Goal: Transaction & Acquisition: Purchase product/service

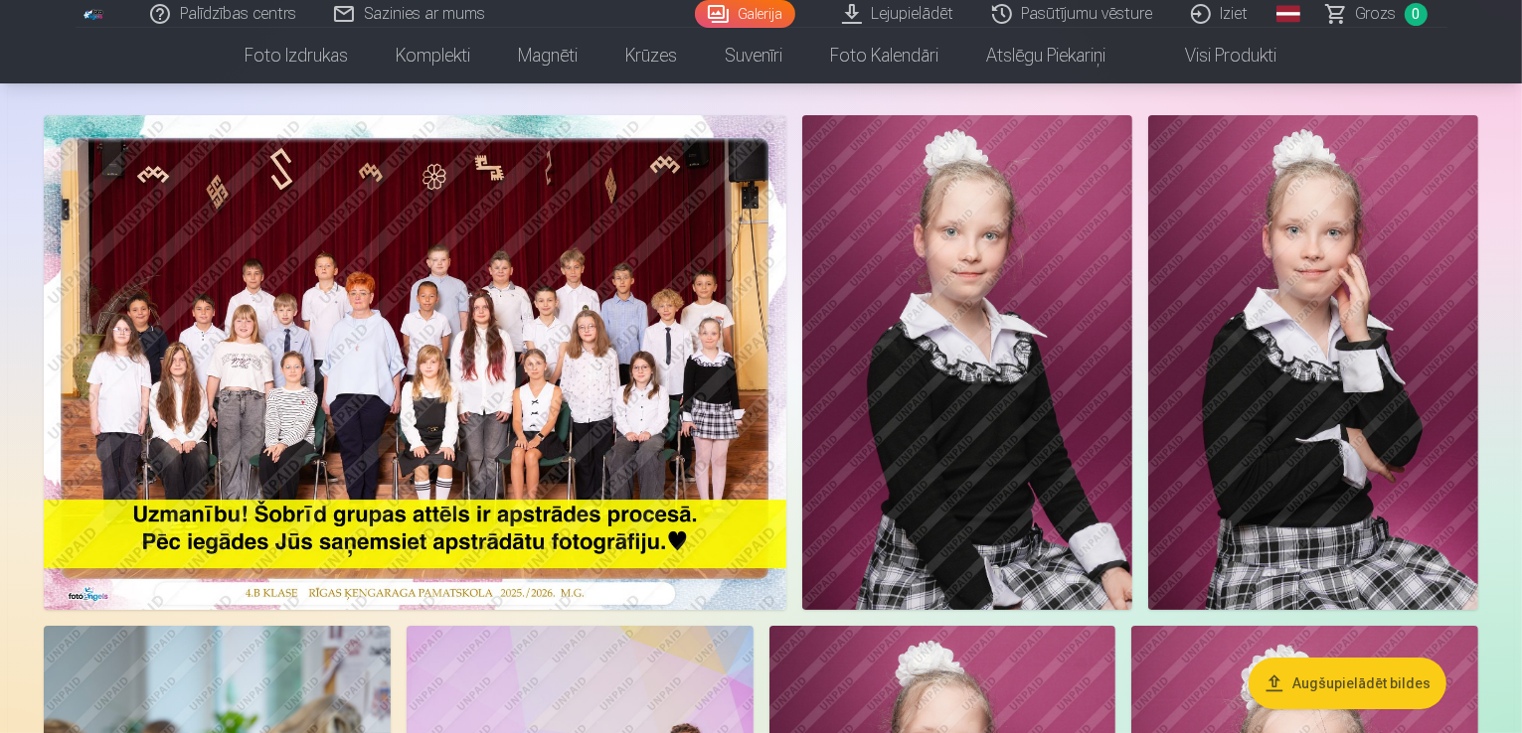
scroll to position [99, 0]
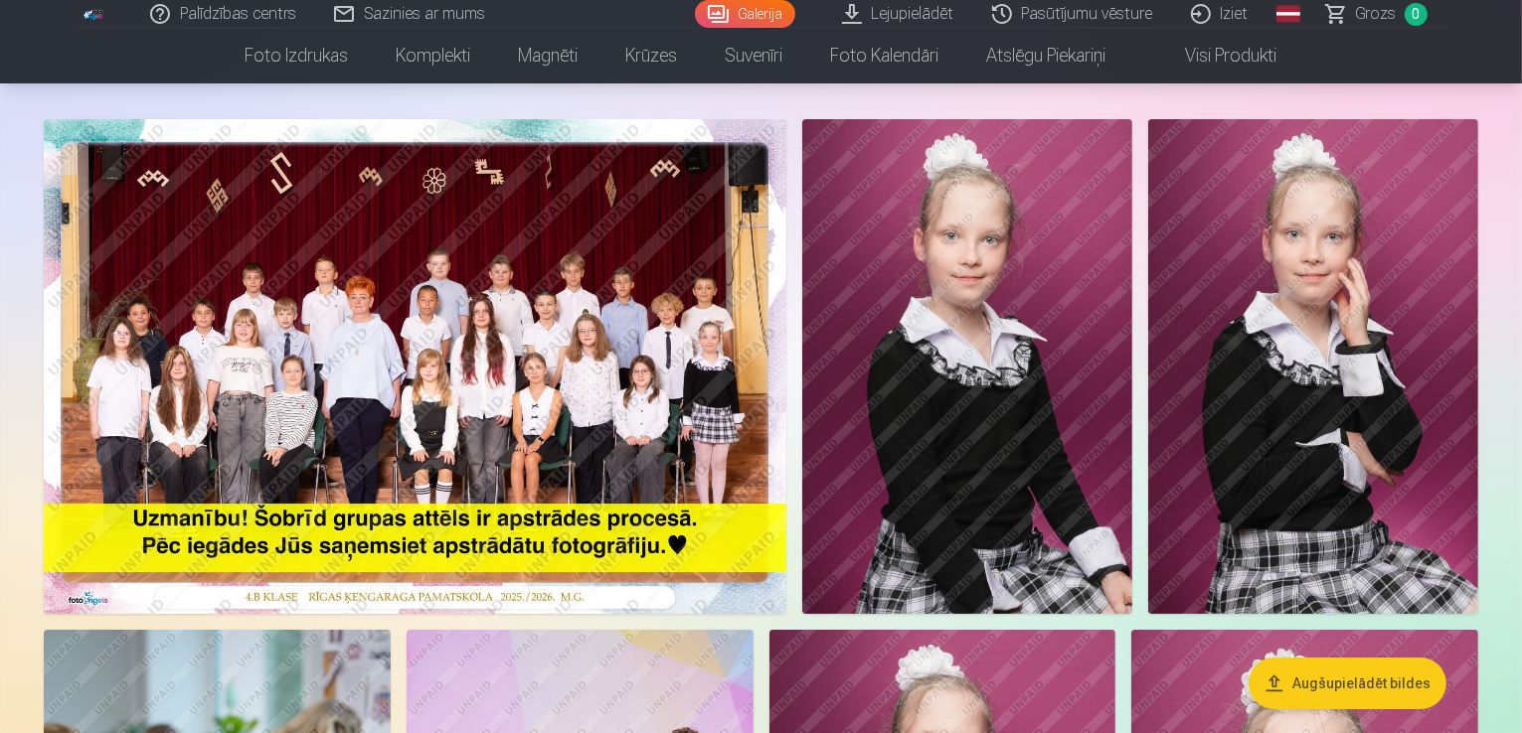
click at [518, 387] on img at bounding box center [415, 366] width 742 height 495
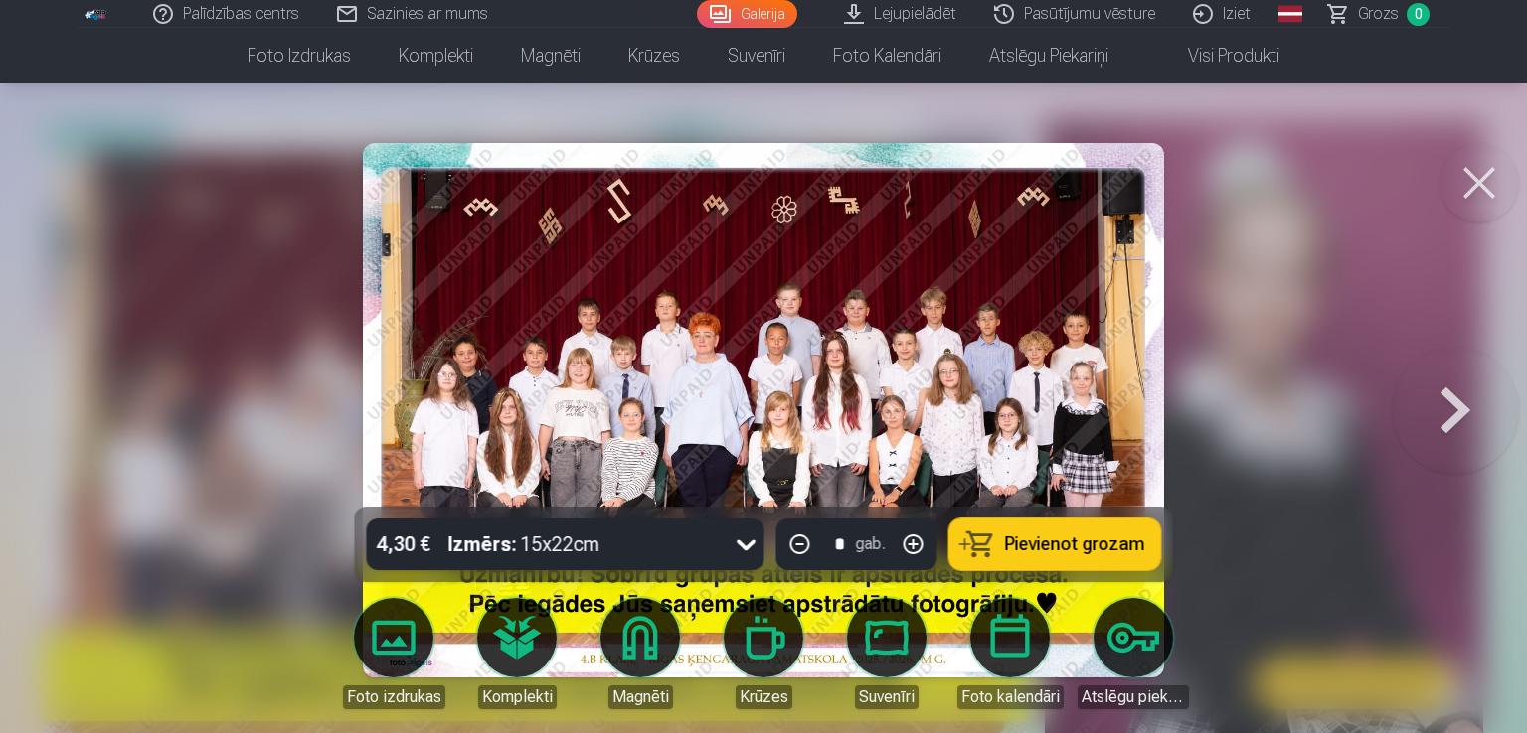
click at [1483, 178] on button at bounding box center [1479, 183] width 80 height 80
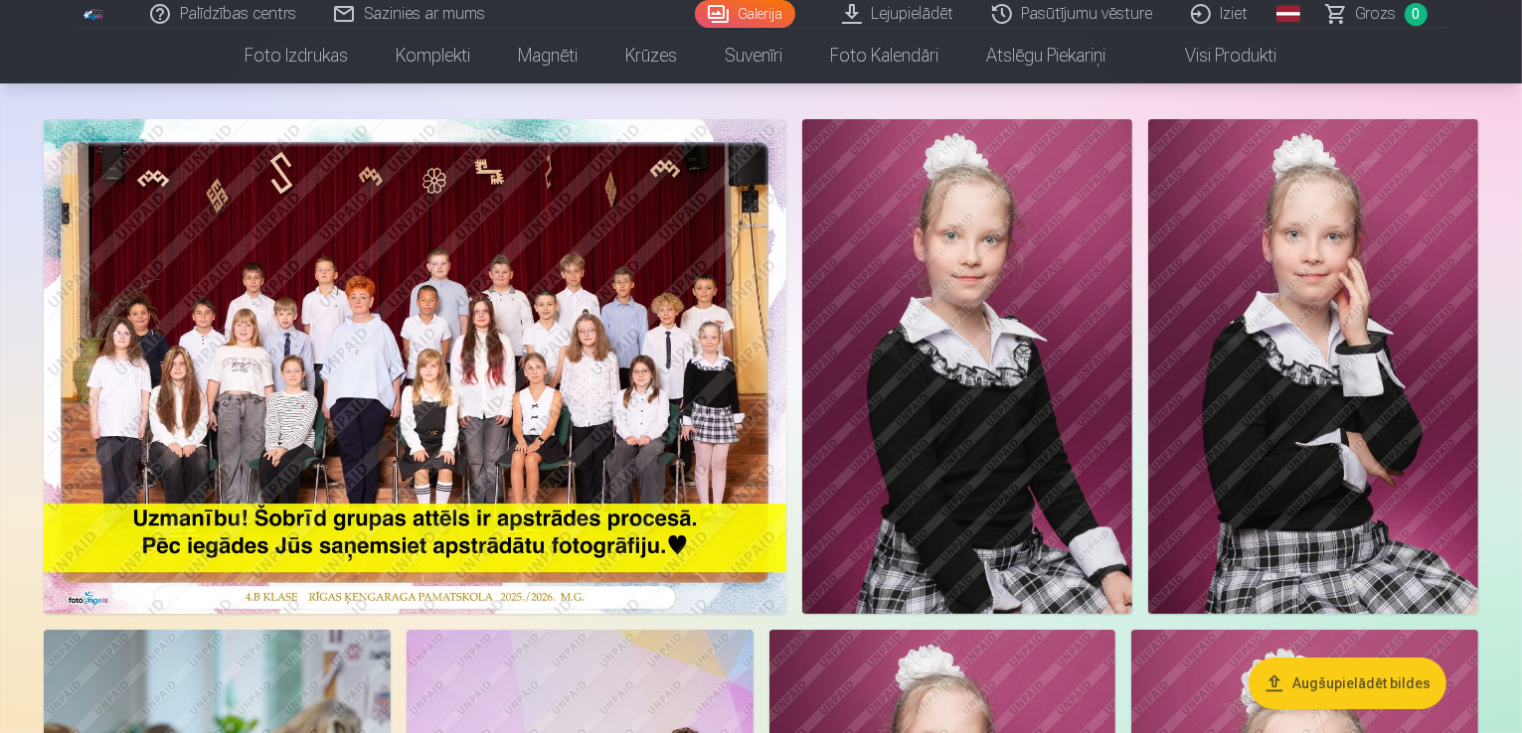
click at [684, 303] on img at bounding box center [415, 366] width 742 height 495
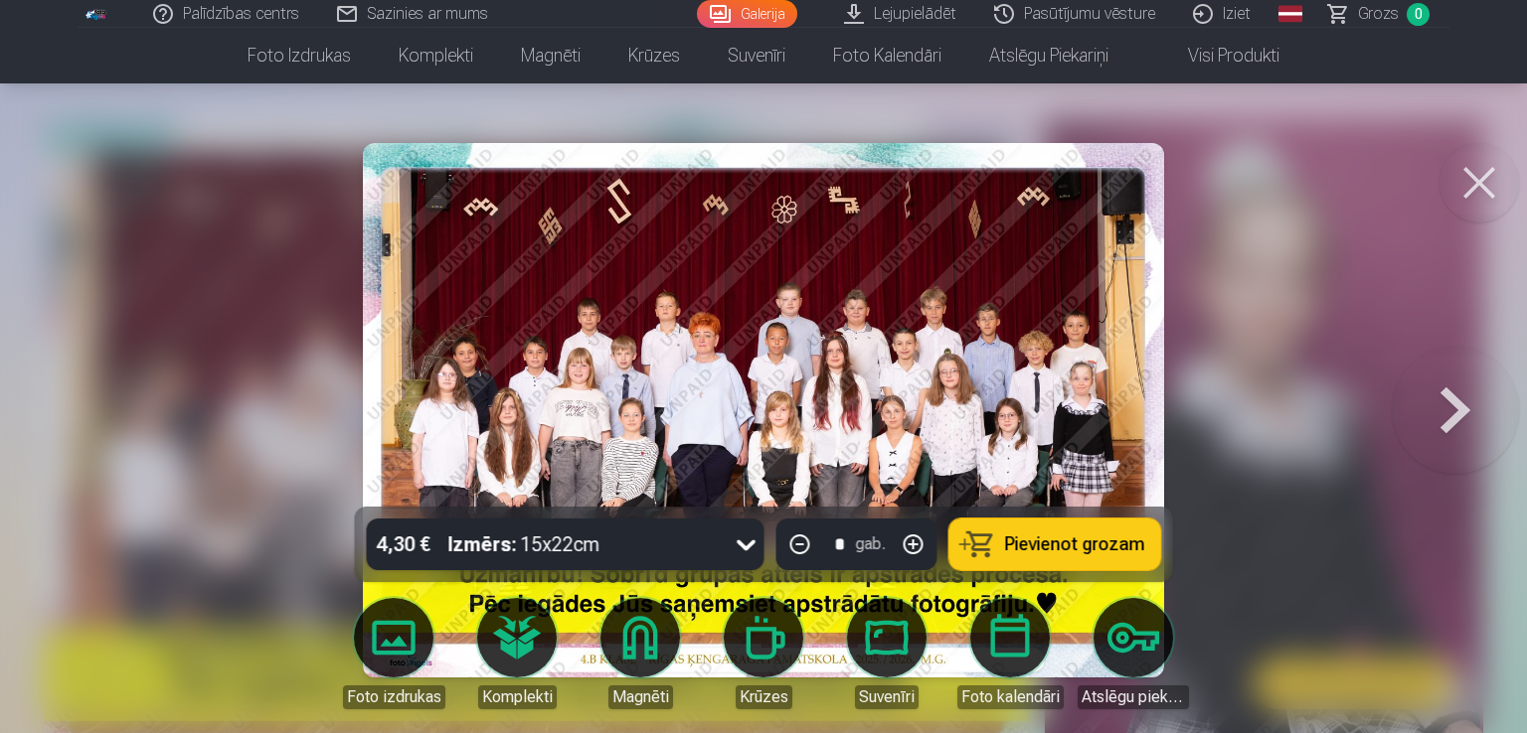
click at [1463, 410] on button at bounding box center [1454, 410] width 127 height 153
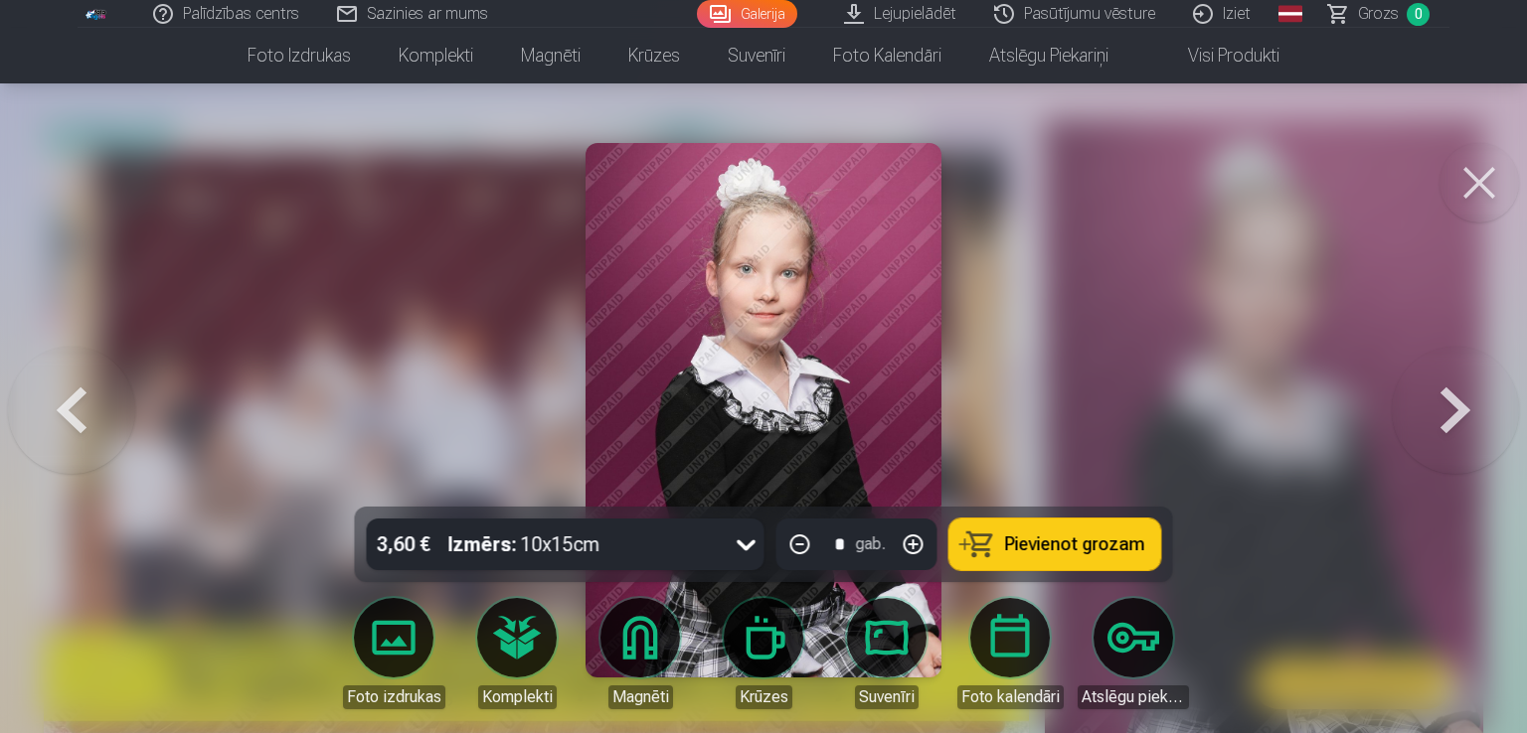
click at [1463, 410] on button at bounding box center [1454, 410] width 127 height 153
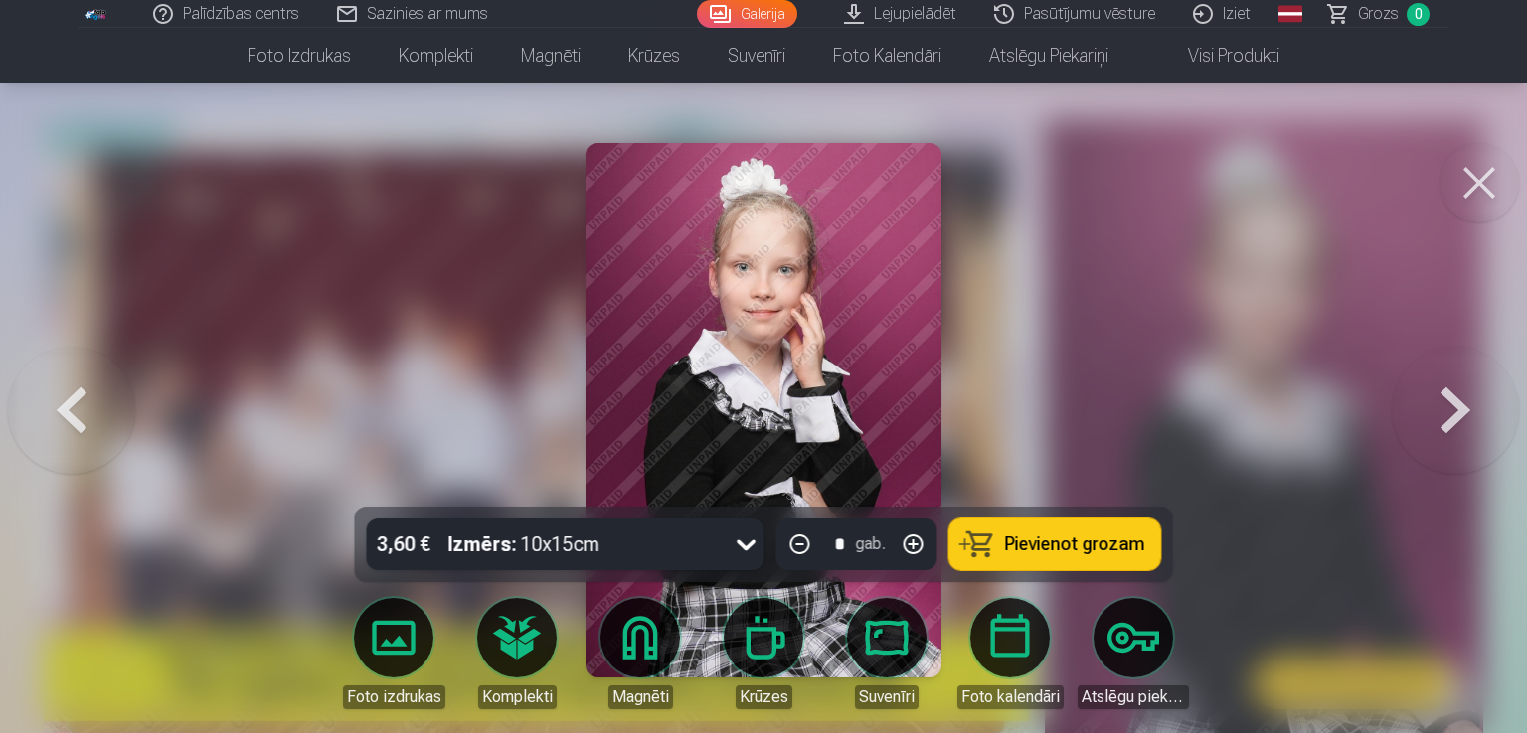
click at [1463, 410] on button at bounding box center [1454, 410] width 127 height 153
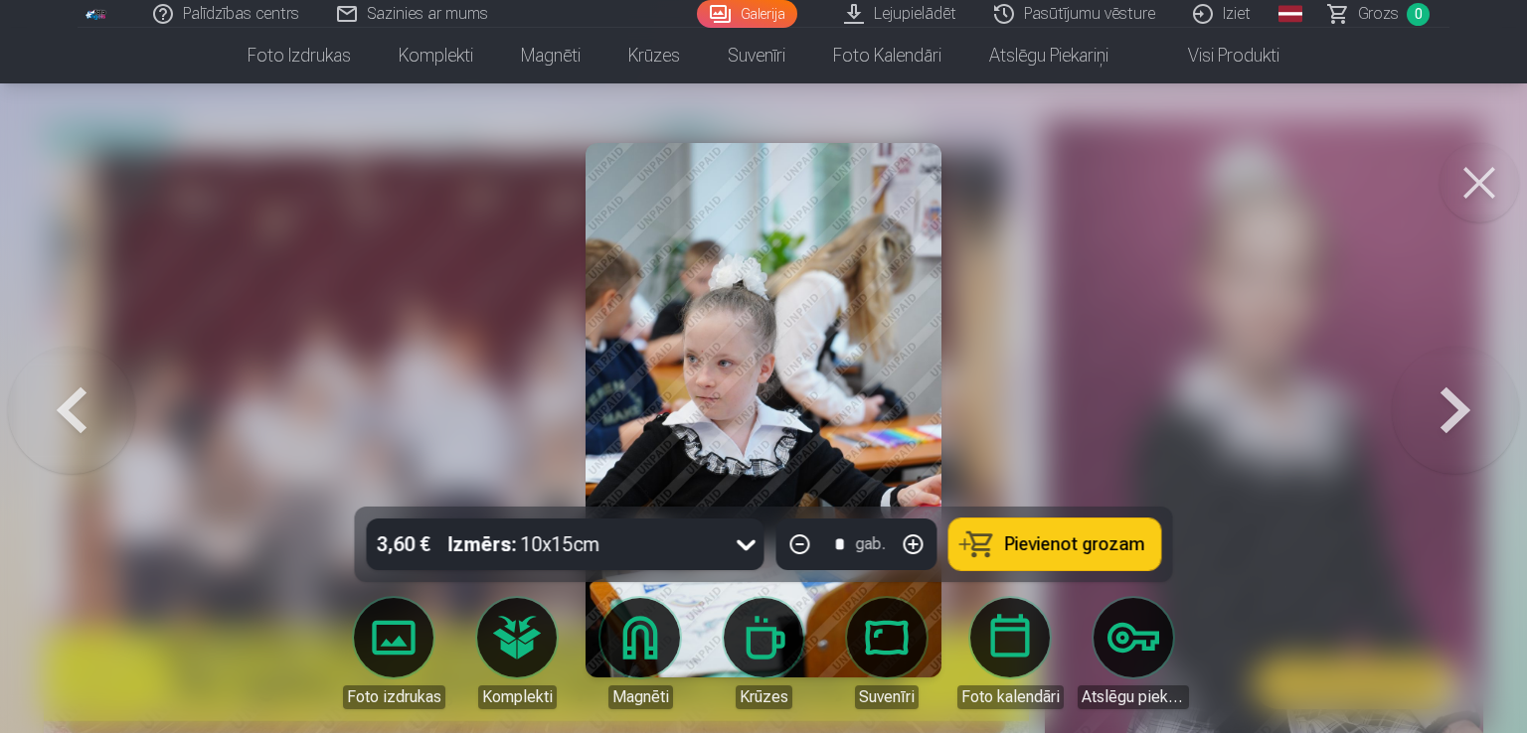
click at [1455, 408] on button at bounding box center [1454, 410] width 127 height 153
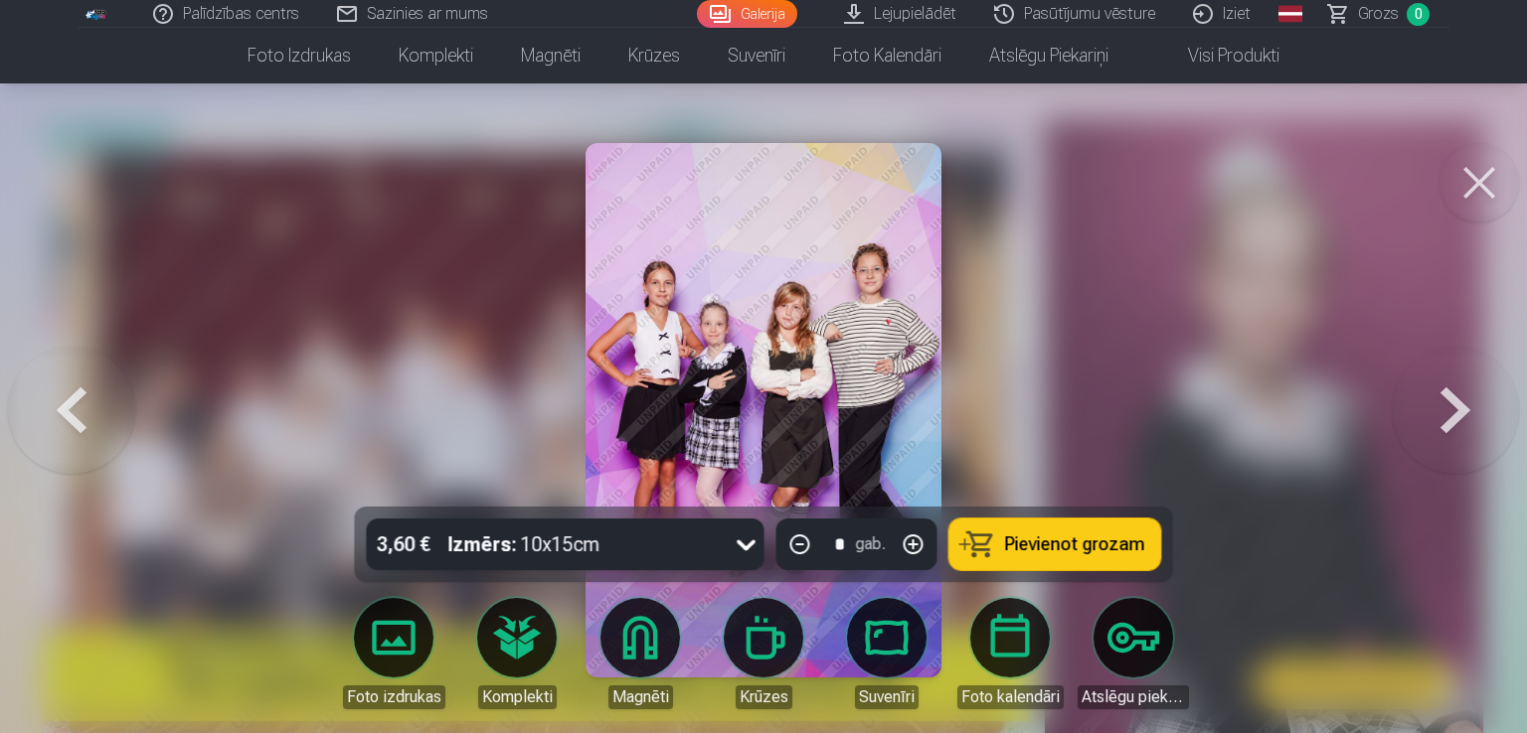
click at [78, 409] on button at bounding box center [71, 410] width 127 height 153
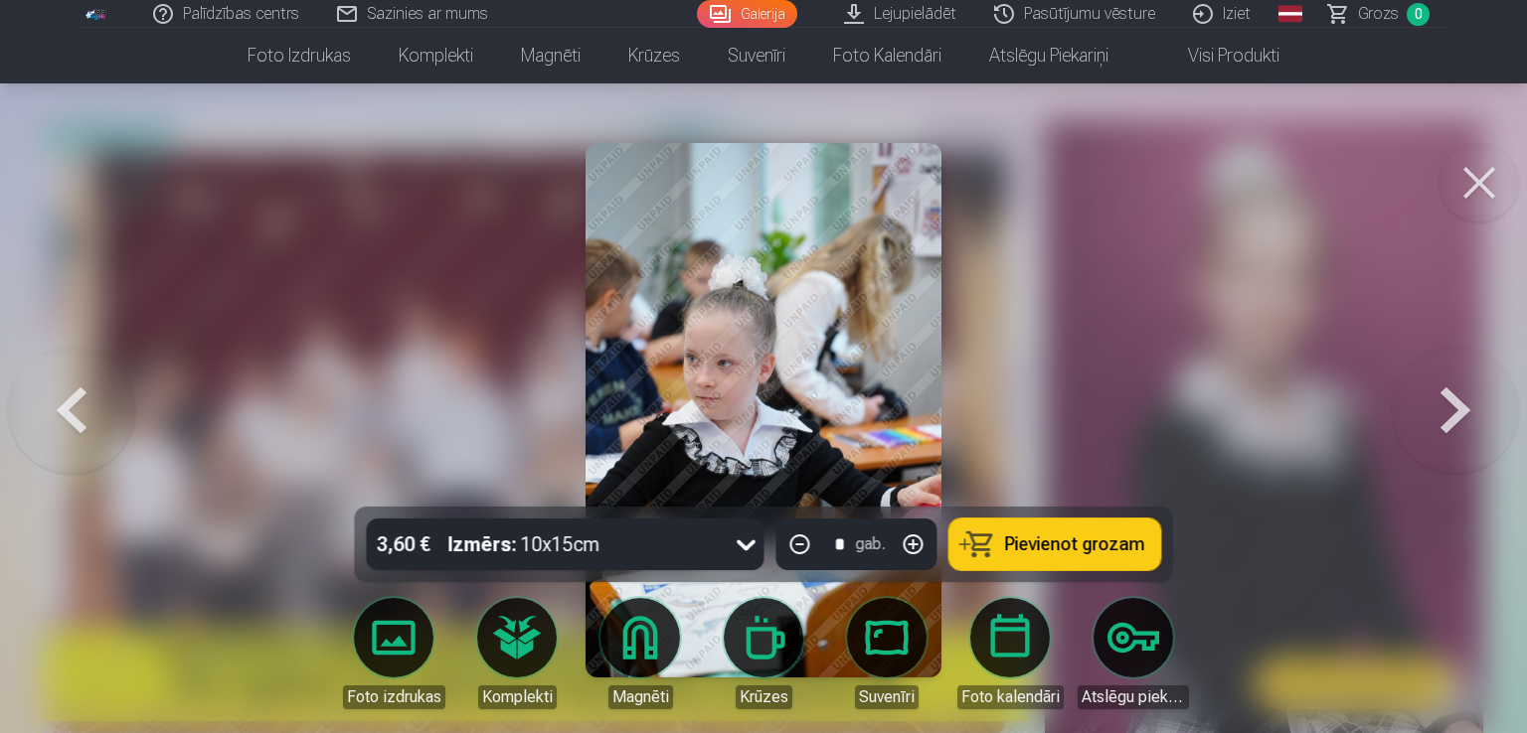
click at [1443, 415] on button at bounding box center [1454, 410] width 127 height 153
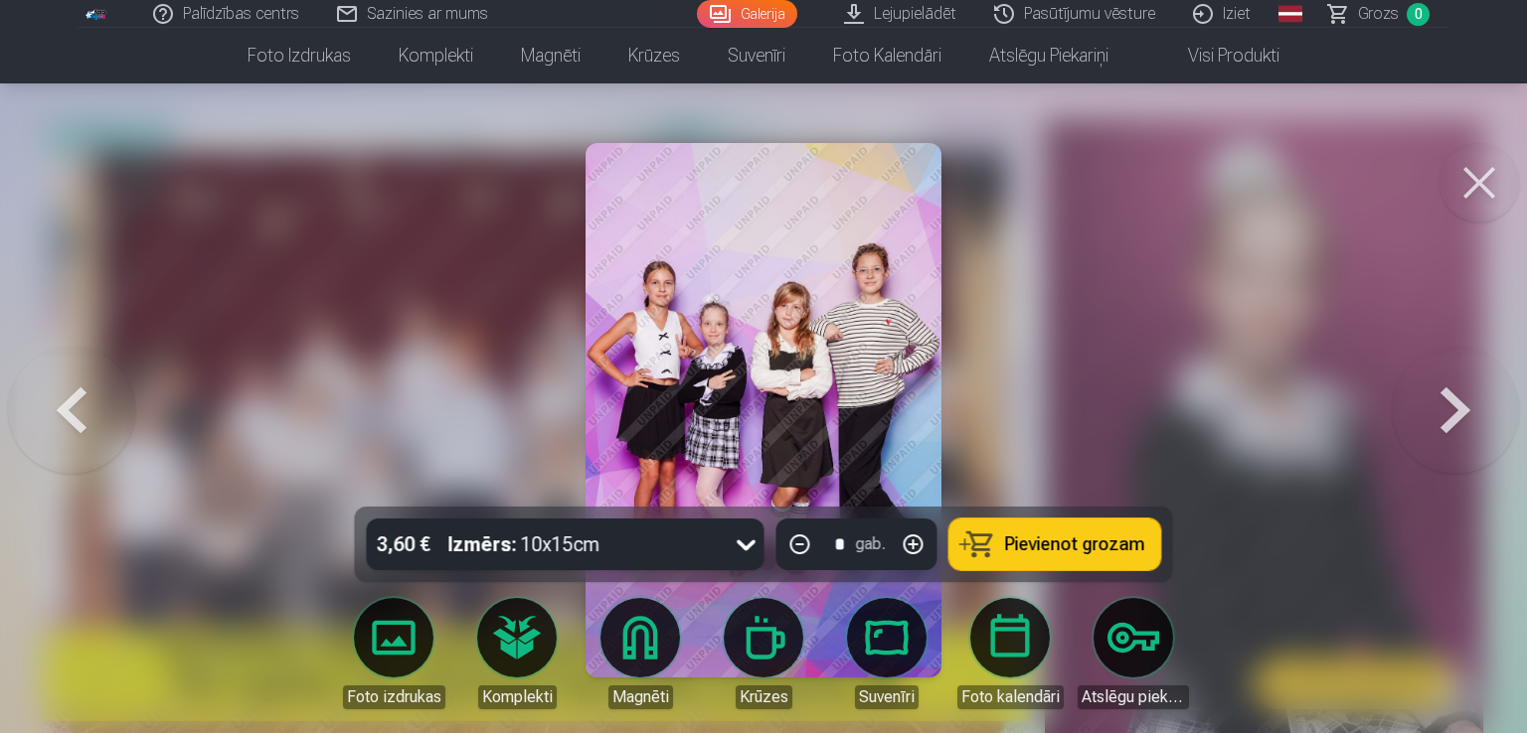
click at [1467, 399] on button at bounding box center [1454, 410] width 127 height 153
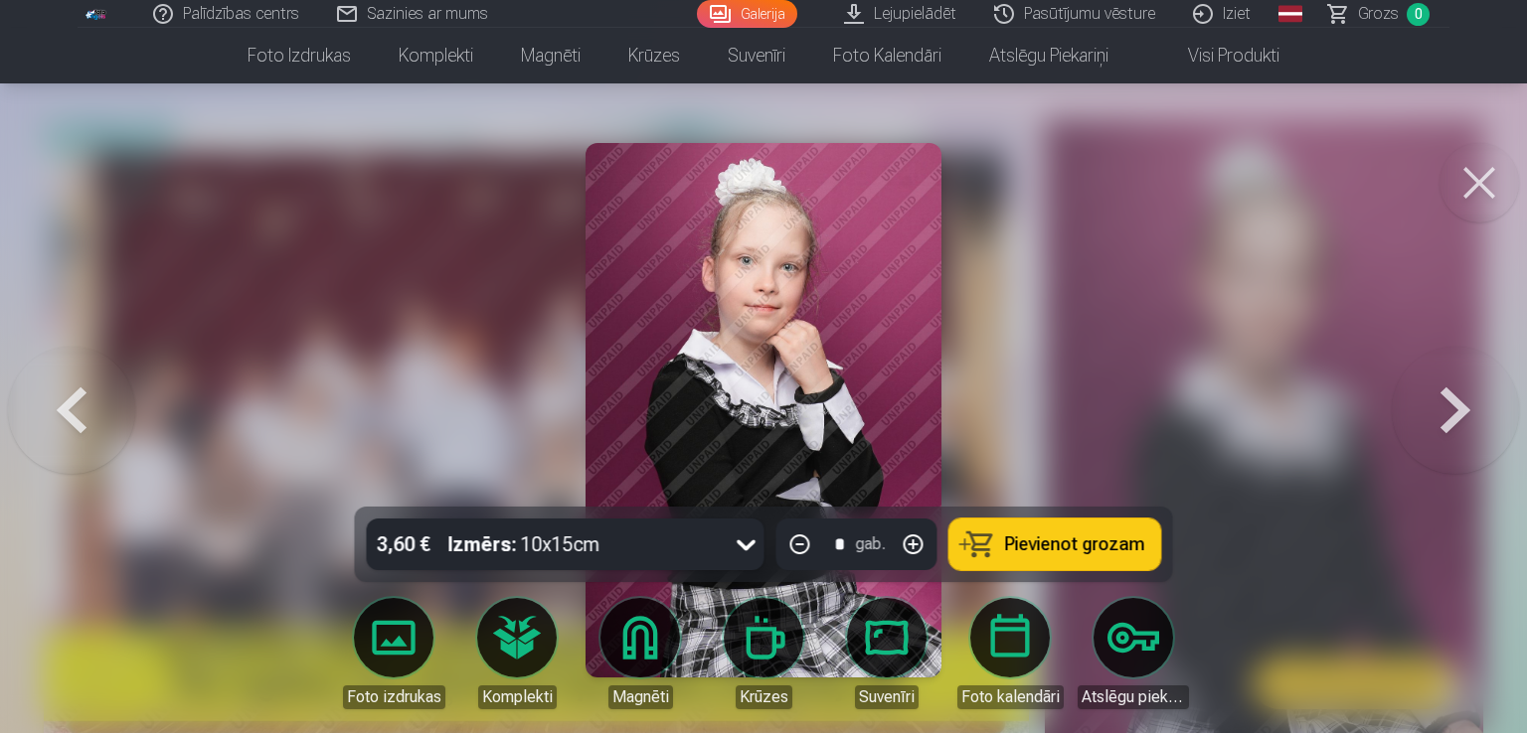
click at [1467, 399] on button at bounding box center [1454, 410] width 127 height 153
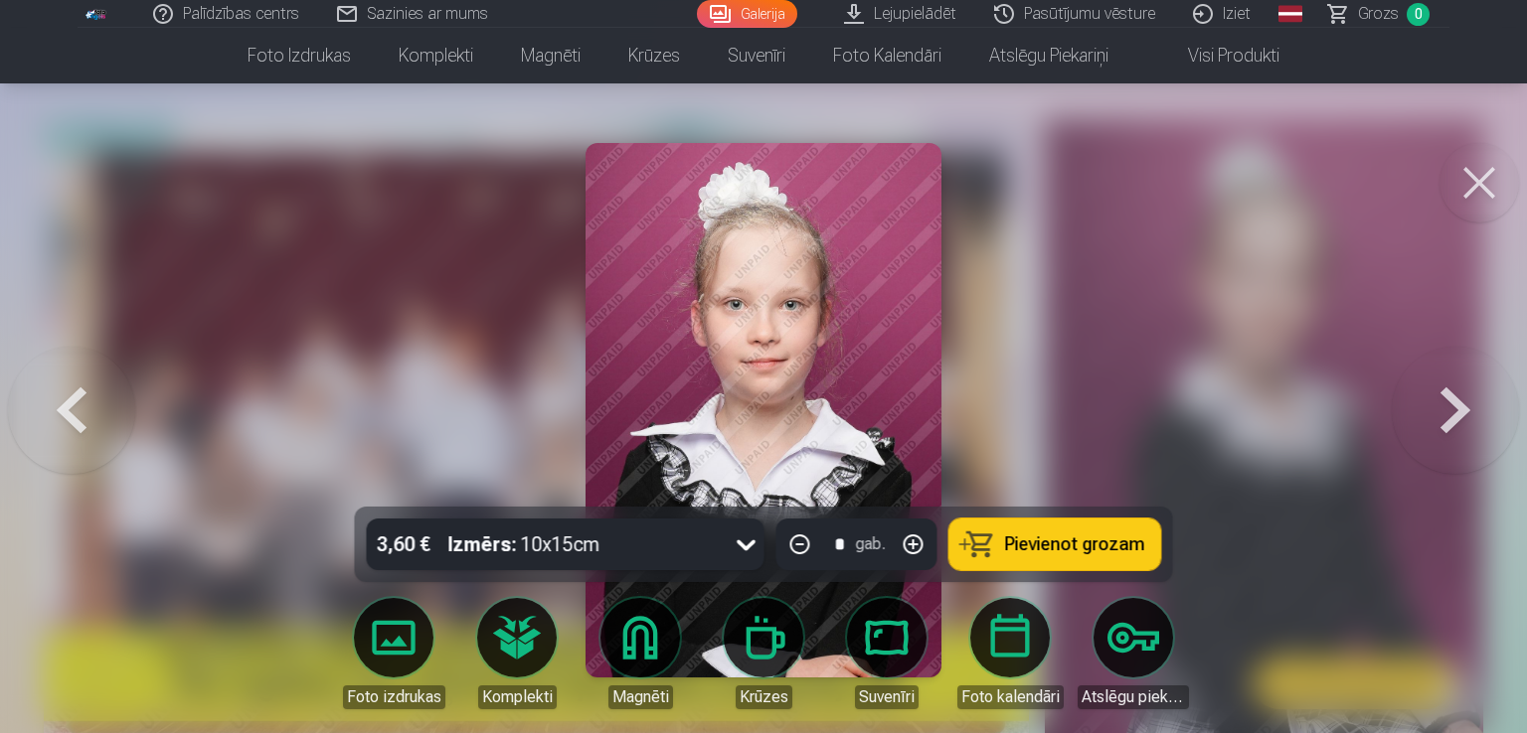
click at [1467, 399] on button at bounding box center [1454, 410] width 127 height 153
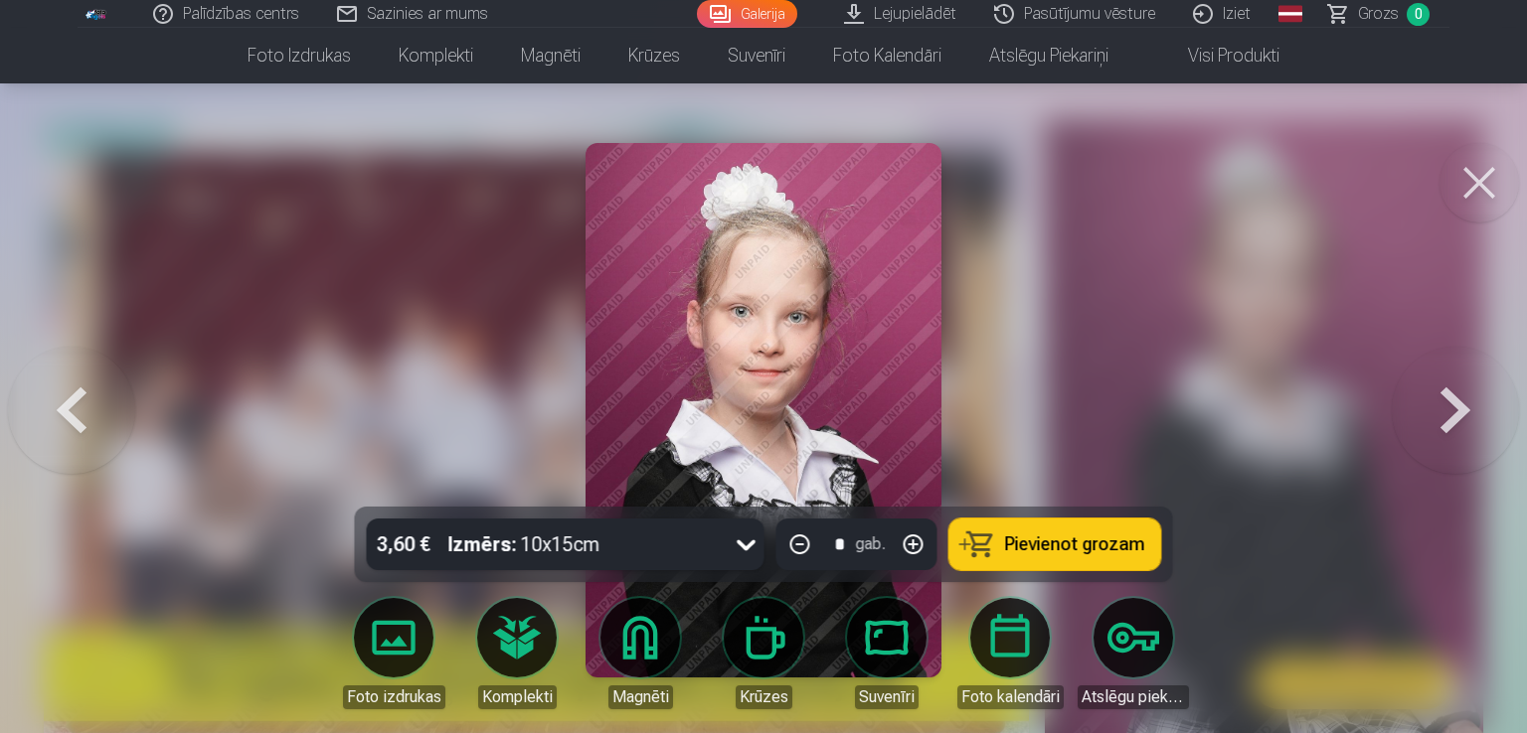
click at [1467, 399] on button at bounding box center [1454, 410] width 127 height 153
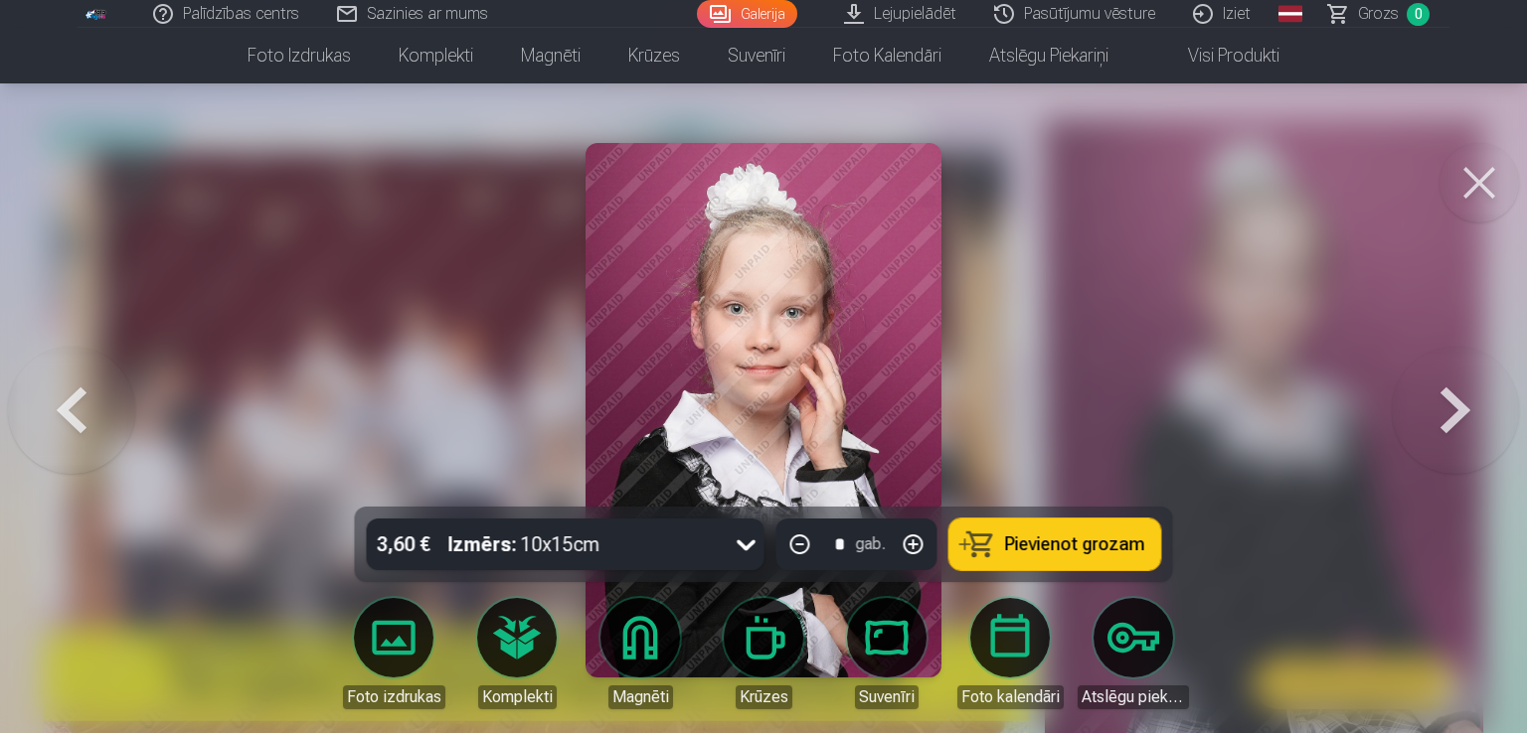
click at [1467, 399] on button at bounding box center [1454, 410] width 127 height 153
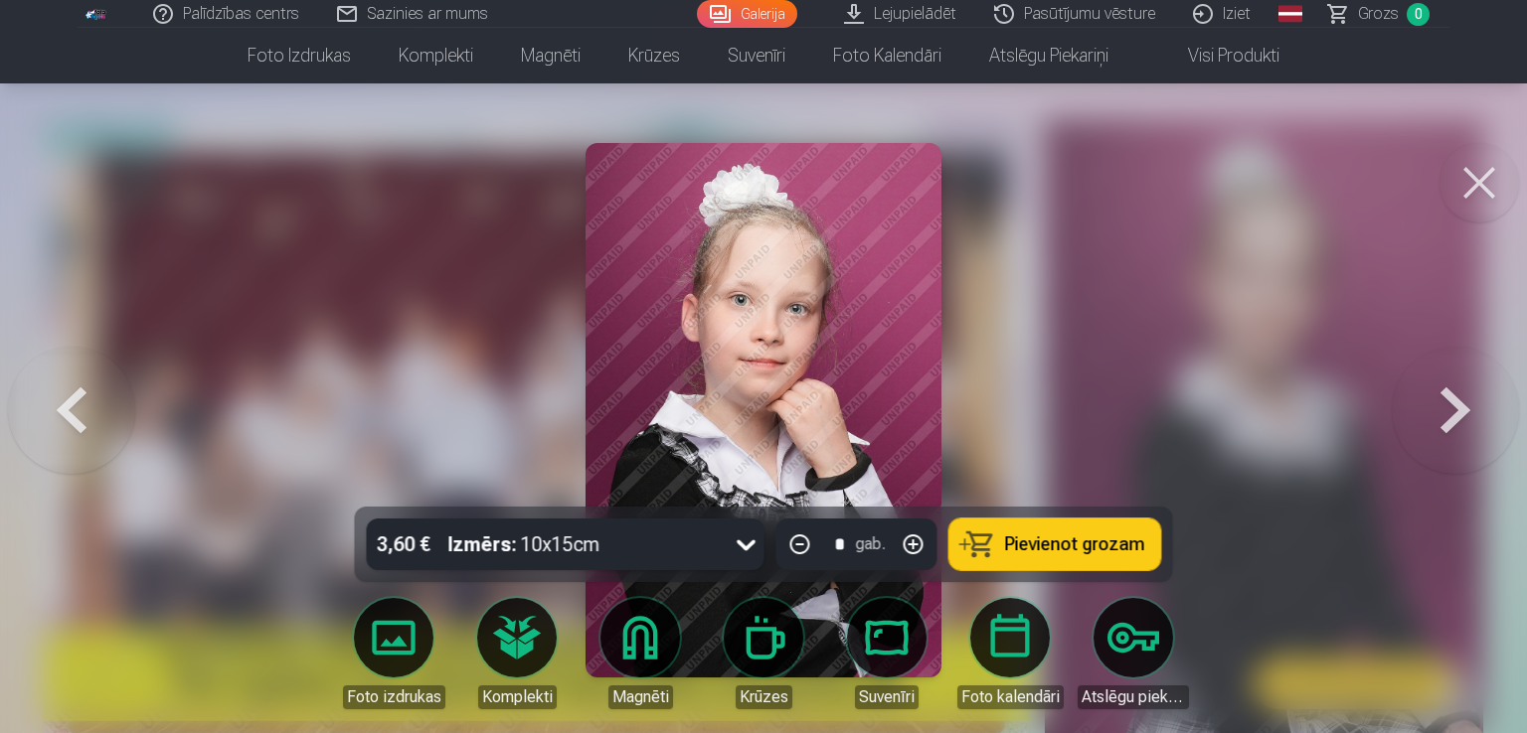
click at [1467, 399] on button at bounding box center [1454, 410] width 127 height 153
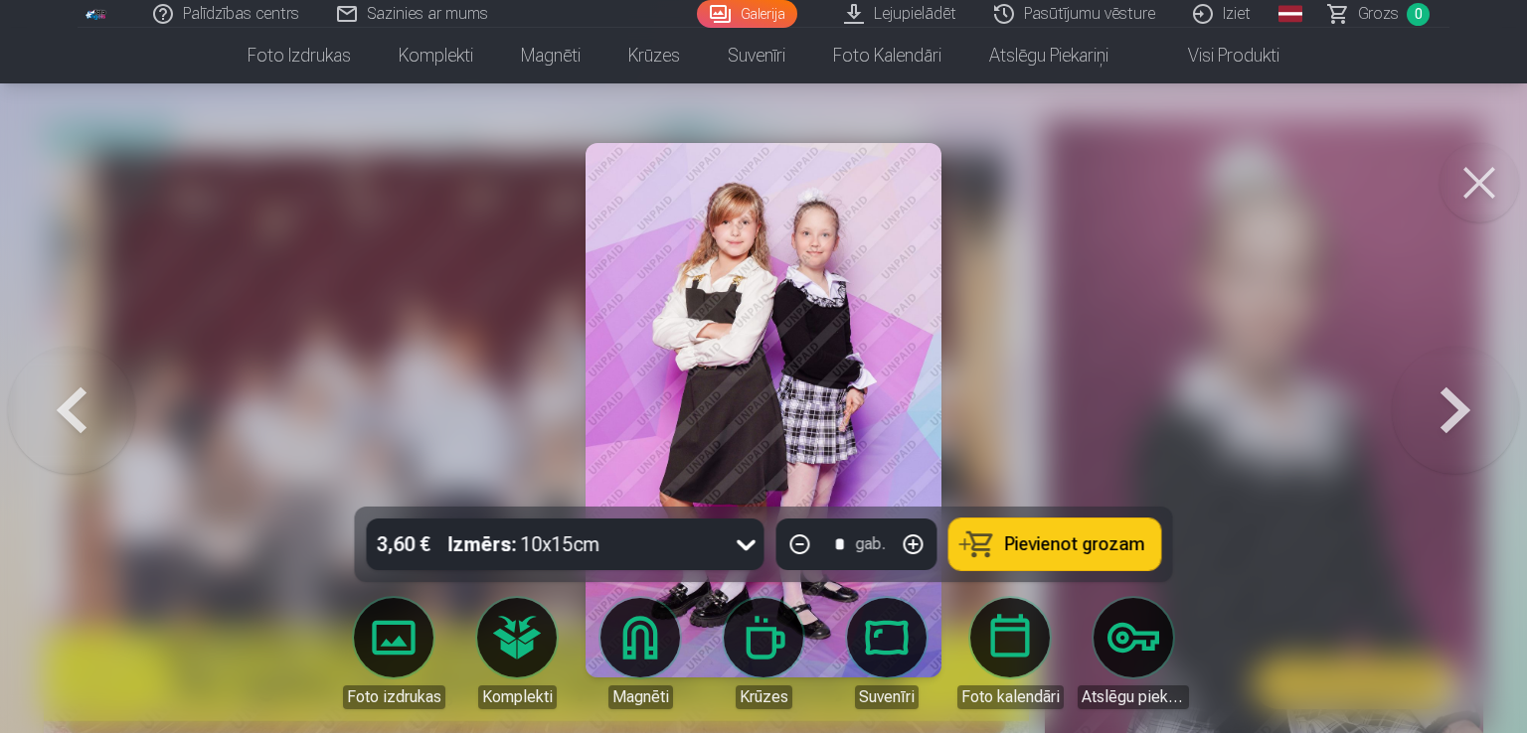
click at [1467, 399] on button at bounding box center [1454, 410] width 127 height 153
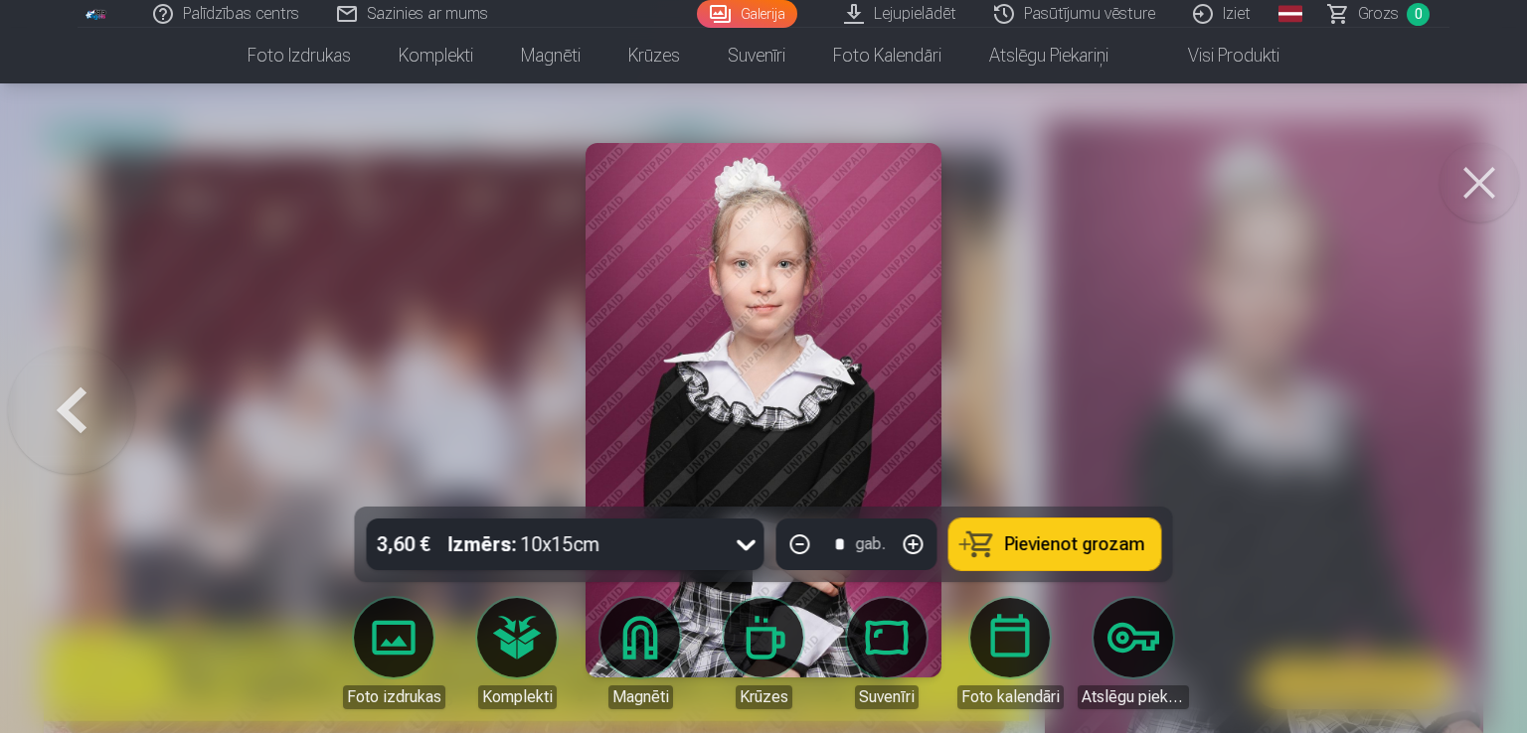
click at [408, 634] on body "Palīdzības centrs Sazinies ar mums Galerija Lejupielādēt Pasūtījumu vēsture Izi…" at bounding box center [763, 267] width 1527 height 733
click at [401, 638] on link "Foto izdrukas" at bounding box center [393, 653] width 111 height 111
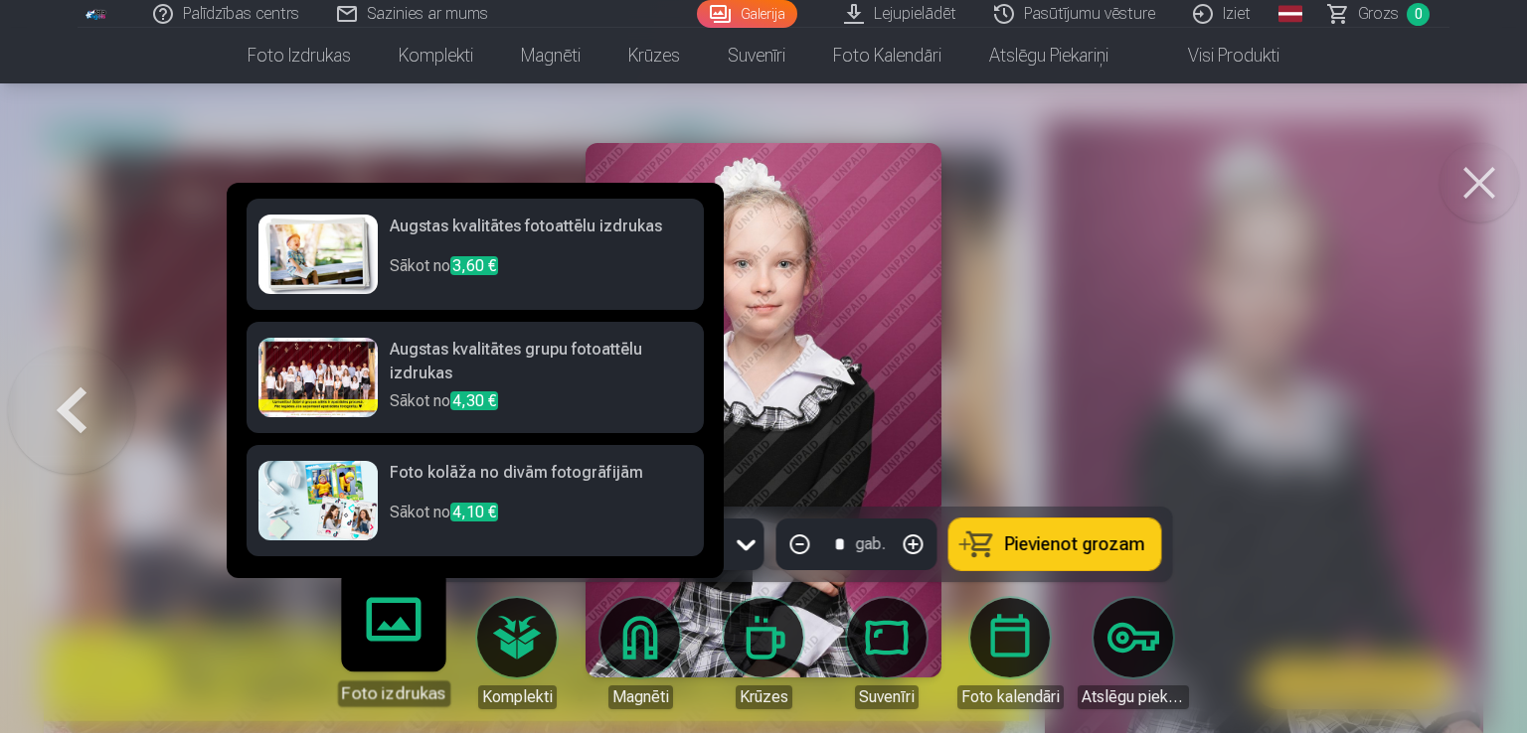
click at [1212, 315] on div at bounding box center [763, 366] width 1527 height 733
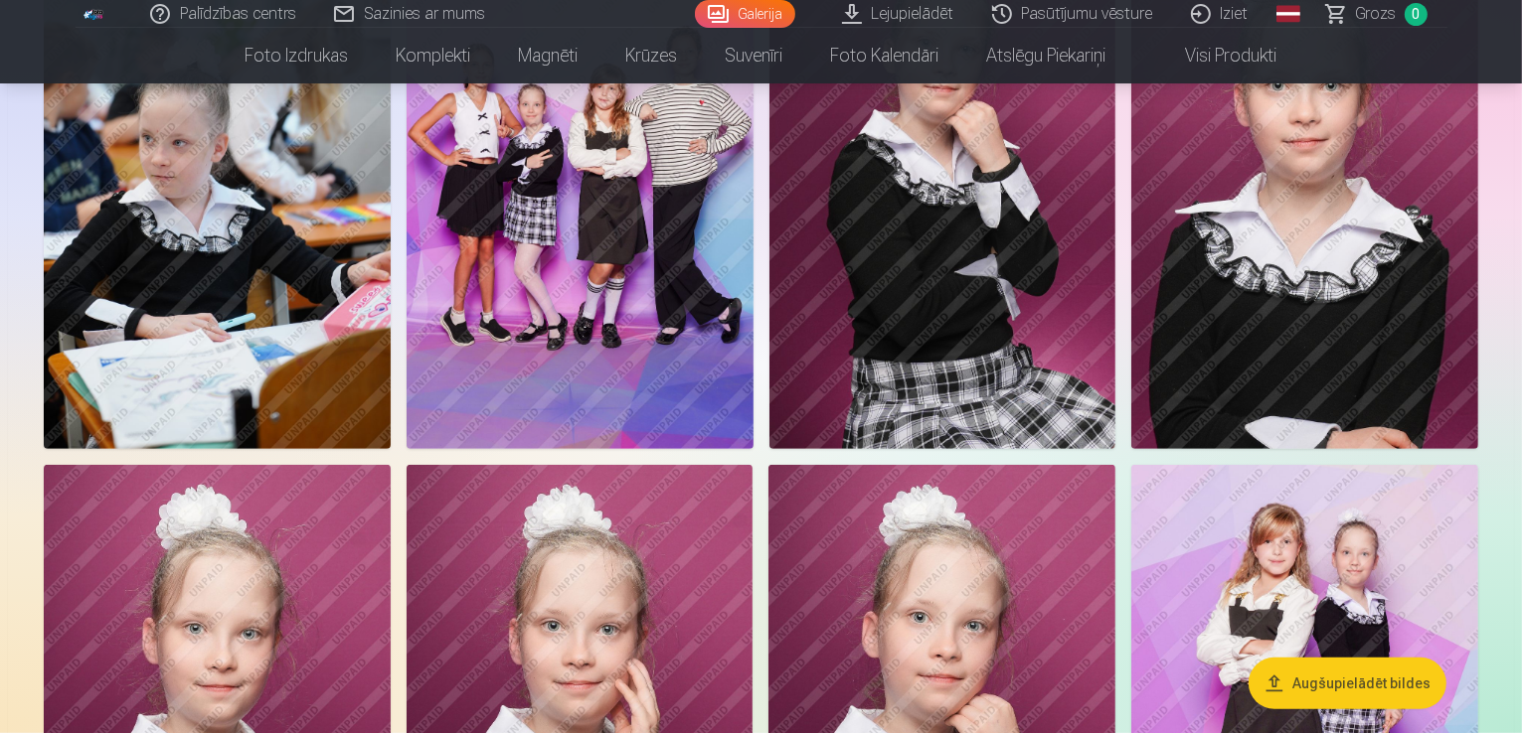
scroll to position [894, 0]
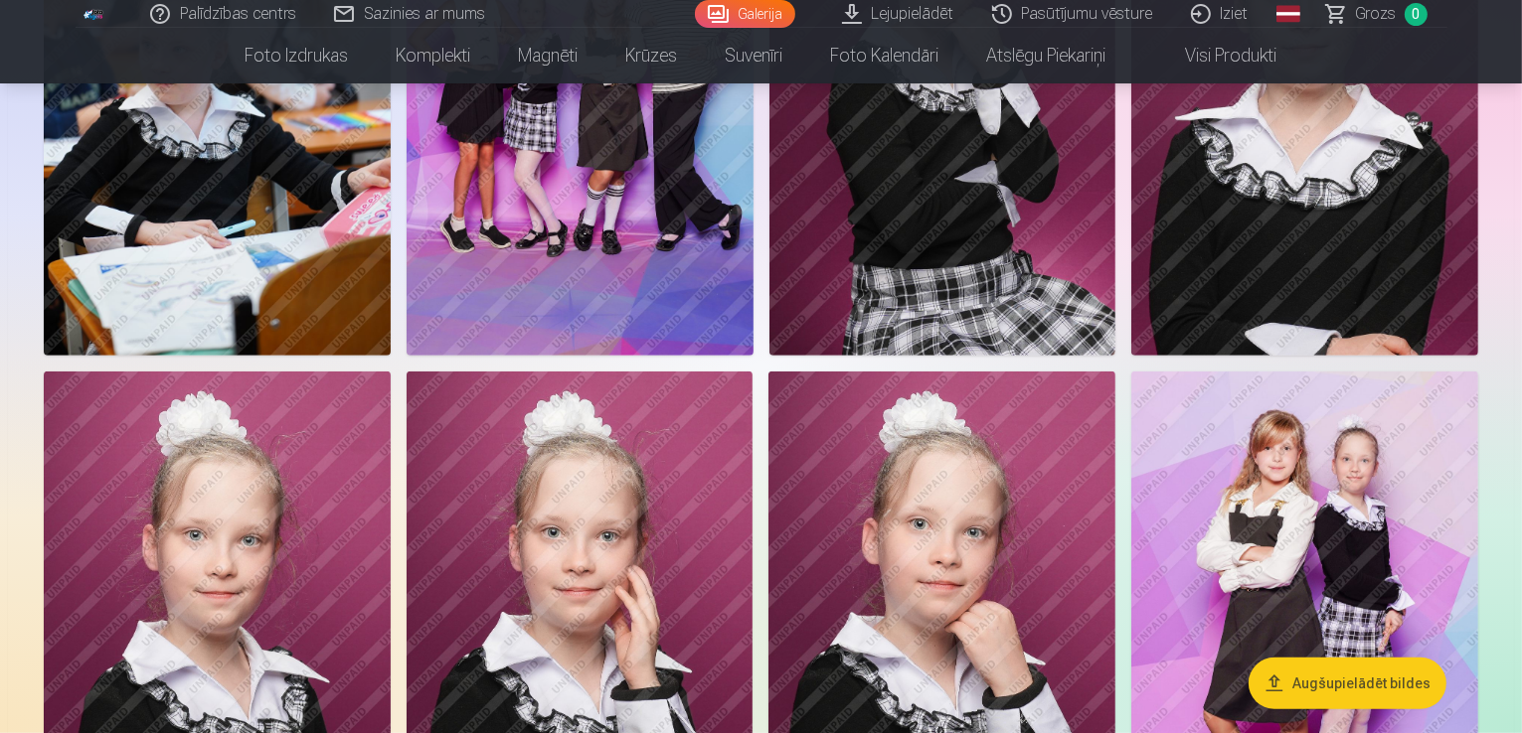
click at [391, 355] on img at bounding box center [217, 95] width 347 height 520
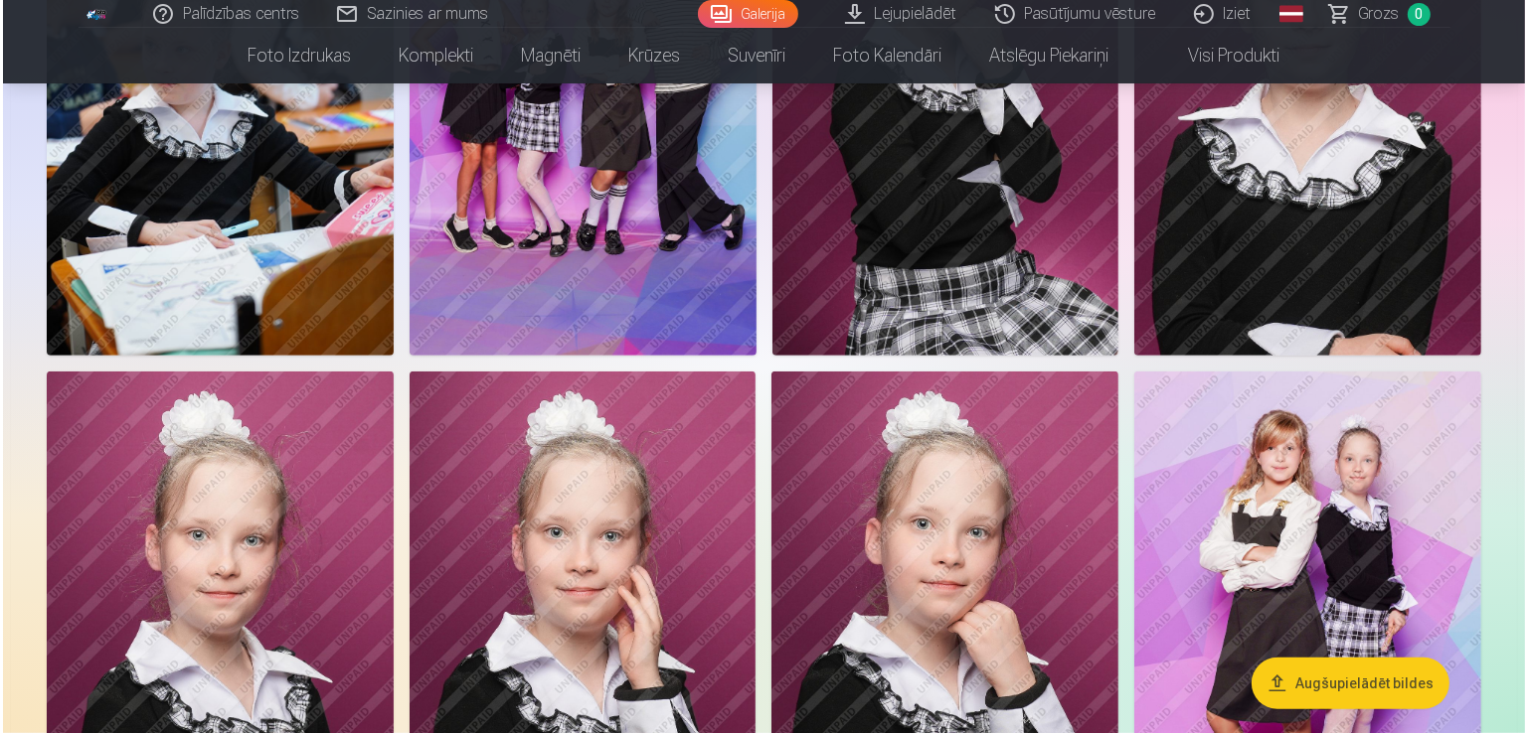
scroll to position [896, 0]
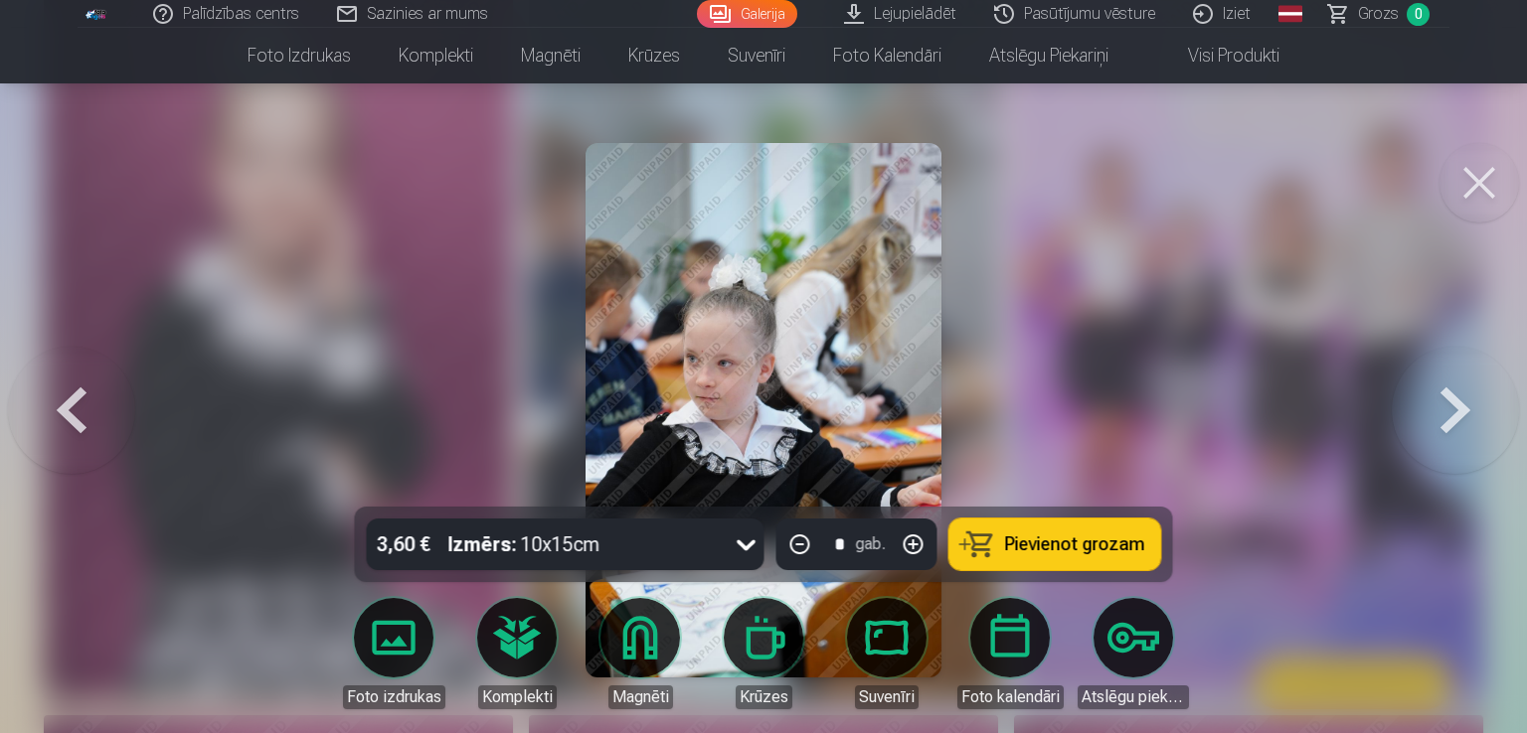
click at [729, 18] on link "Galerija" at bounding box center [747, 14] width 100 height 28
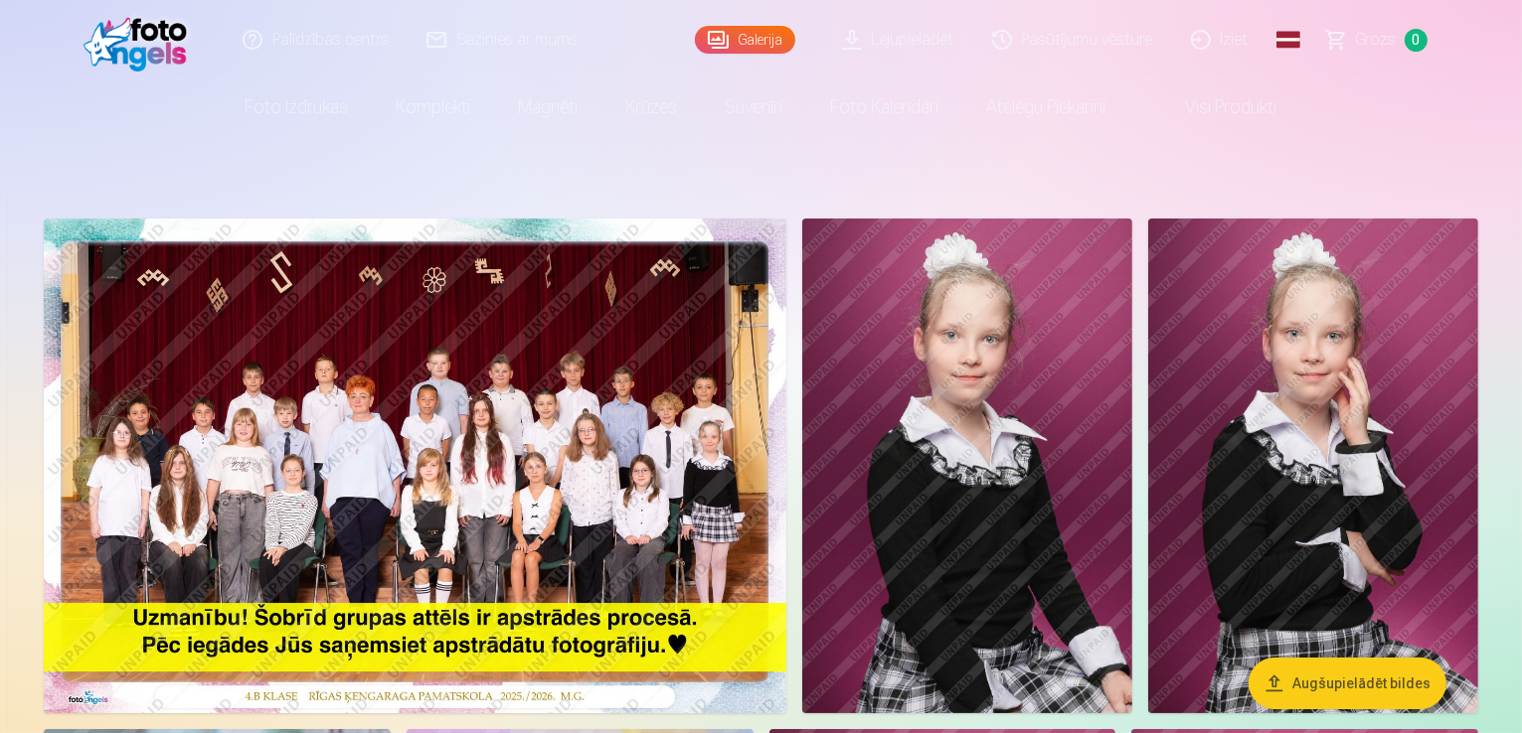
click at [894, 48] on link "Lejupielādēt" at bounding box center [899, 40] width 150 height 80
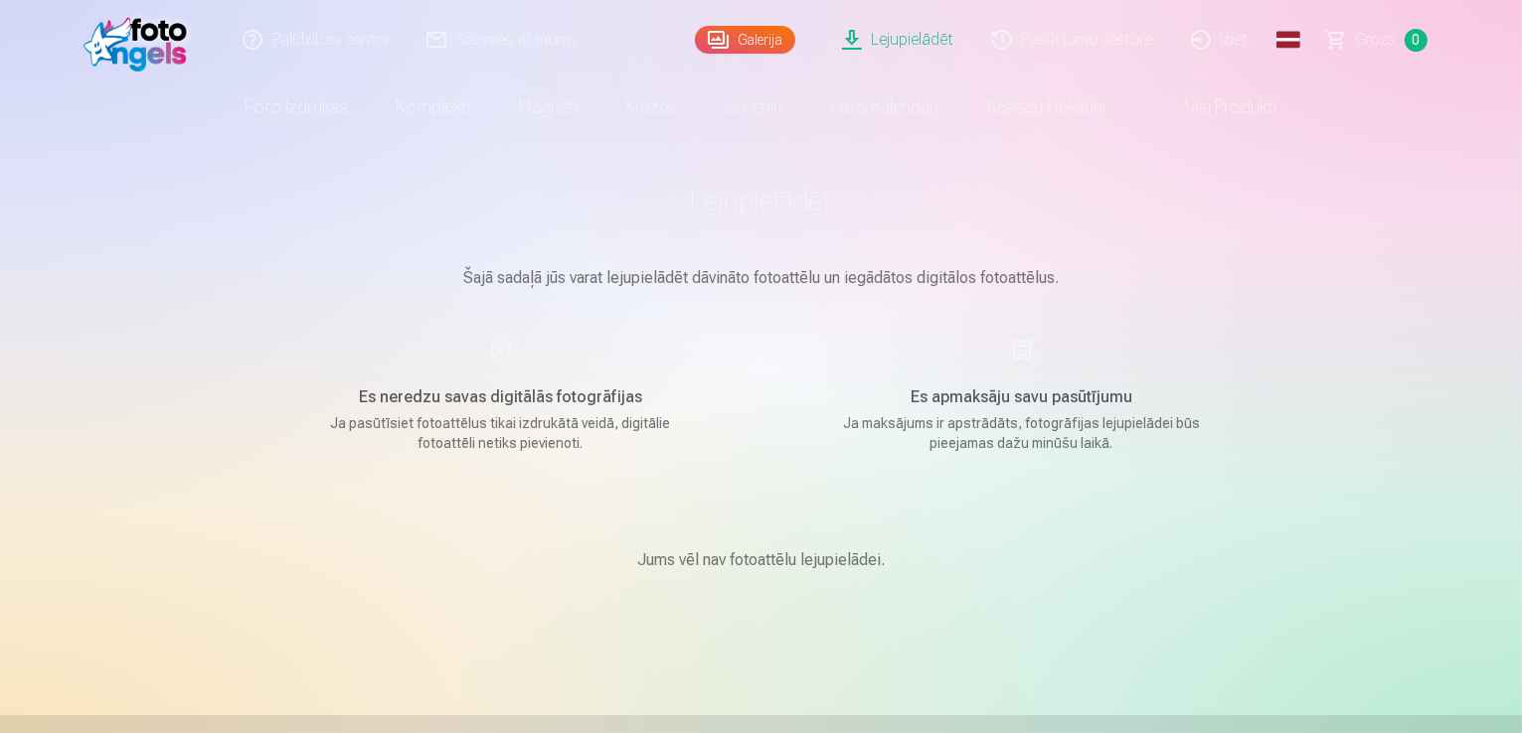
click at [723, 44] on link "Galerija" at bounding box center [745, 40] width 100 height 28
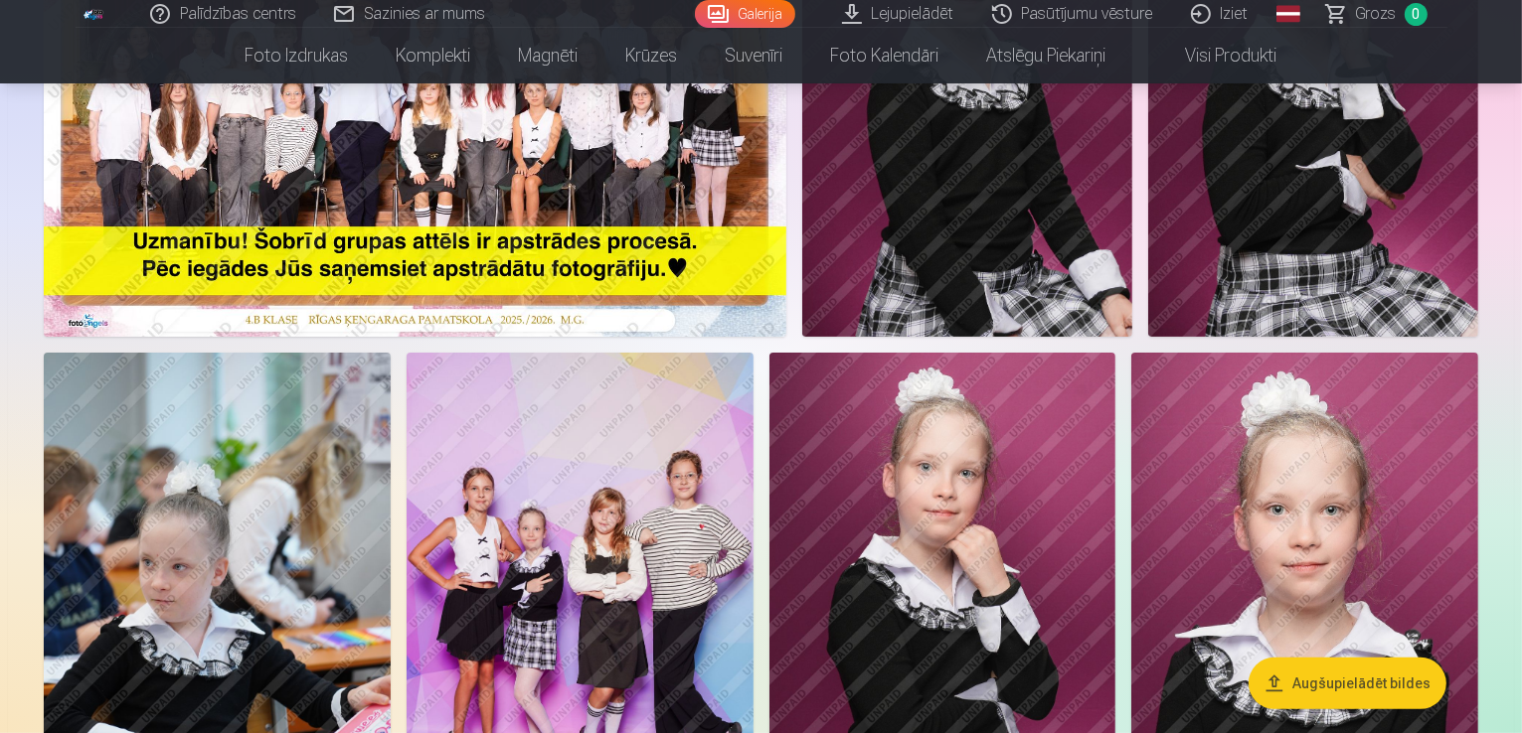
scroll to position [398, 0]
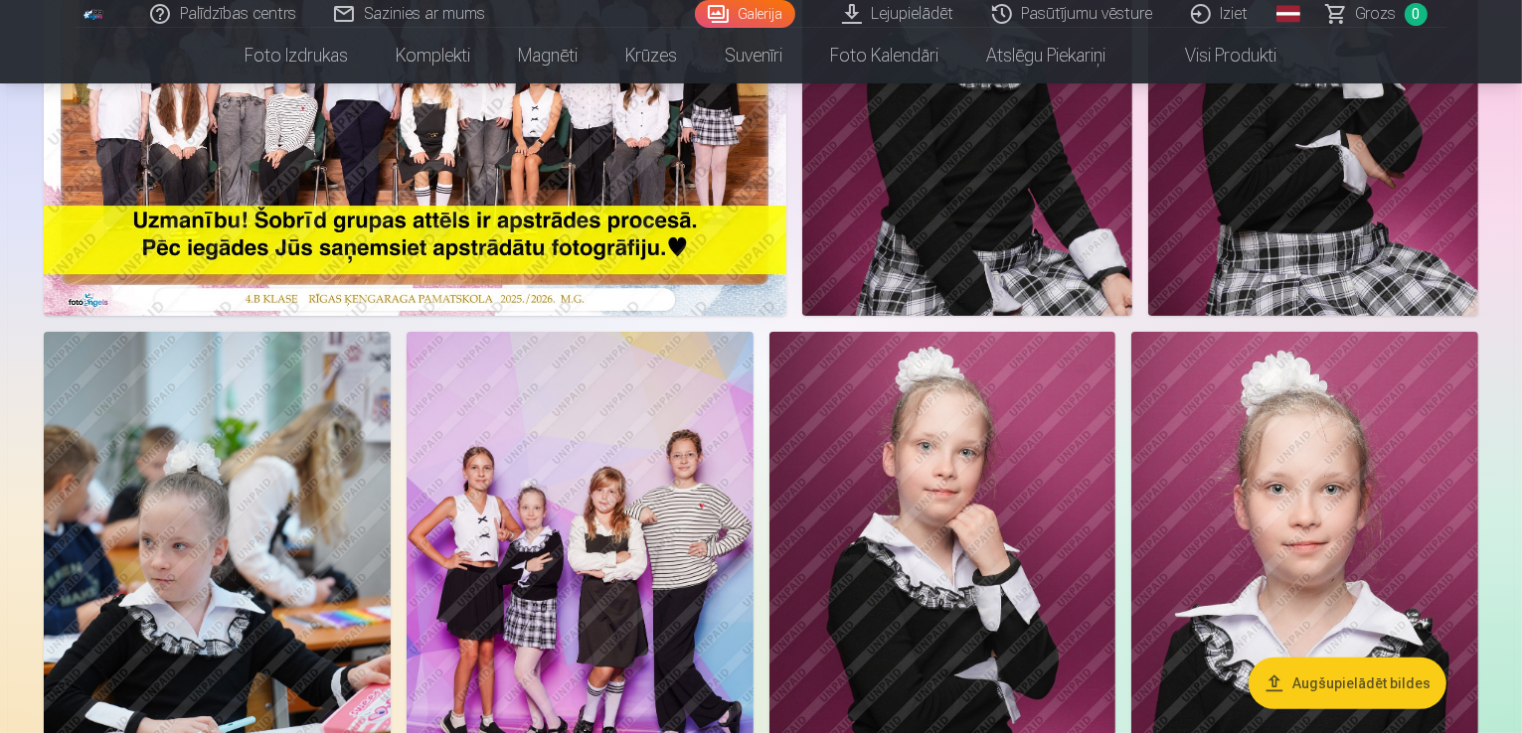
click at [682, 200] on img at bounding box center [415, 68] width 742 height 495
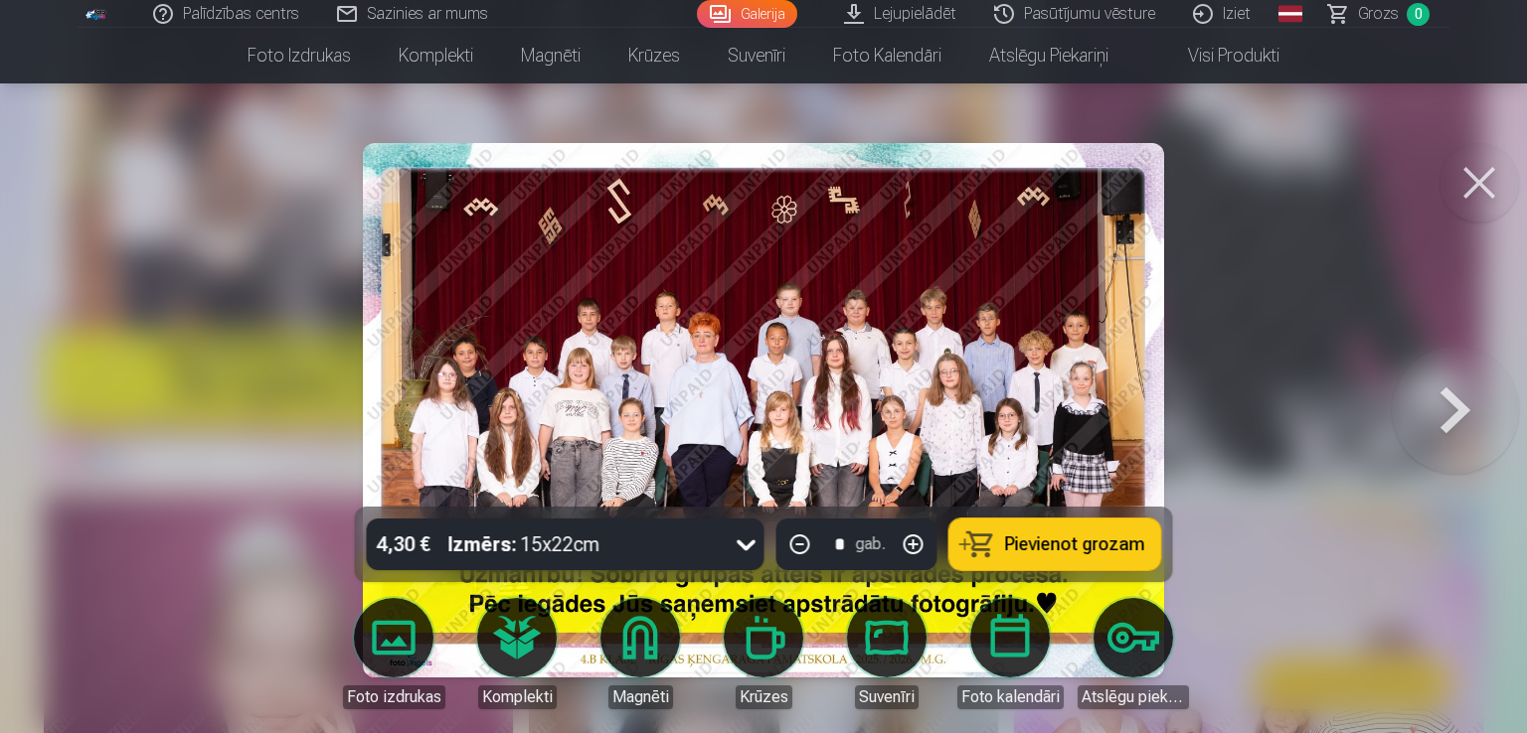
click at [1029, 542] on span "Pievienot grozam" at bounding box center [1075, 545] width 140 height 18
click at [1439, 414] on button at bounding box center [1454, 410] width 127 height 153
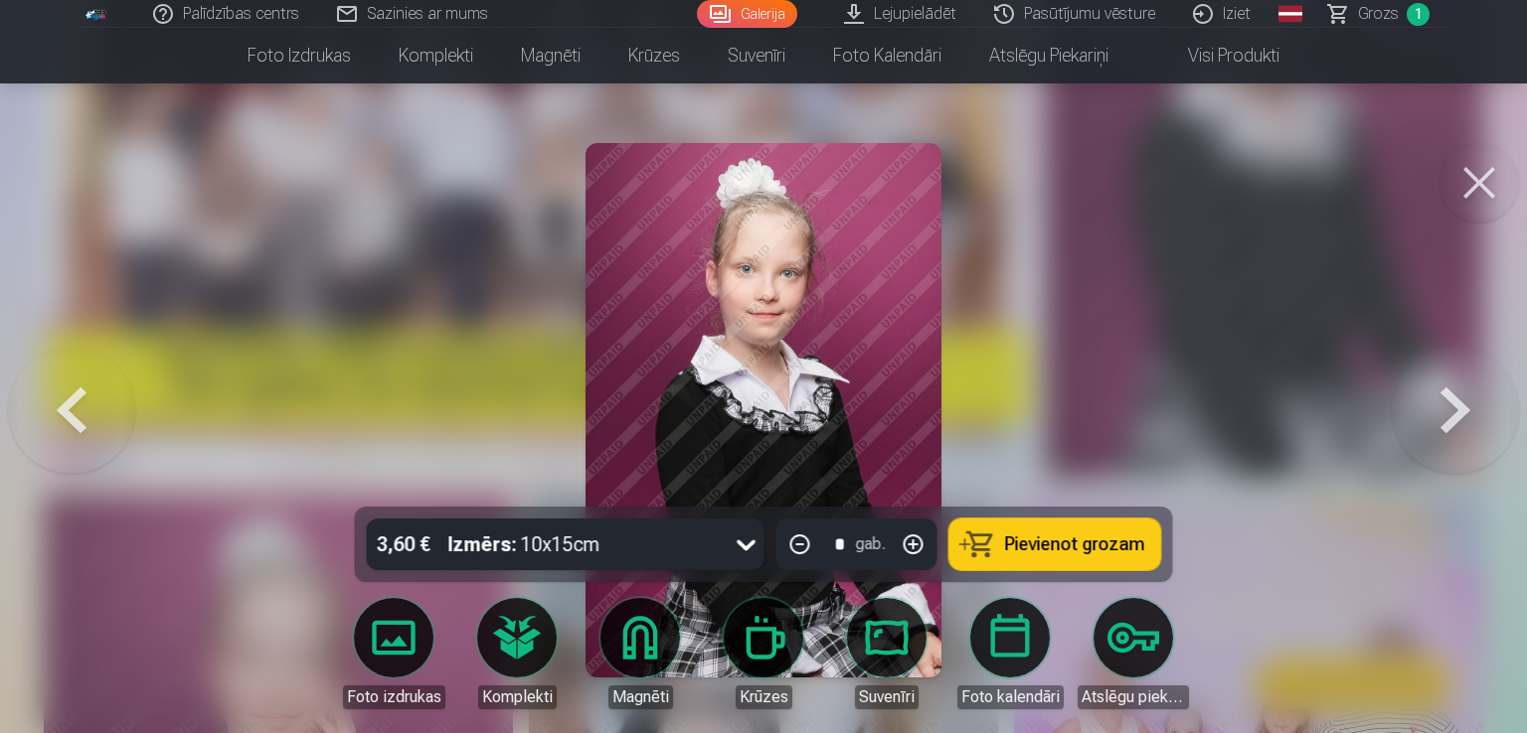
click at [1439, 414] on button at bounding box center [1454, 410] width 127 height 153
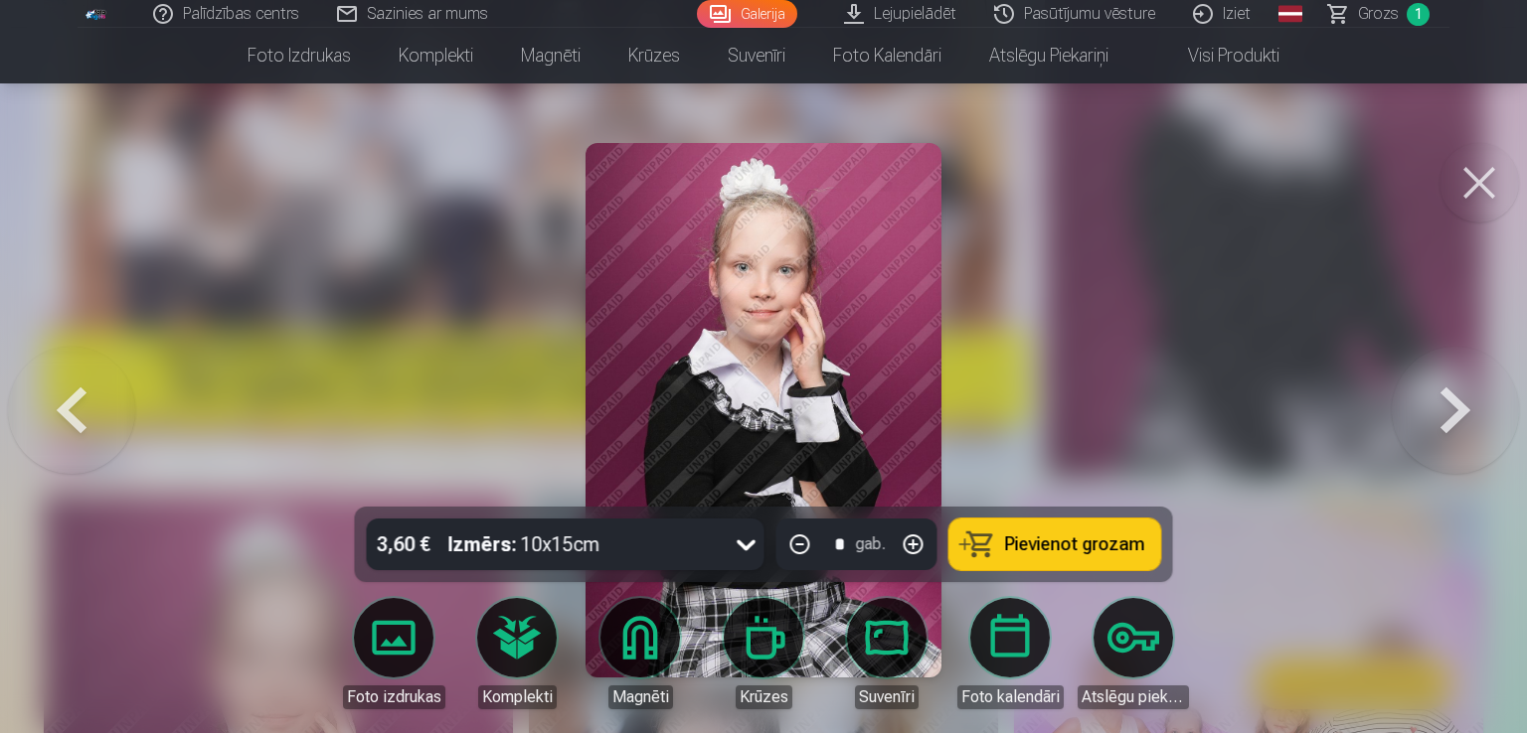
click at [1439, 414] on button at bounding box center [1454, 410] width 127 height 153
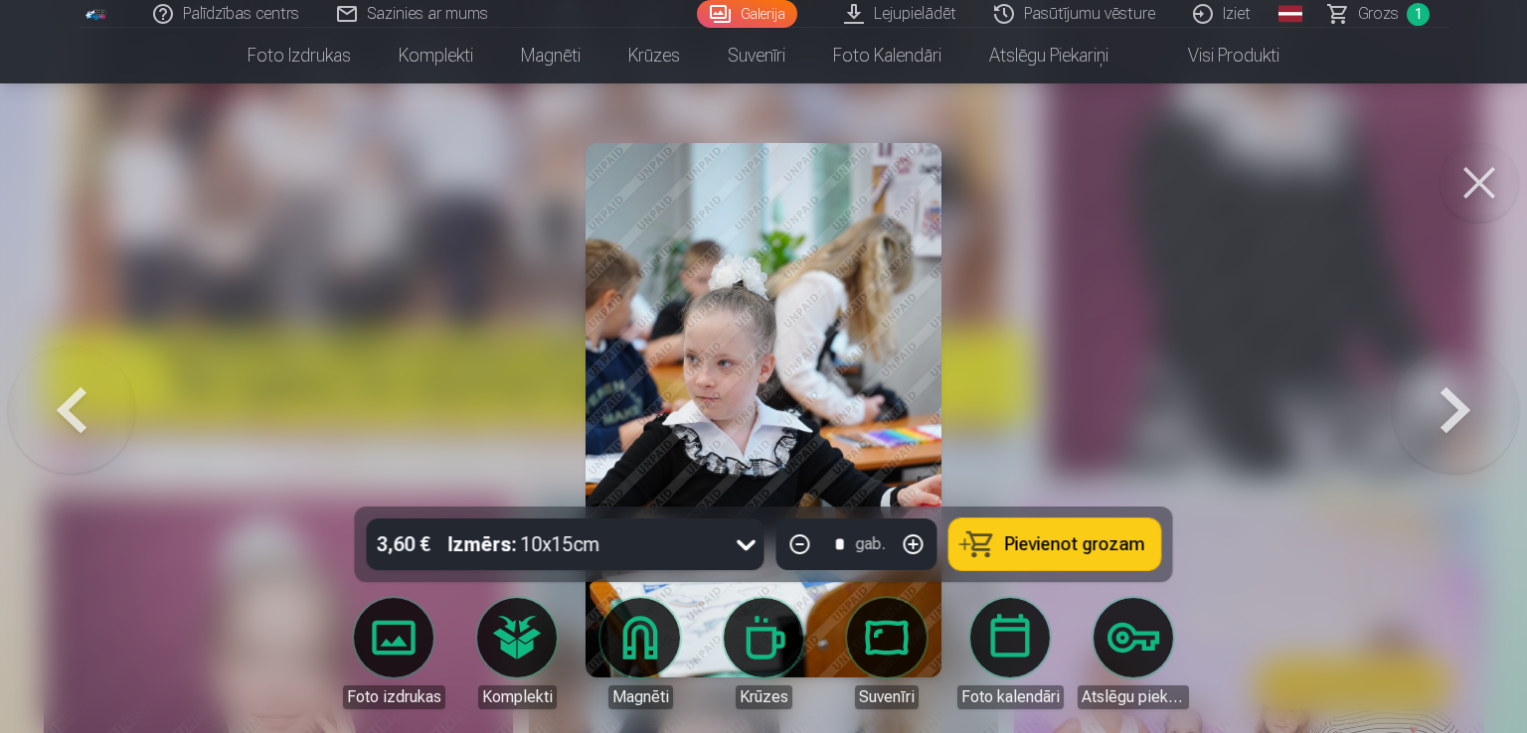
click at [1439, 414] on button at bounding box center [1454, 410] width 127 height 153
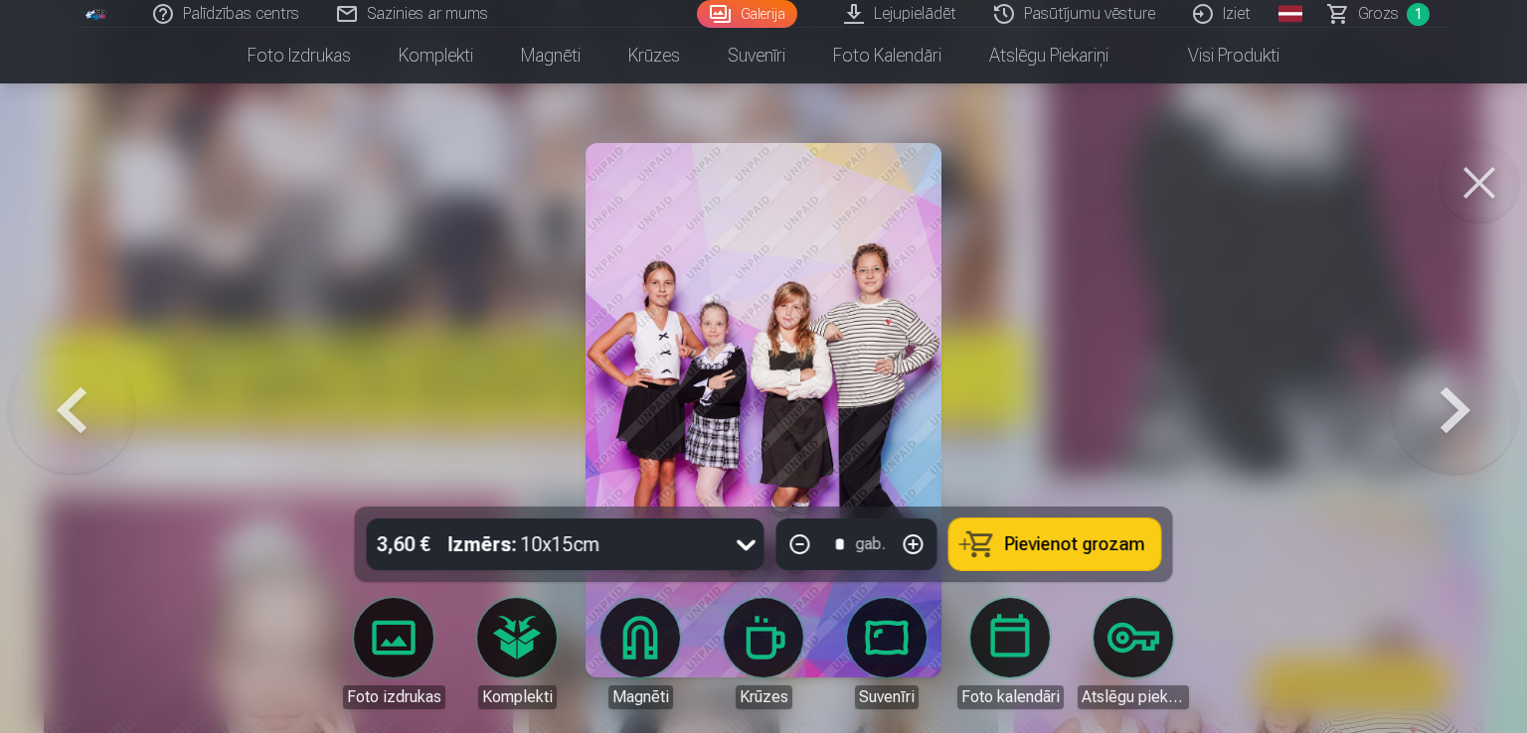
click at [1056, 554] on span "Pievienot grozam" at bounding box center [1075, 545] width 140 height 18
click at [1459, 406] on button at bounding box center [1454, 410] width 127 height 153
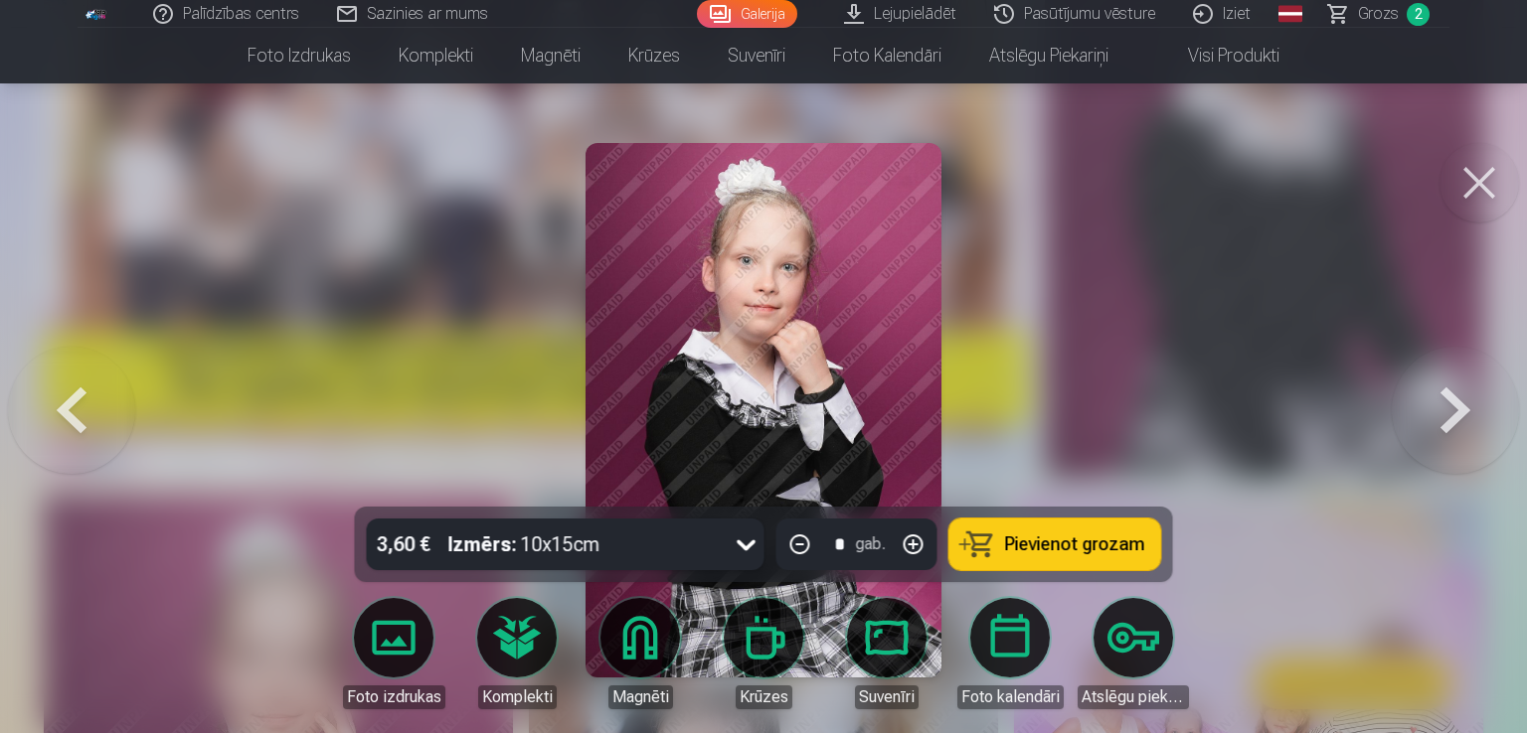
click at [1447, 396] on button at bounding box center [1454, 410] width 127 height 153
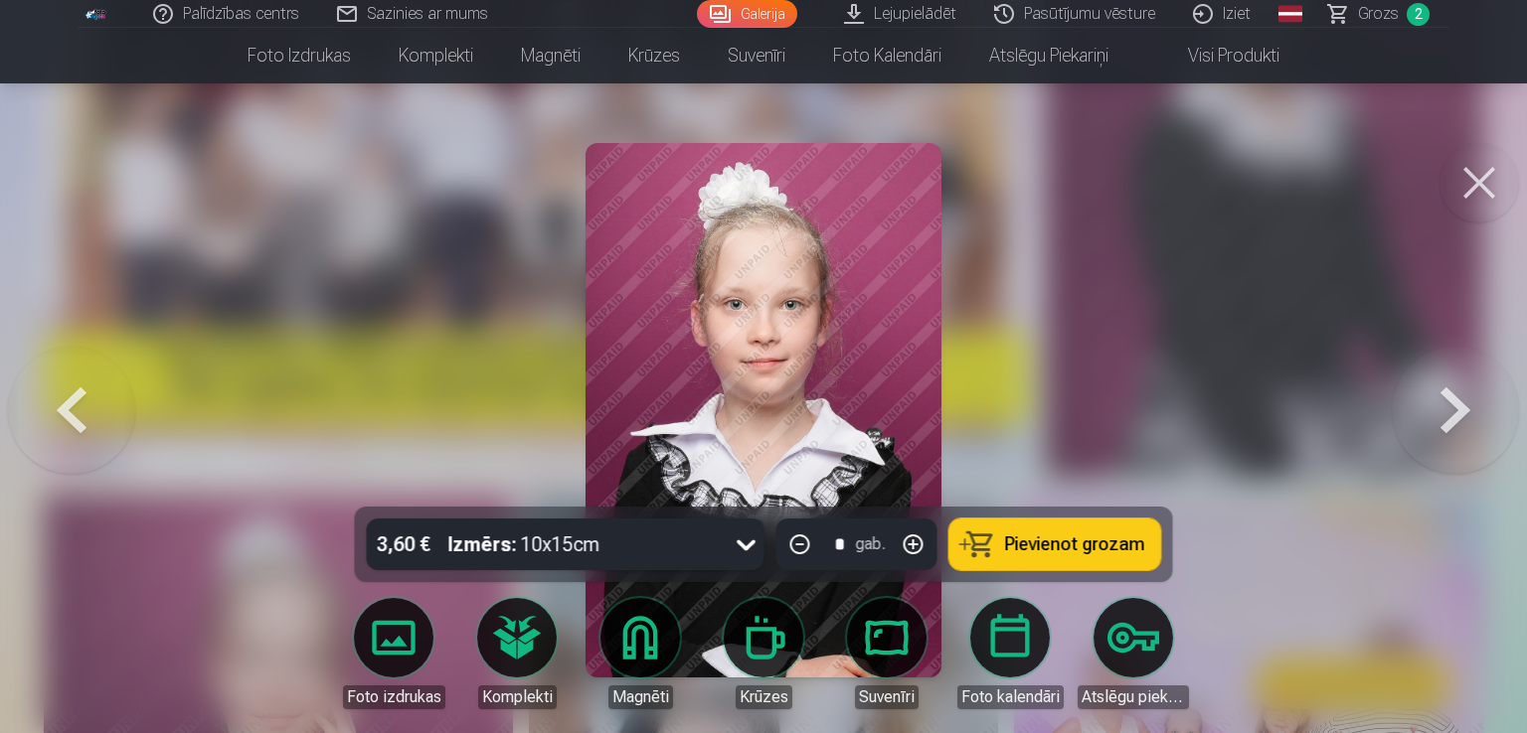
click at [1447, 396] on button at bounding box center [1454, 410] width 127 height 153
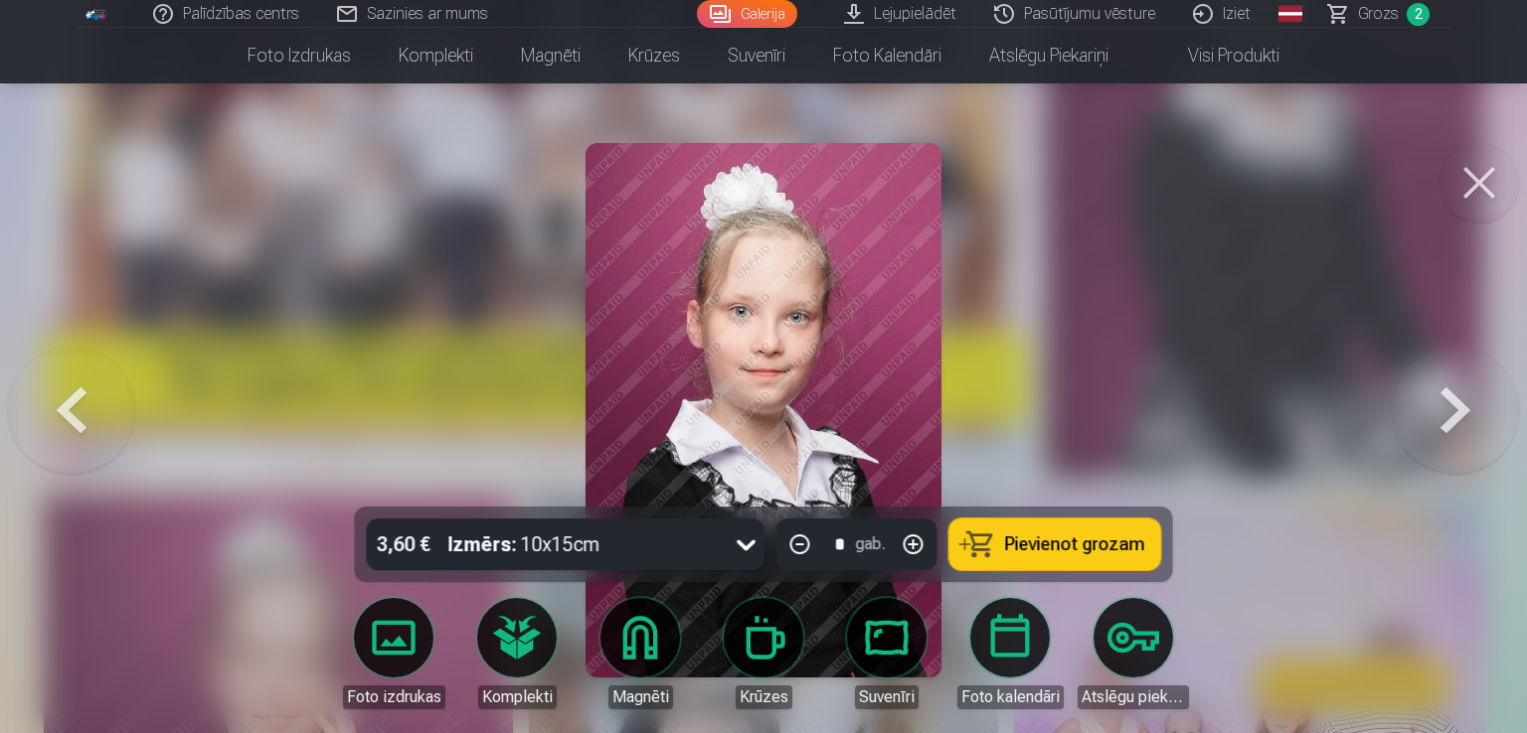
click at [1447, 396] on button at bounding box center [1454, 410] width 127 height 153
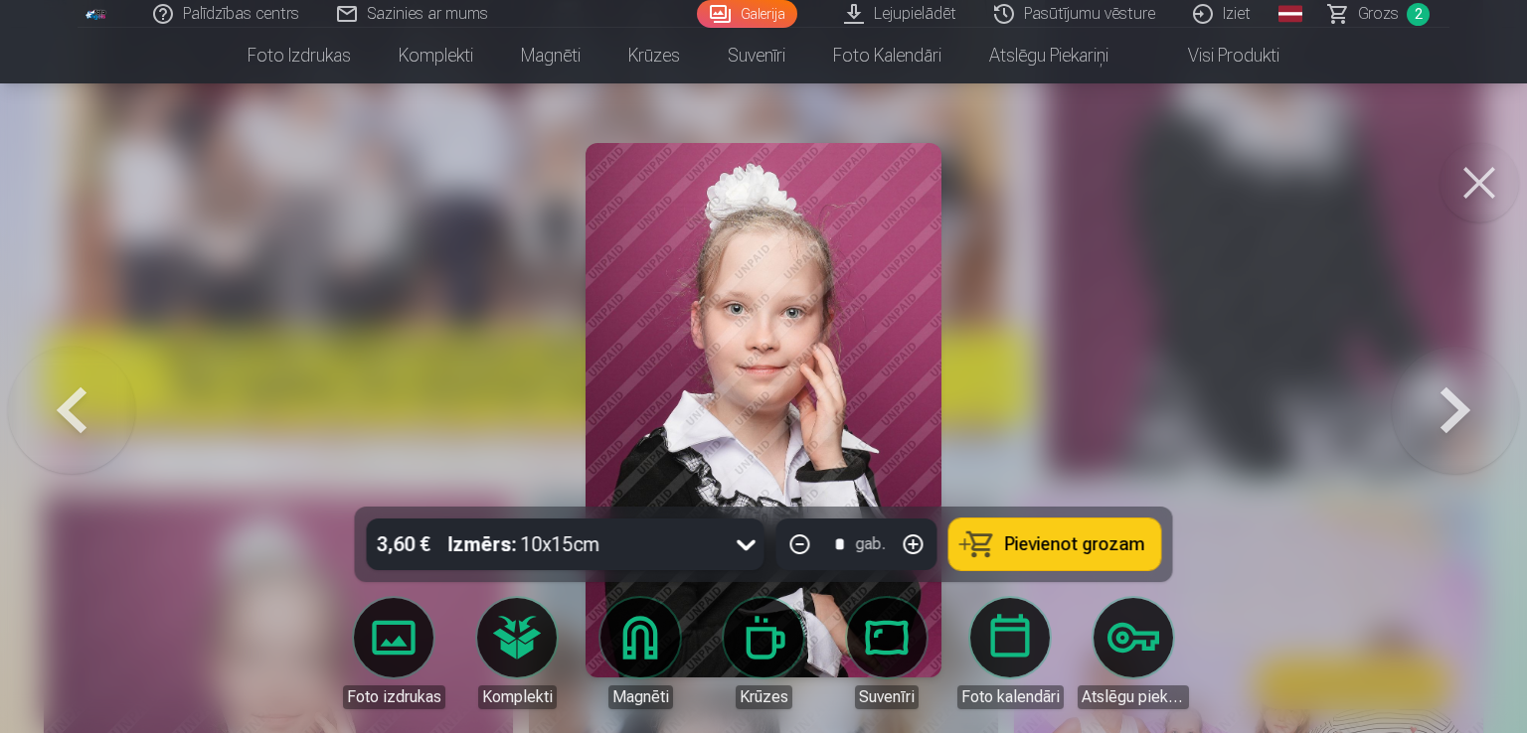
click at [1447, 396] on button at bounding box center [1454, 410] width 127 height 153
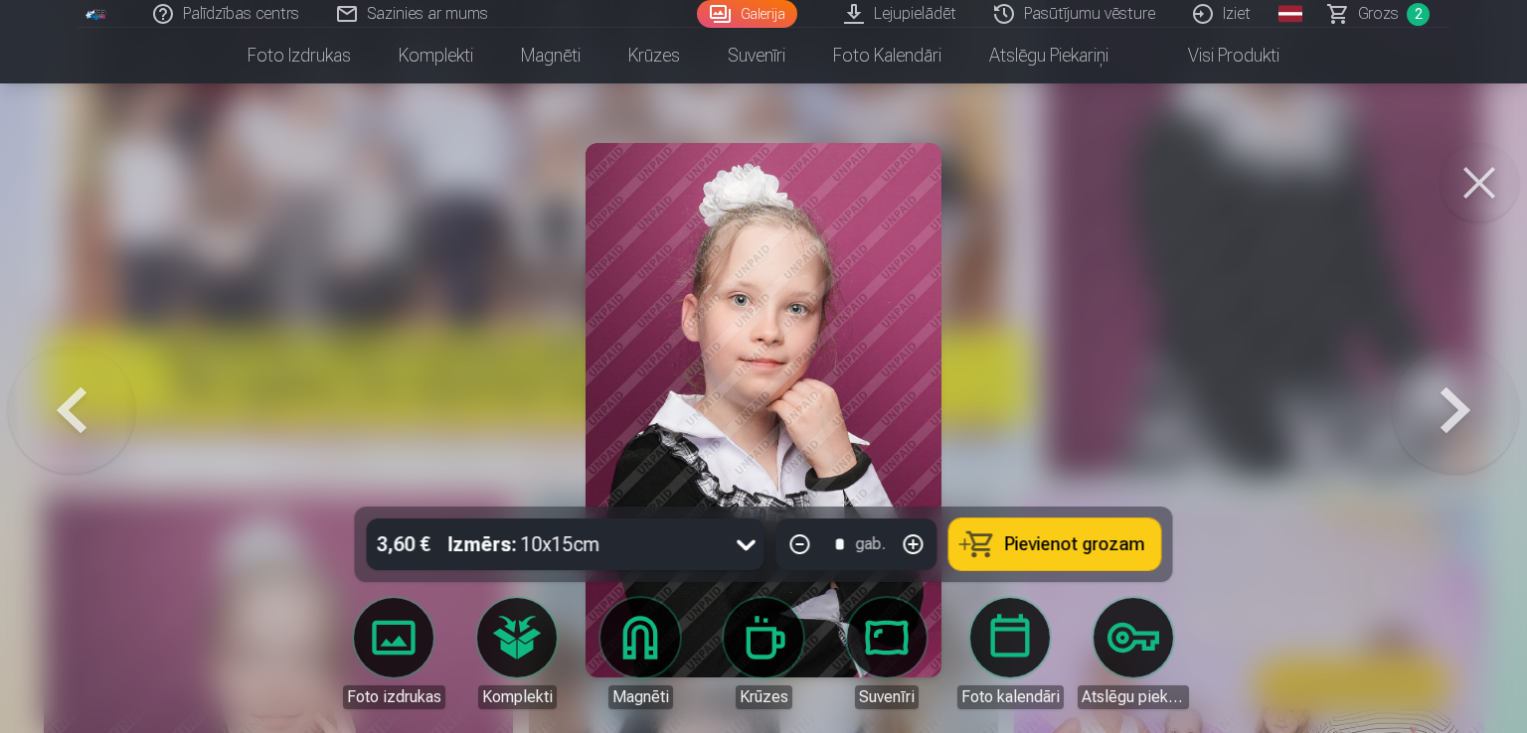
click at [1447, 396] on button at bounding box center [1454, 410] width 127 height 153
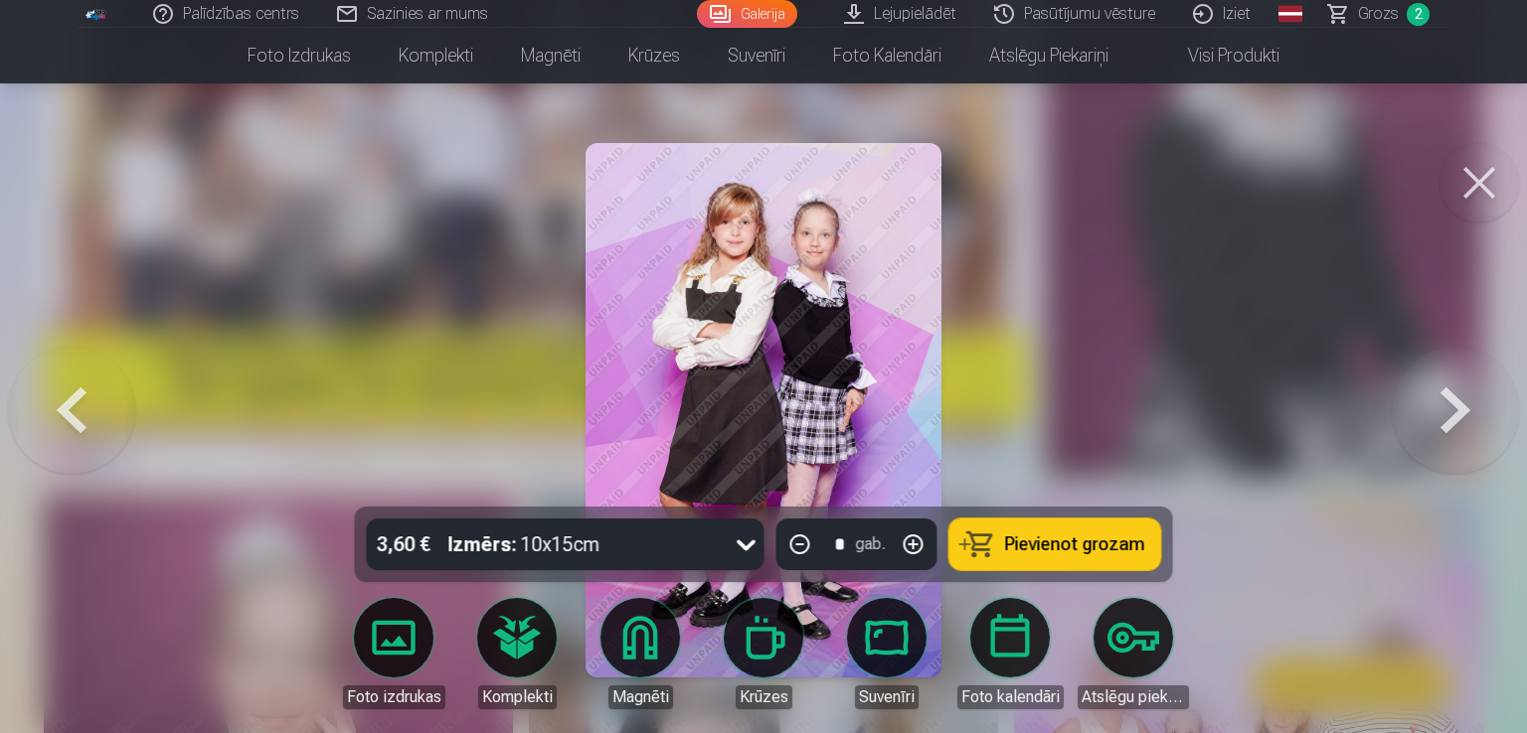
click at [1462, 425] on button at bounding box center [1454, 410] width 127 height 153
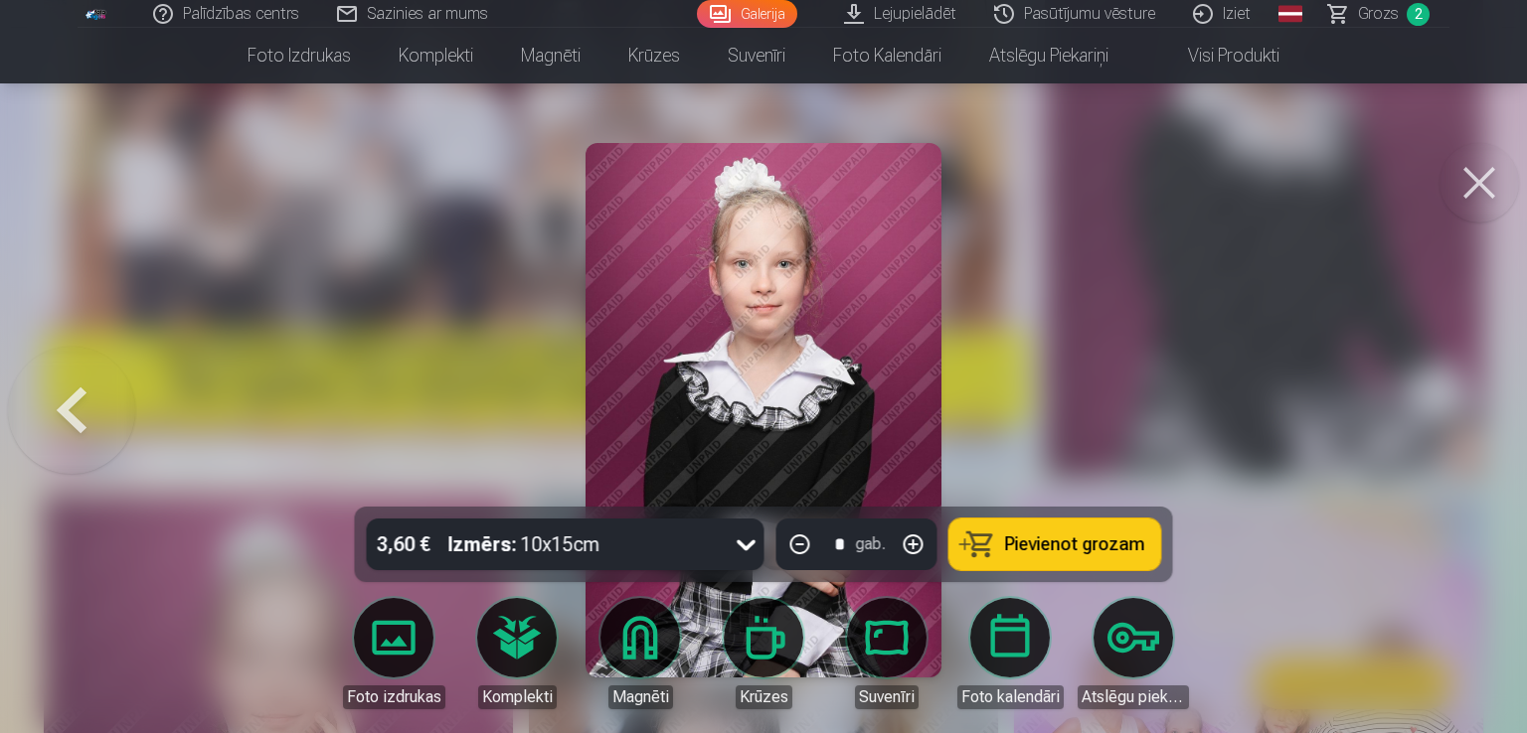
click at [1462, 425] on div at bounding box center [763, 366] width 1527 height 733
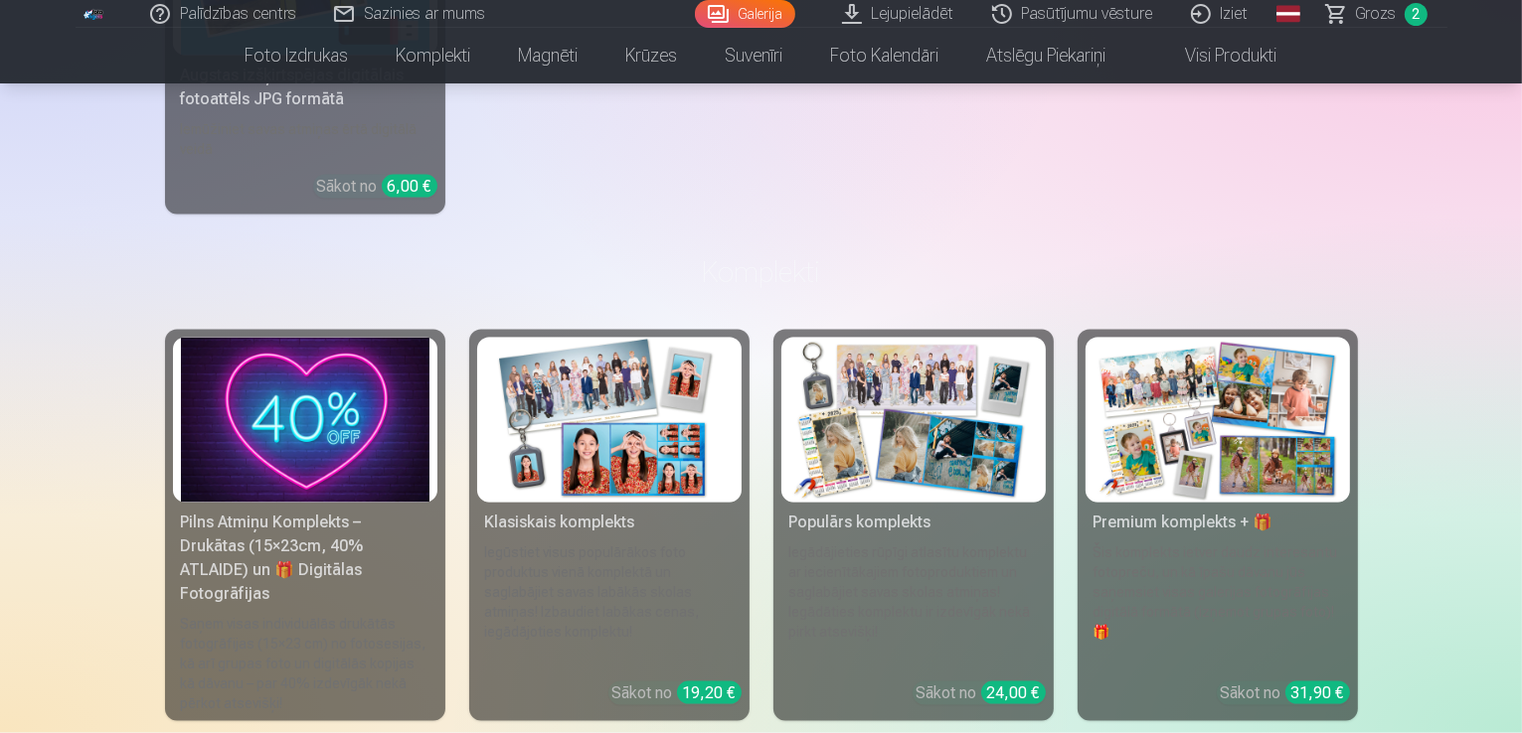
scroll to position [2683, 0]
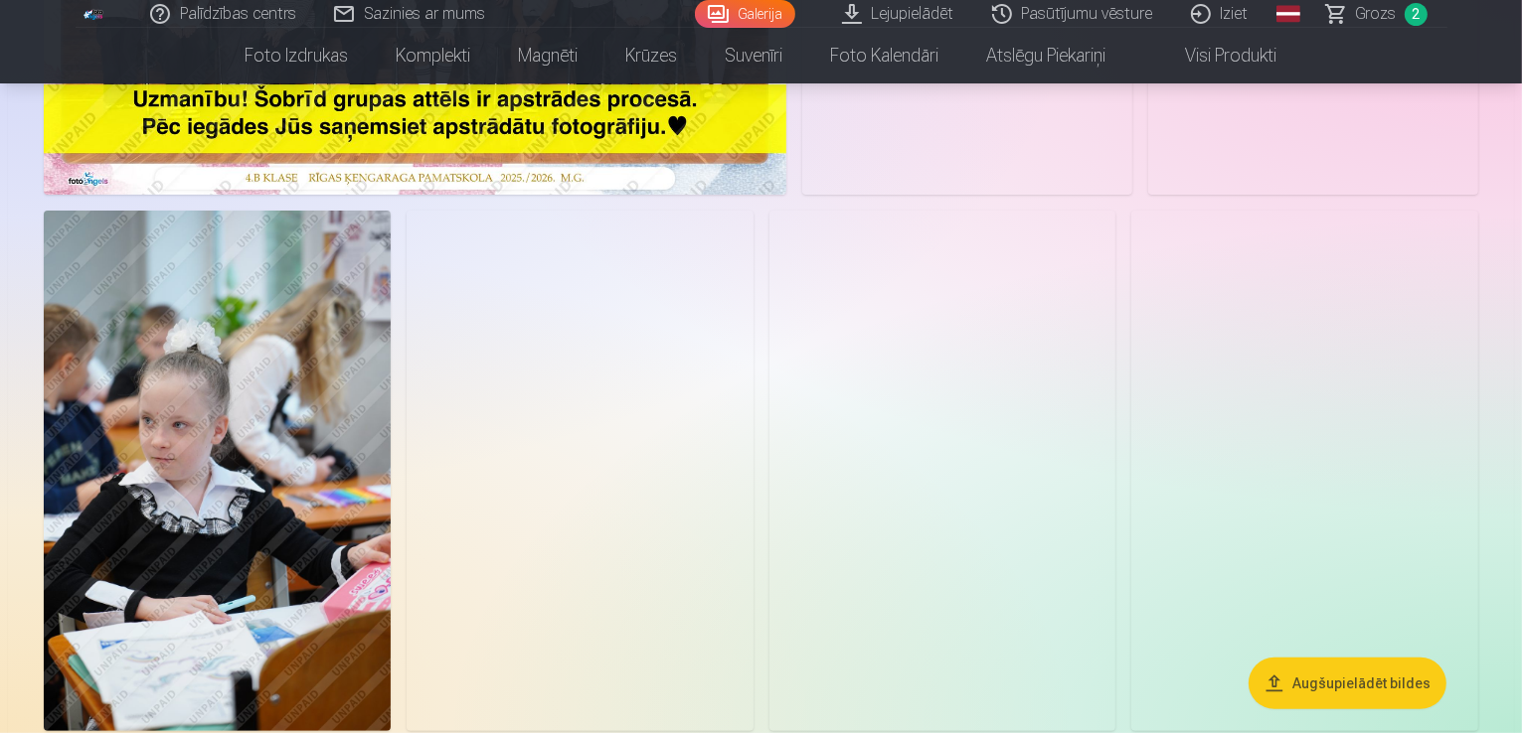
scroll to position [497, 0]
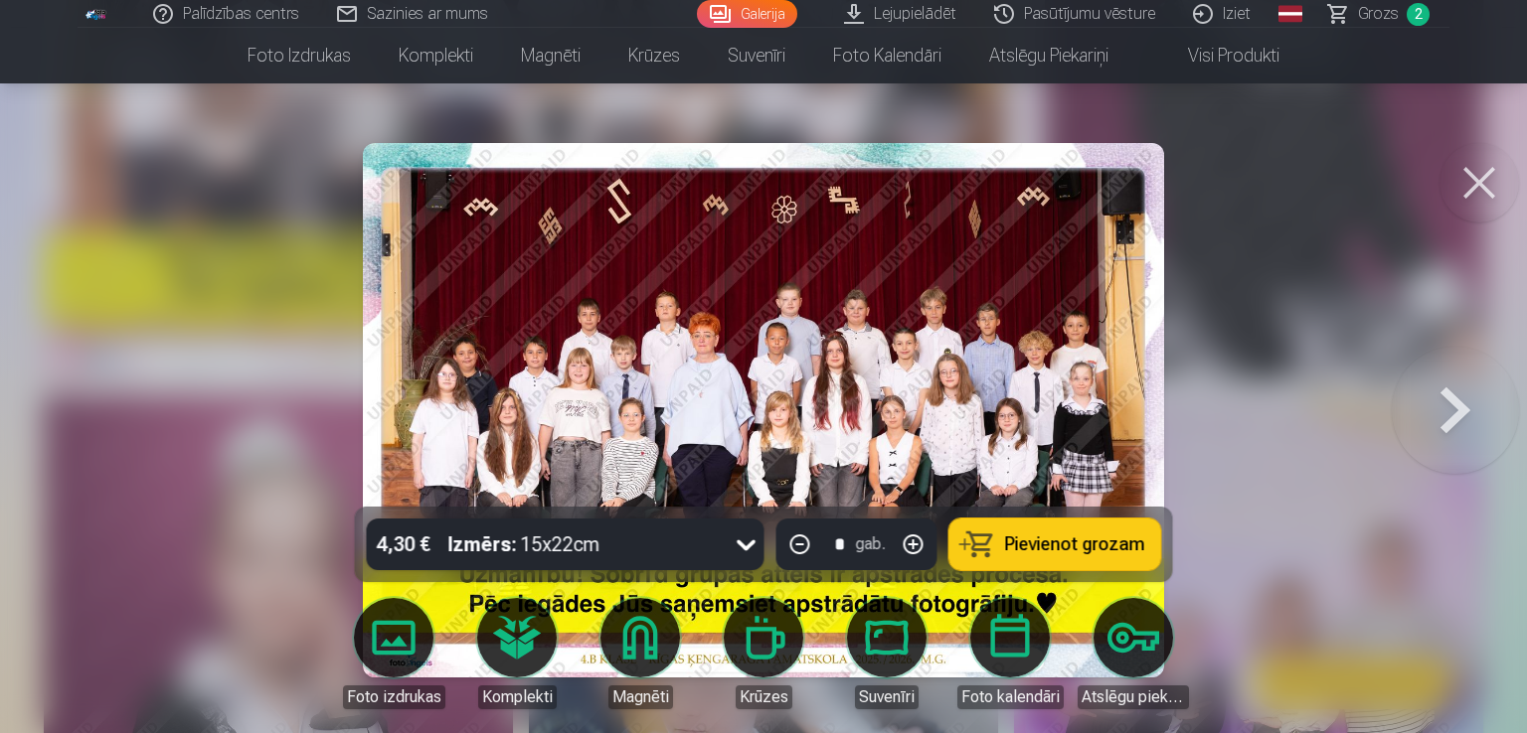
click at [1435, 413] on button at bounding box center [1454, 410] width 127 height 153
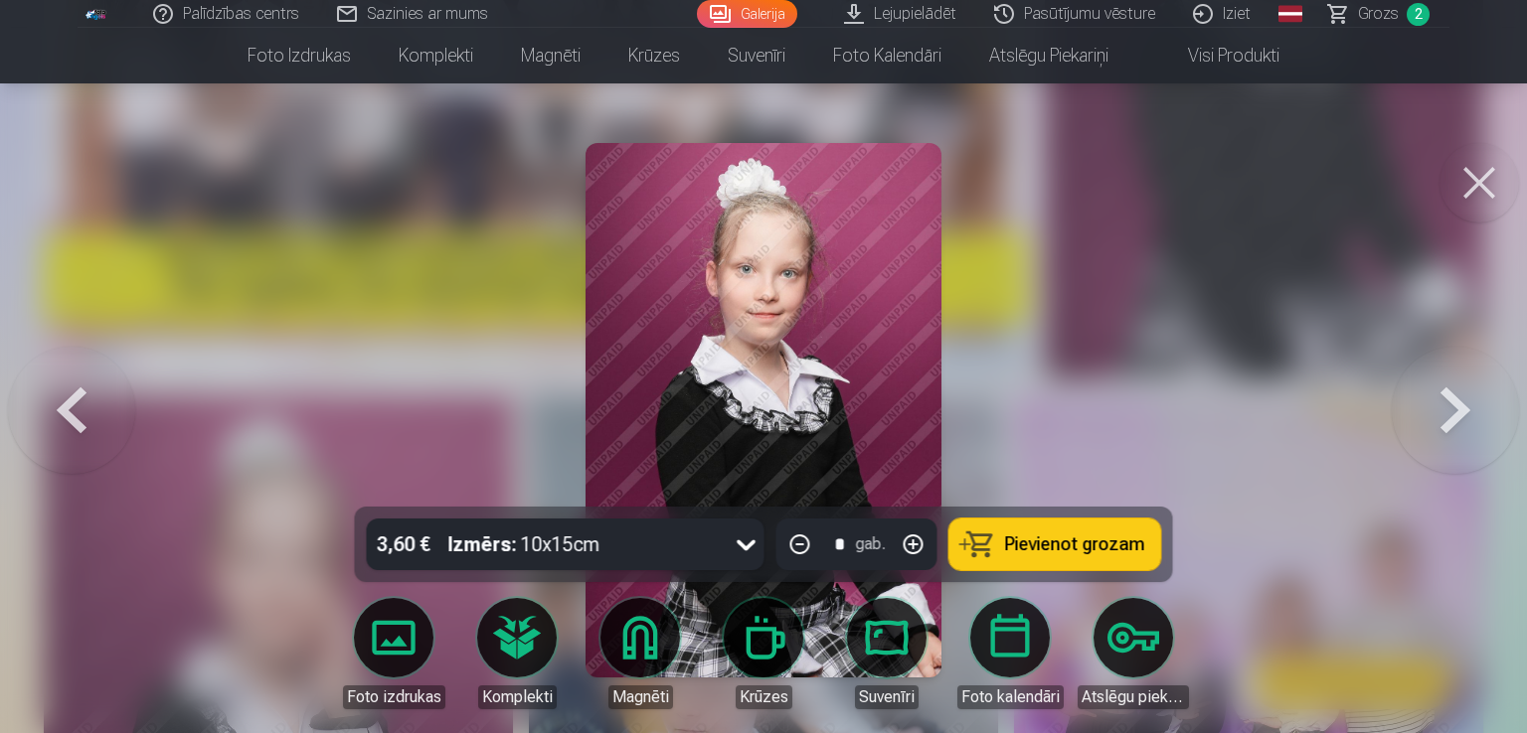
click at [51, 437] on button at bounding box center [71, 410] width 127 height 153
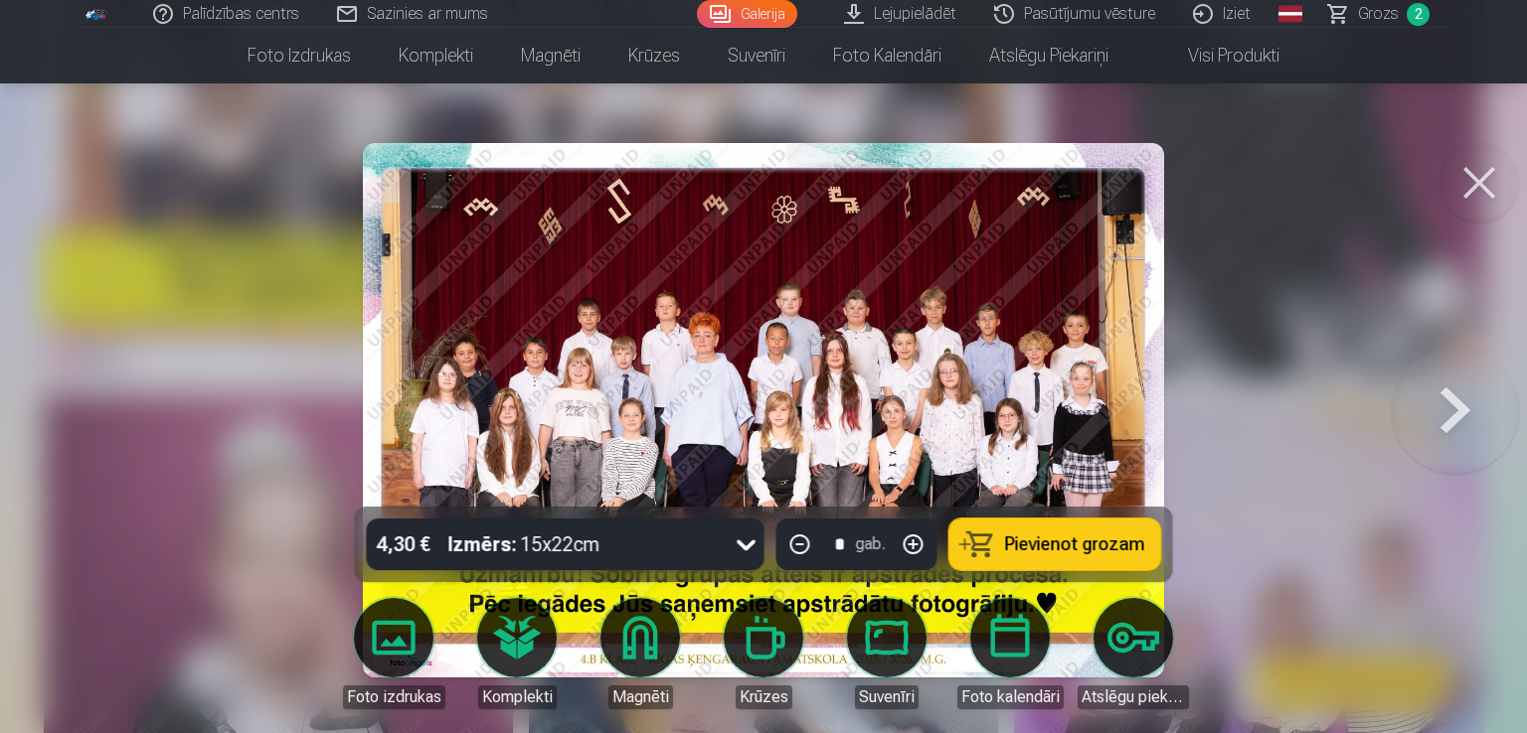
click at [1439, 406] on button at bounding box center [1454, 410] width 127 height 153
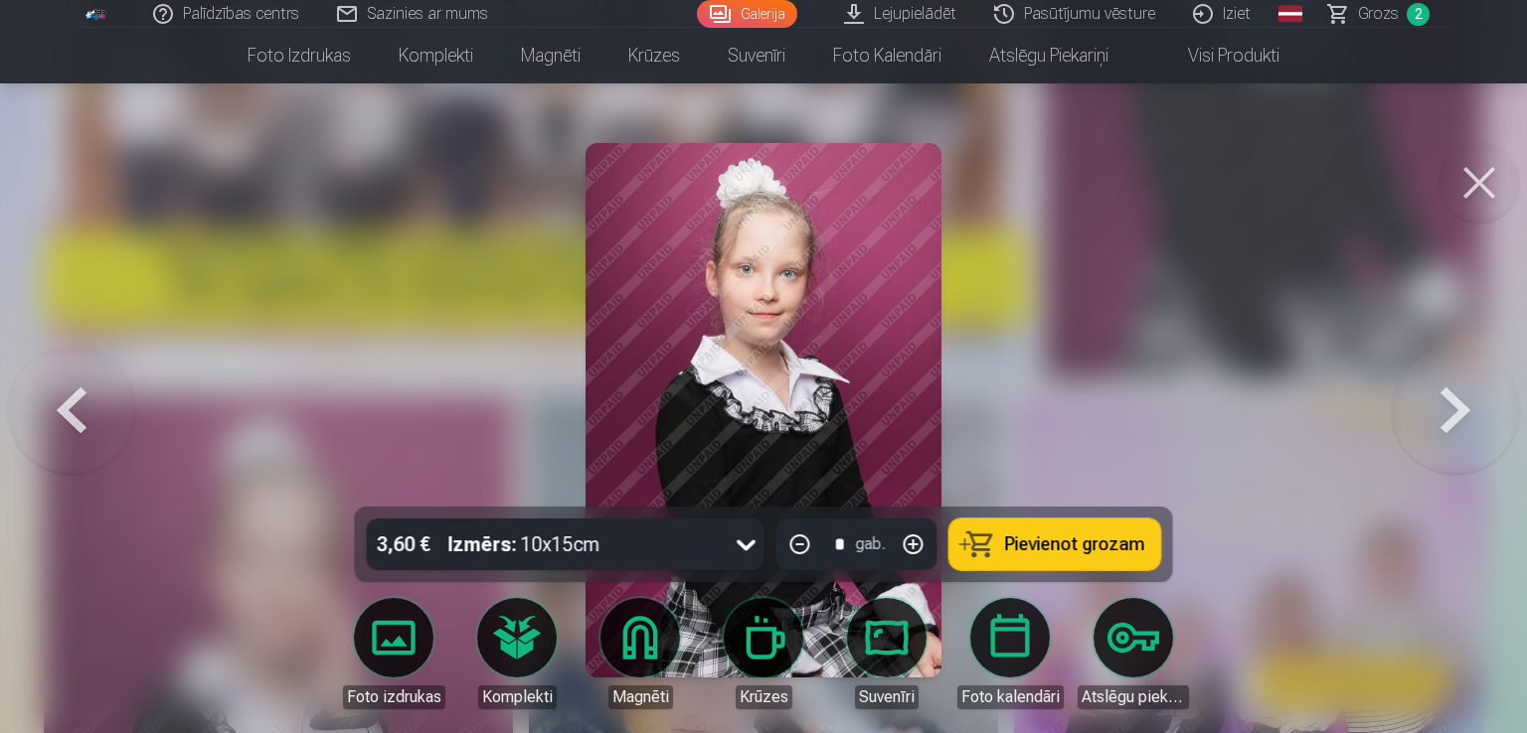
click at [1439, 406] on button at bounding box center [1454, 410] width 127 height 153
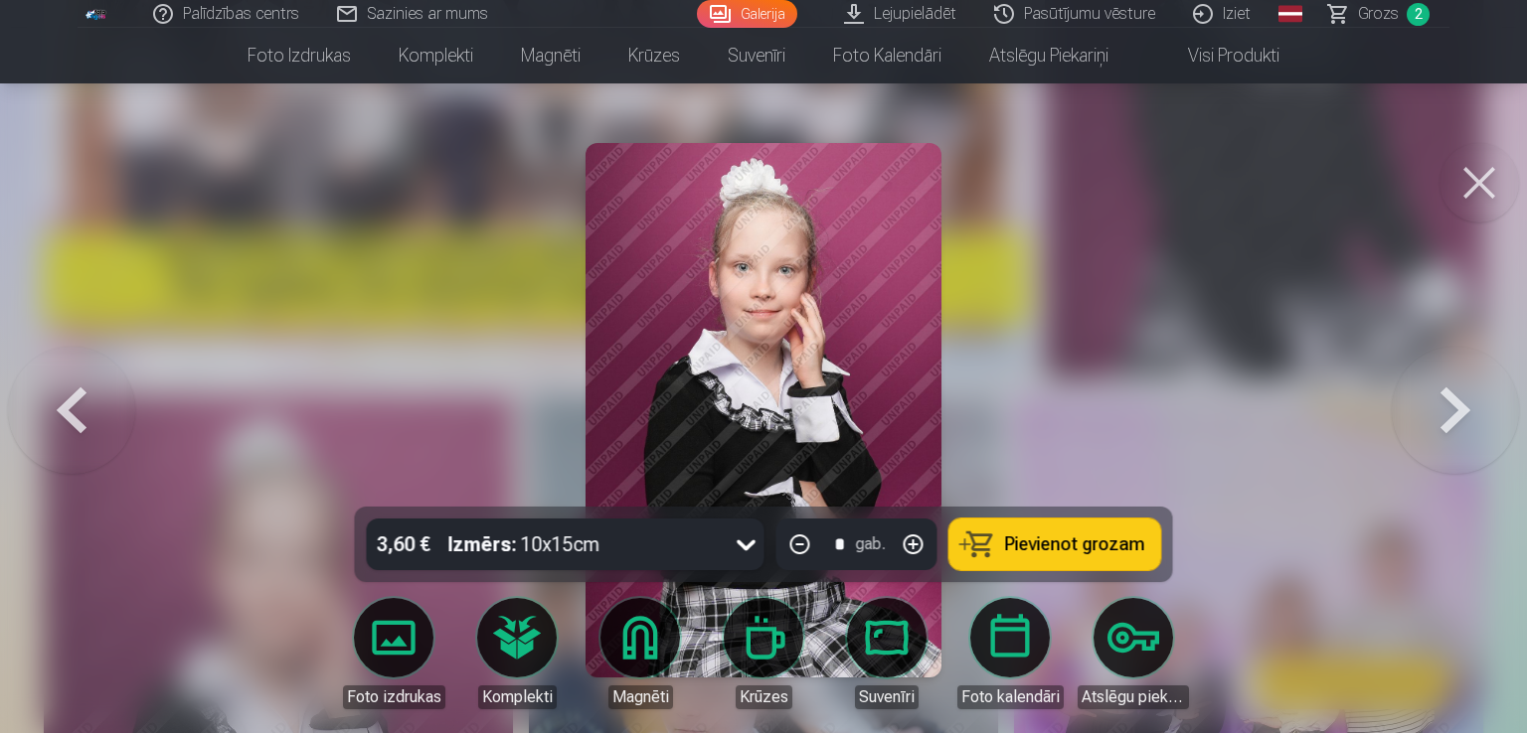
click at [1439, 406] on button at bounding box center [1454, 410] width 127 height 153
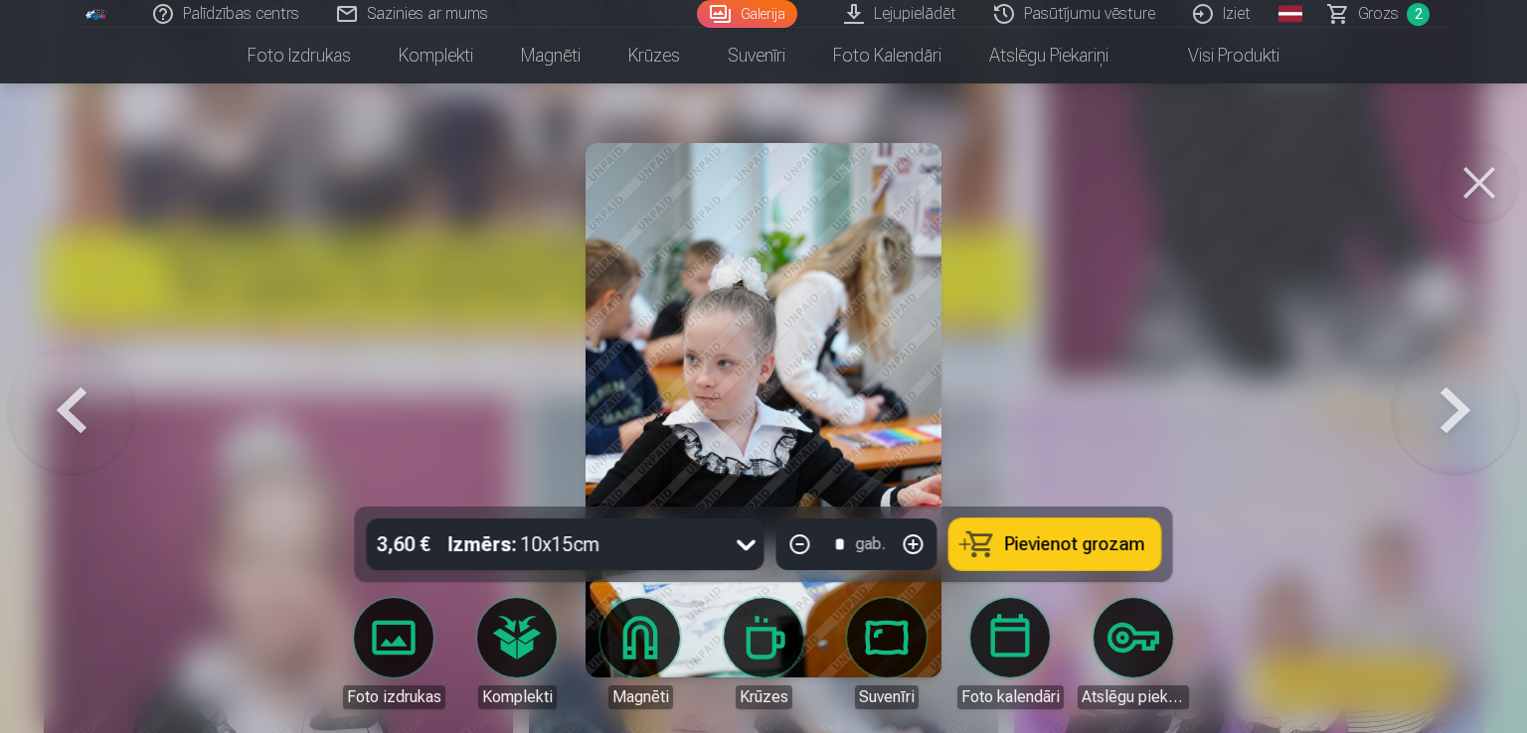
click at [1439, 406] on button at bounding box center [1454, 410] width 127 height 153
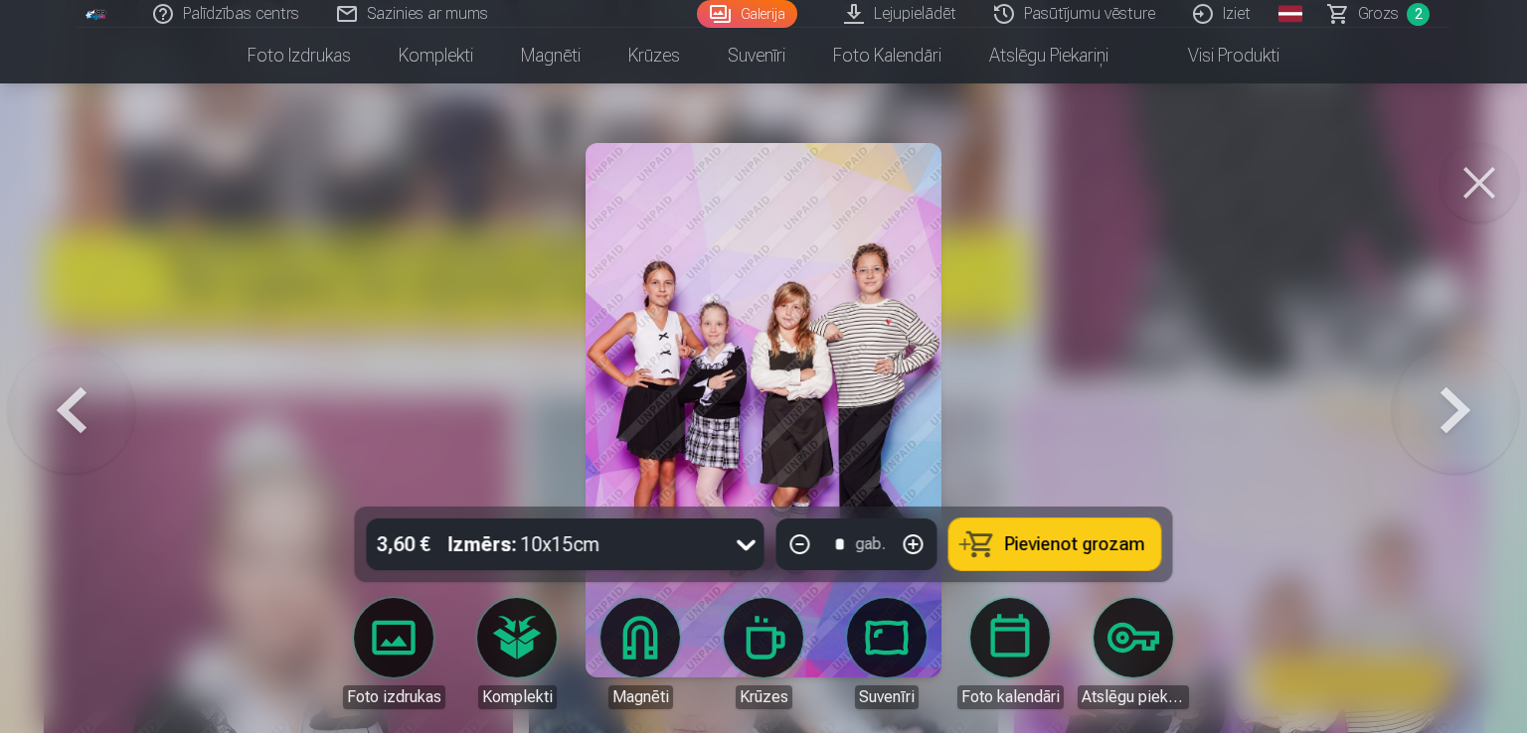
click at [1439, 406] on button at bounding box center [1454, 410] width 127 height 153
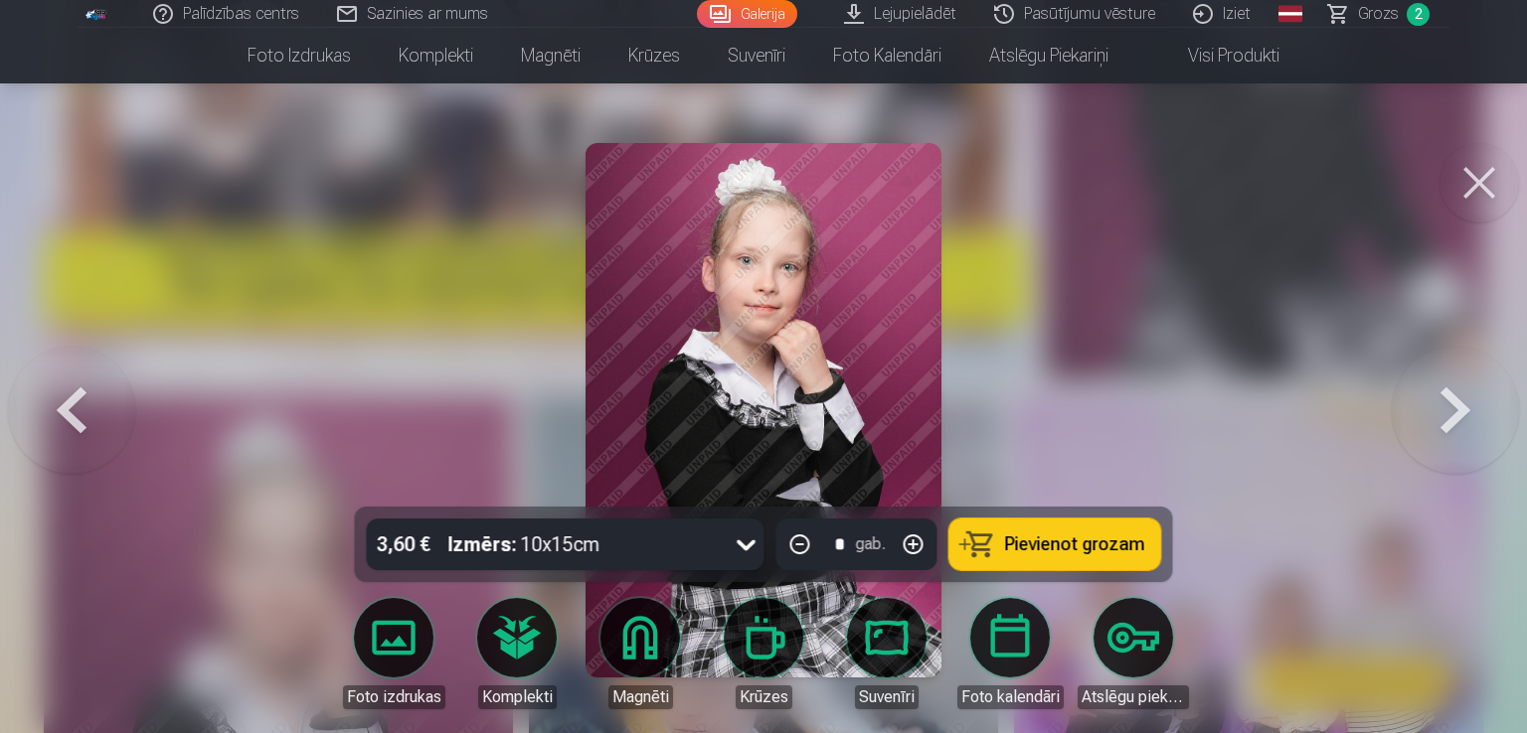
click at [54, 418] on button at bounding box center [71, 410] width 127 height 153
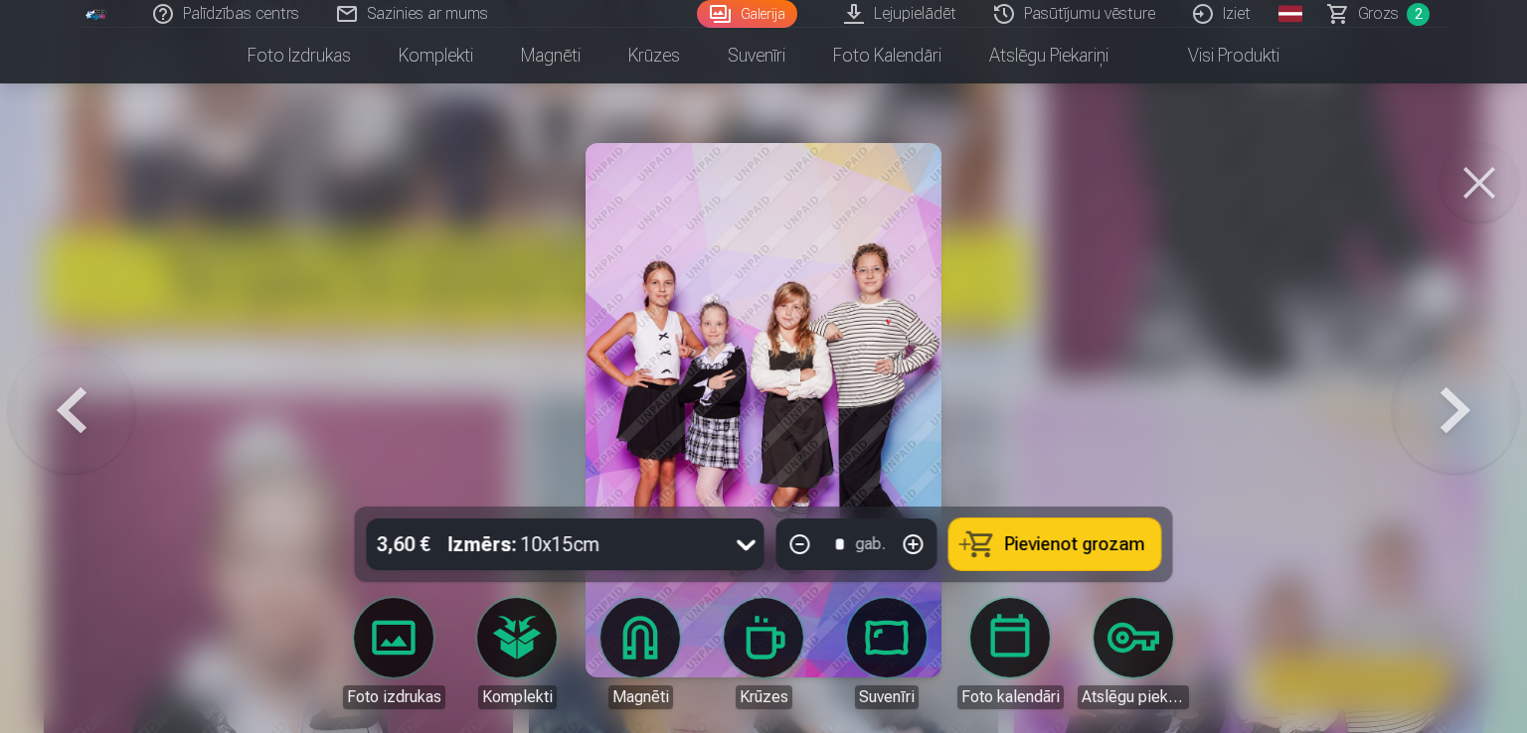
click at [1454, 406] on button at bounding box center [1454, 410] width 127 height 153
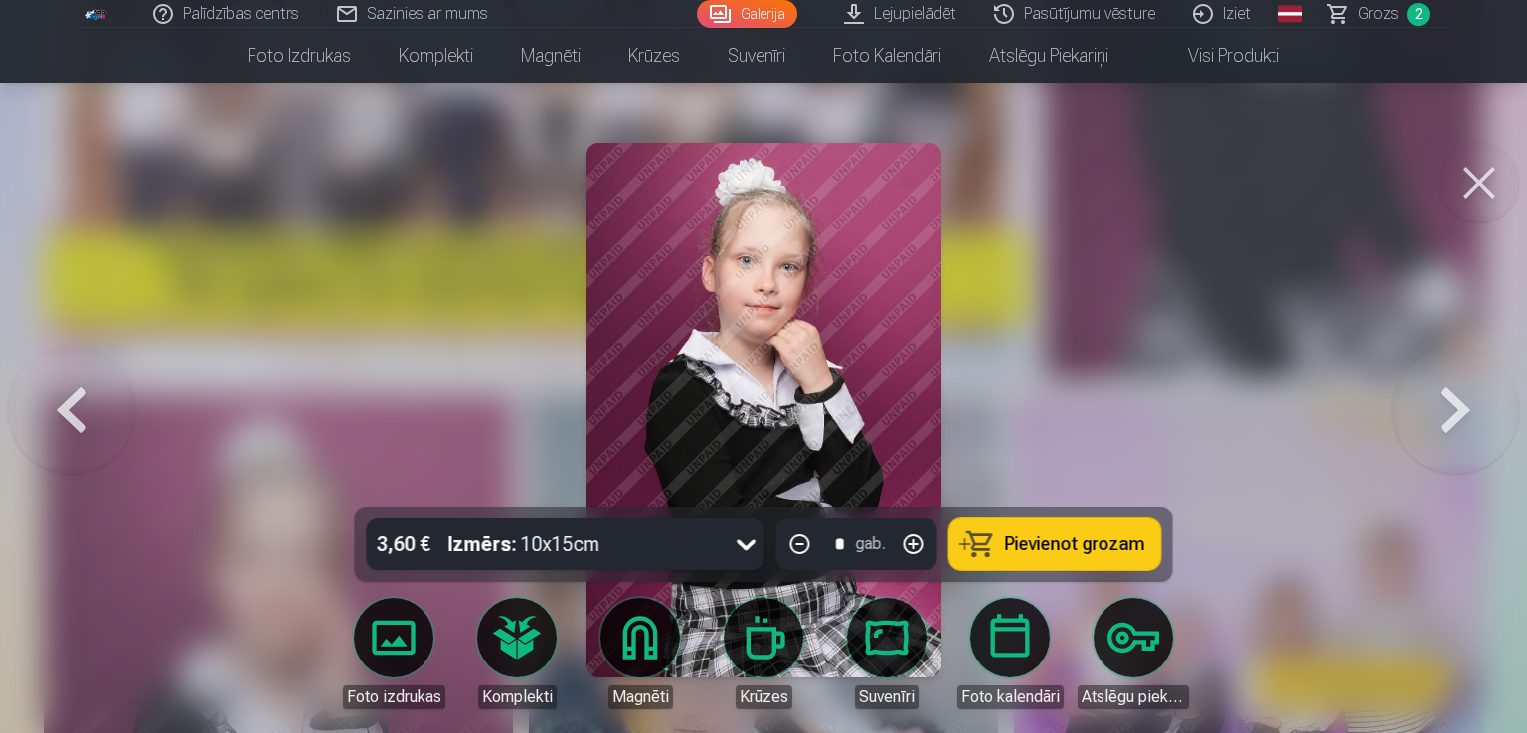
click at [1454, 406] on button at bounding box center [1454, 410] width 127 height 153
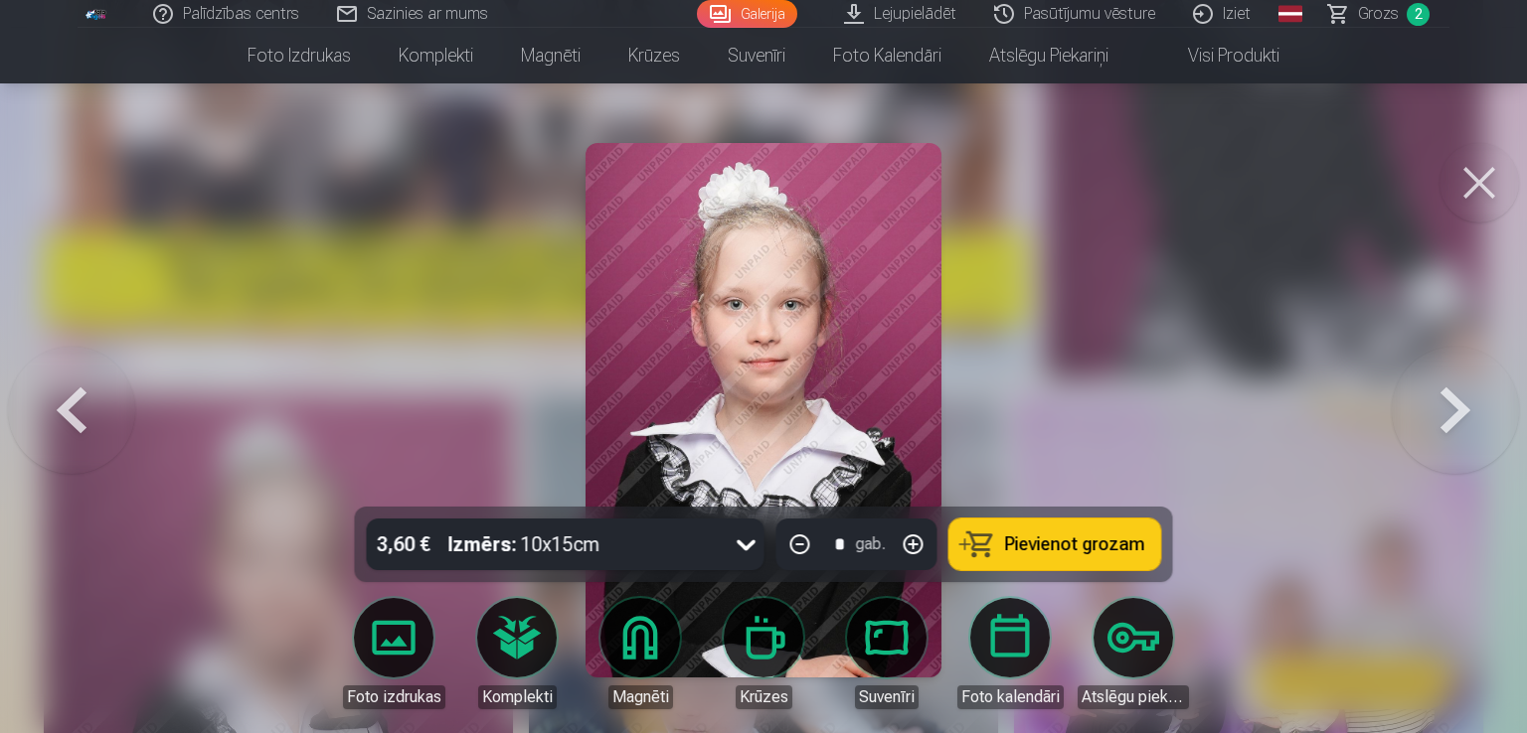
click at [1454, 406] on button at bounding box center [1454, 410] width 127 height 153
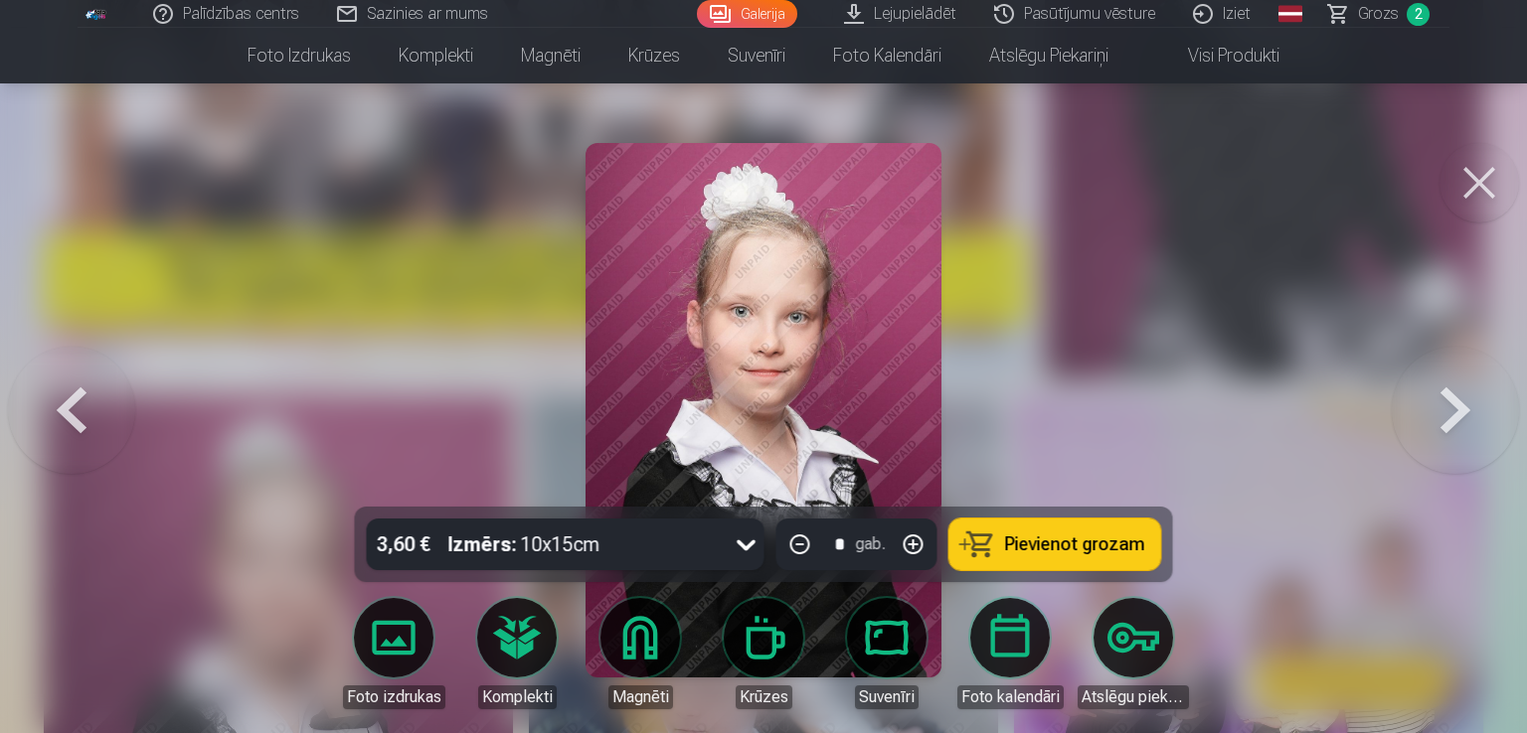
click at [1454, 406] on button at bounding box center [1454, 410] width 127 height 153
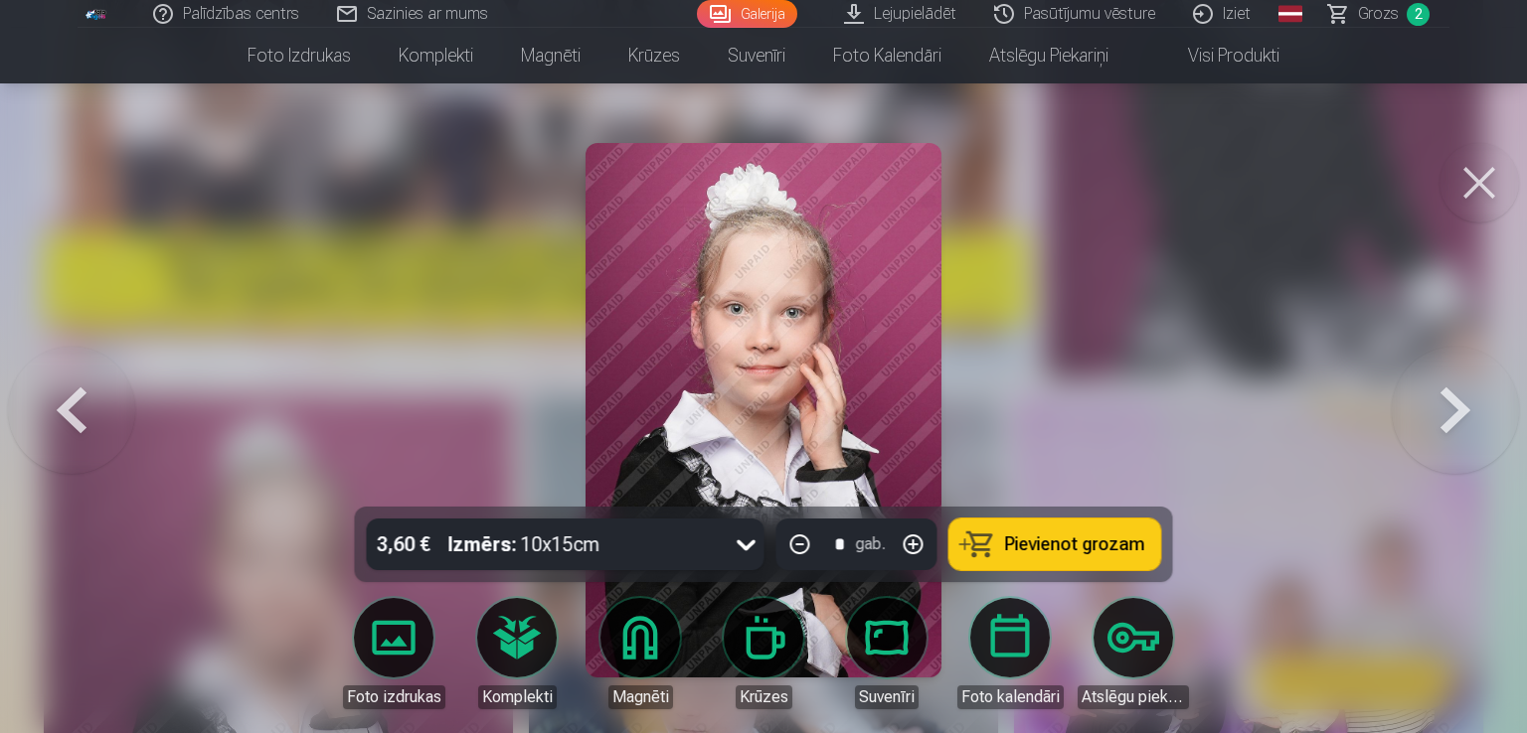
click at [1454, 406] on button at bounding box center [1454, 410] width 127 height 153
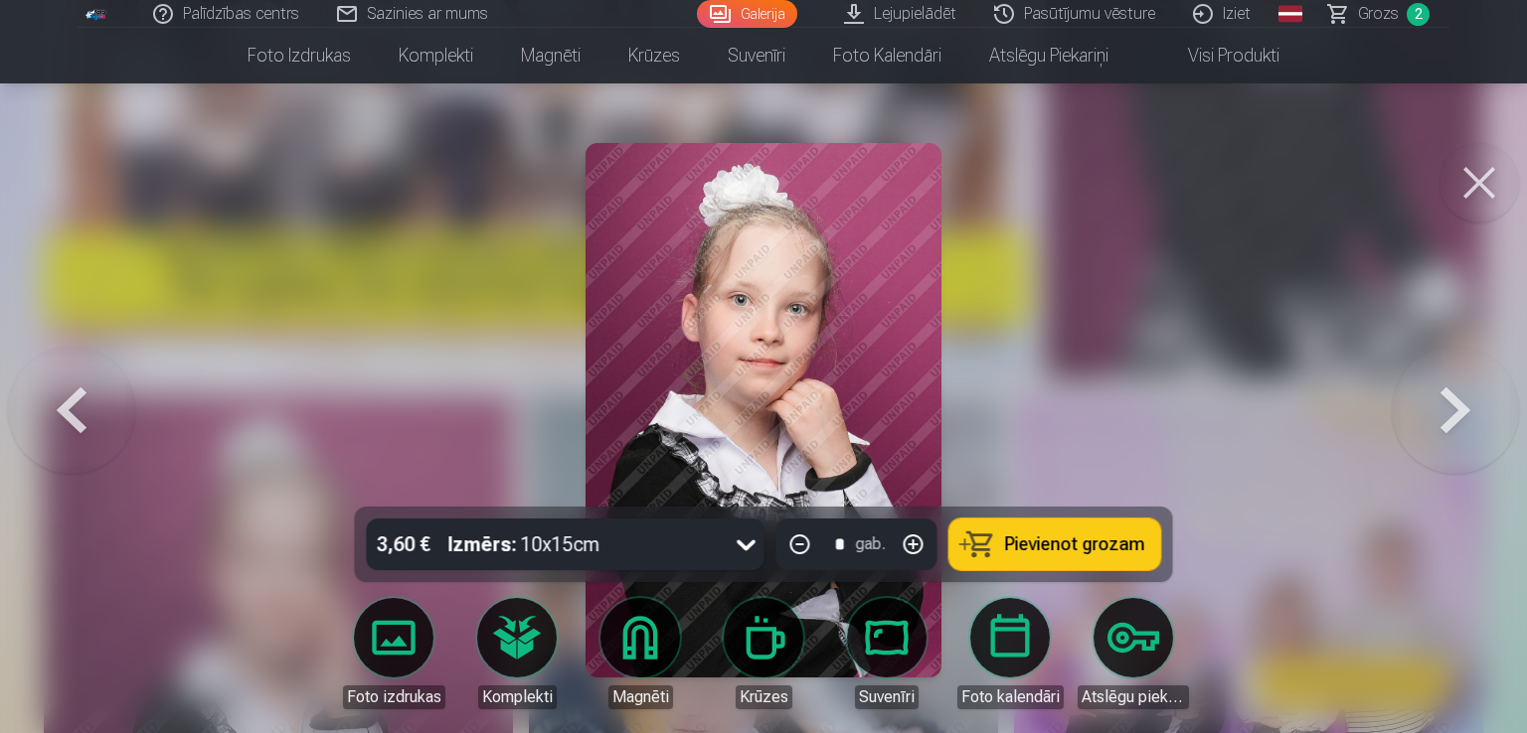
click at [1454, 406] on button at bounding box center [1454, 410] width 127 height 153
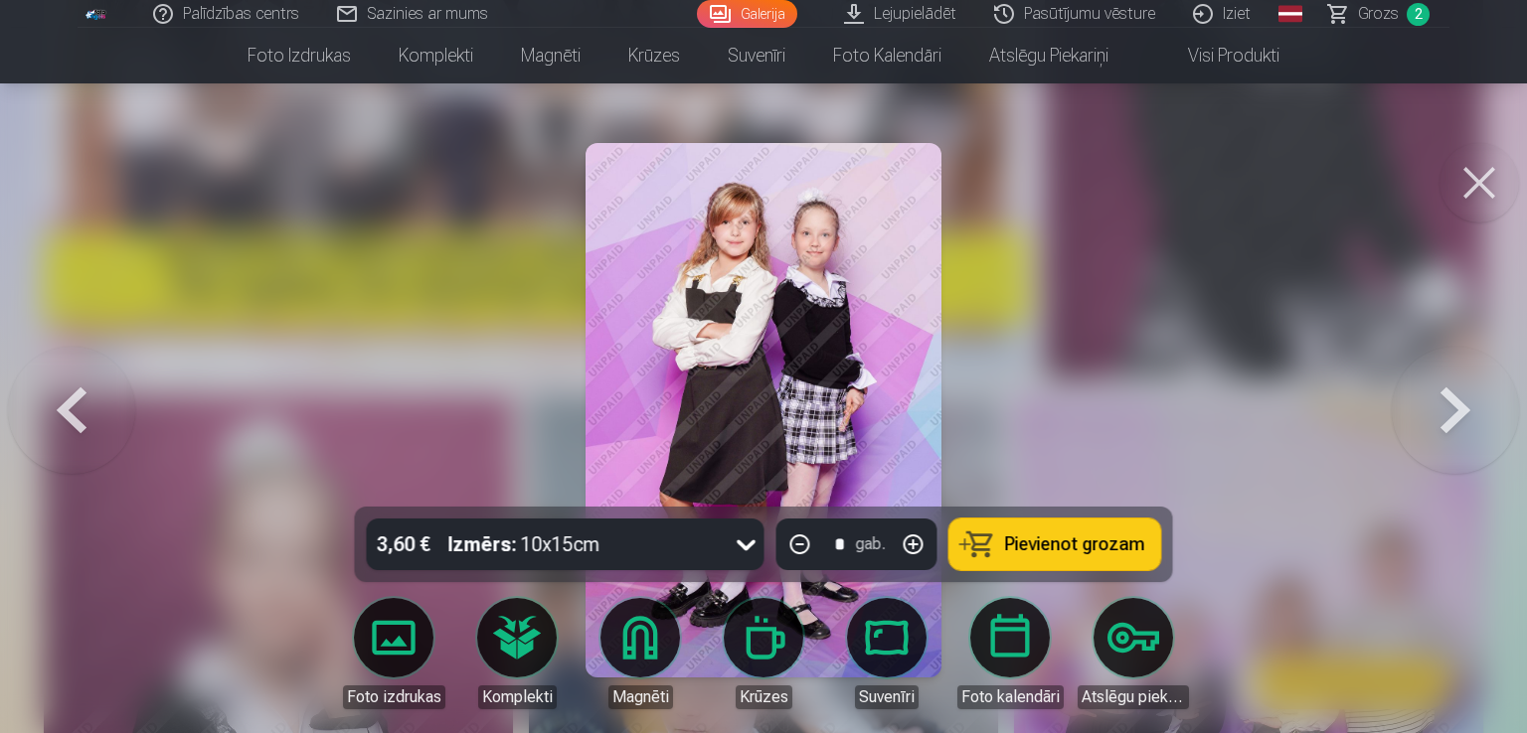
click at [1454, 406] on button at bounding box center [1454, 410] width 127 height 153
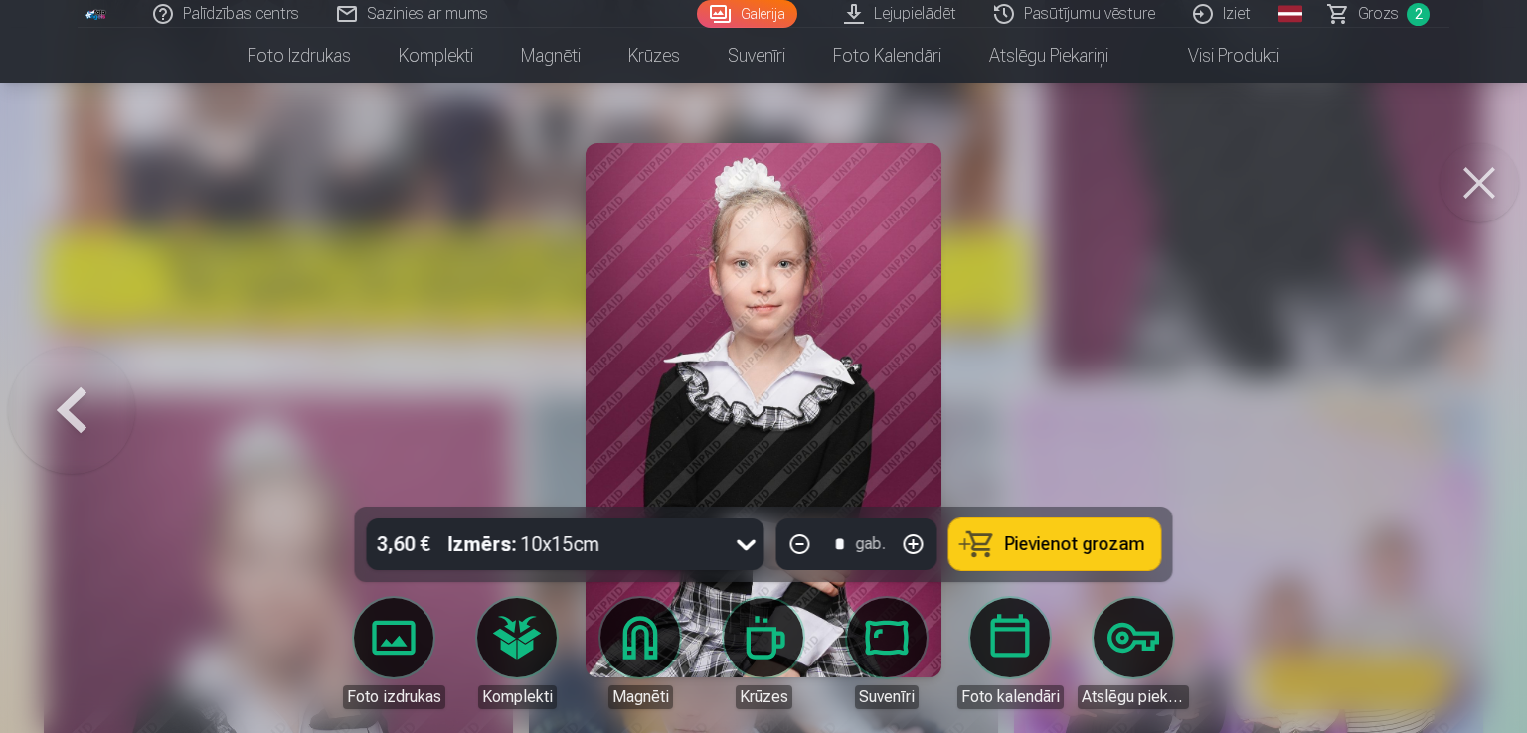
click at [1454, 406] on div at bounding box center [763, 366] width 1527 height 733
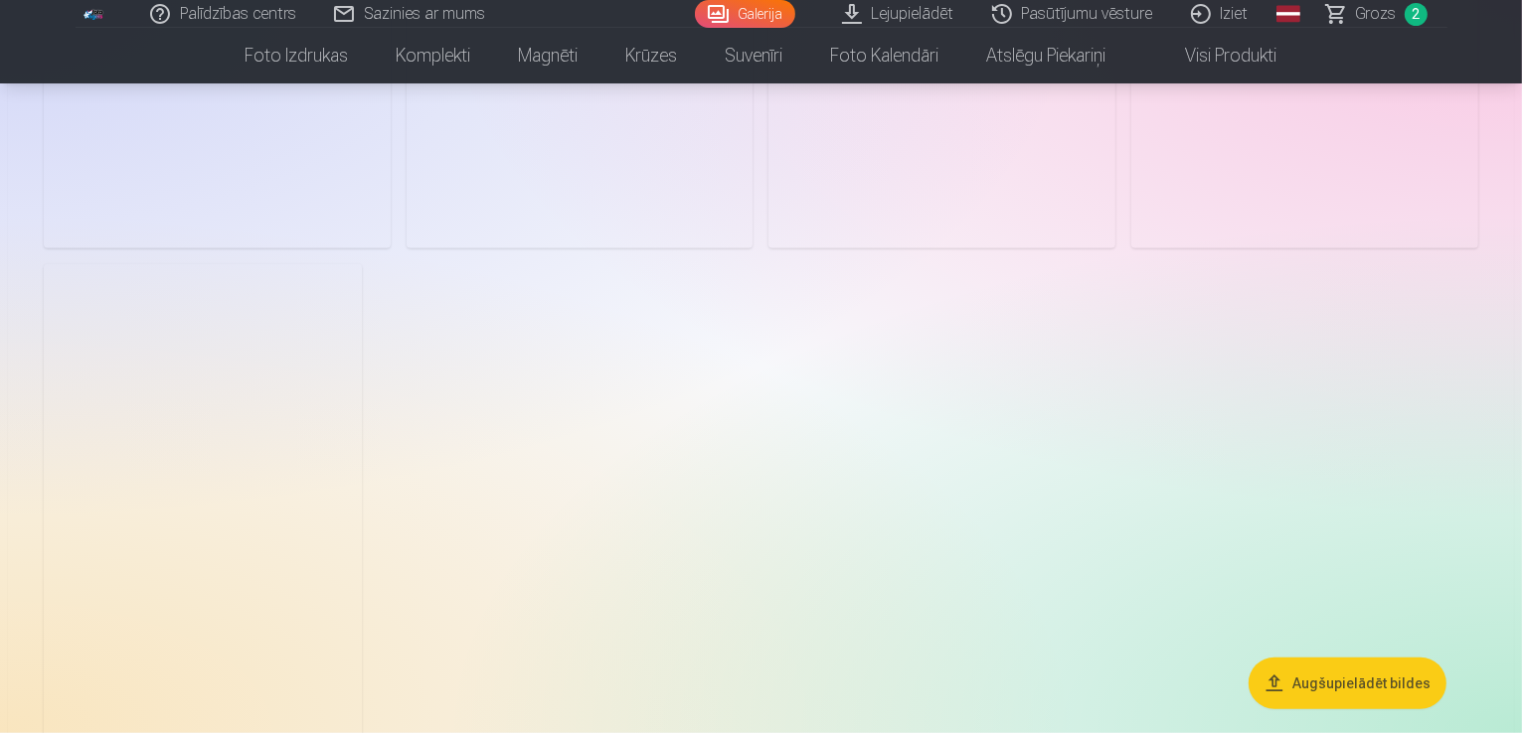
scroll to position [1689, 0]
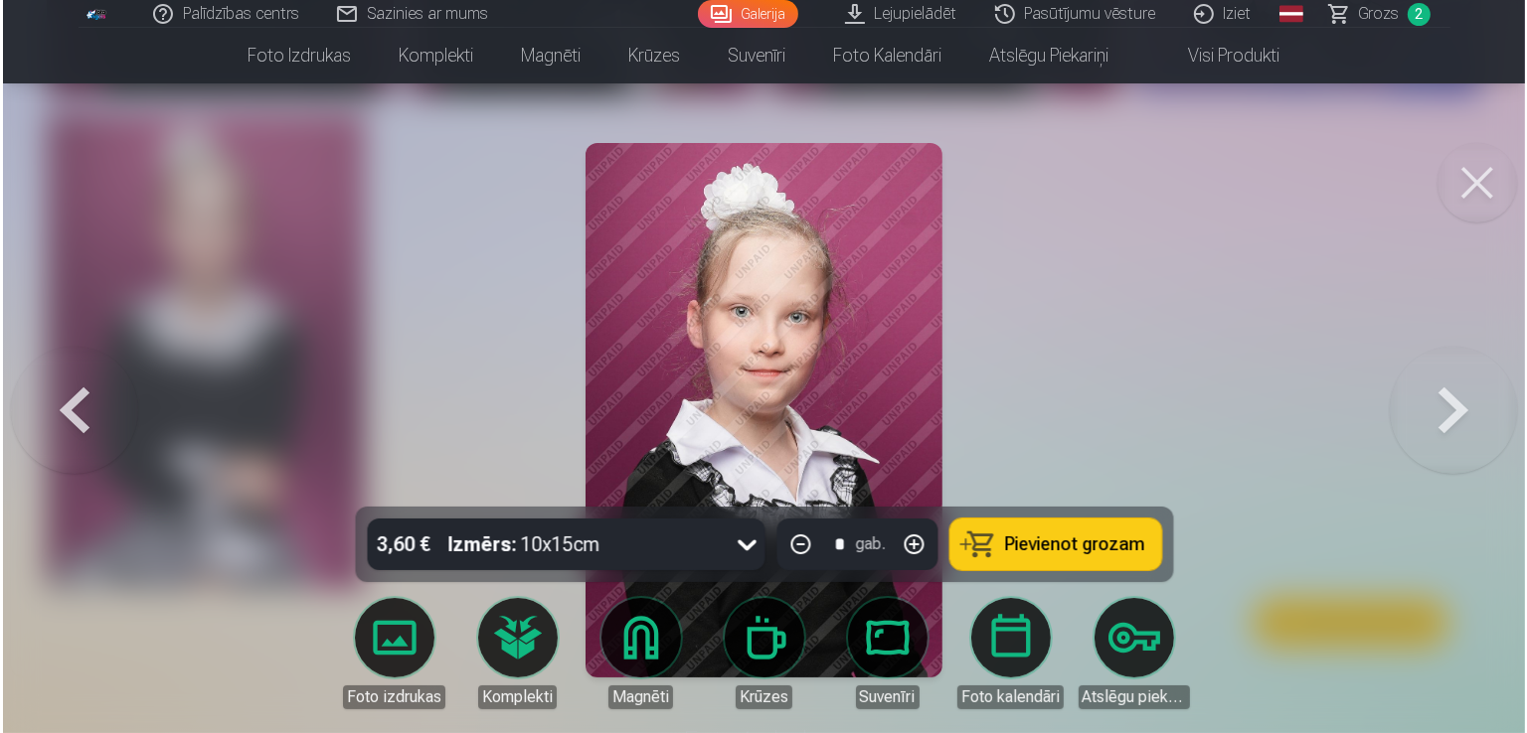
scroll to position [1693, 0]
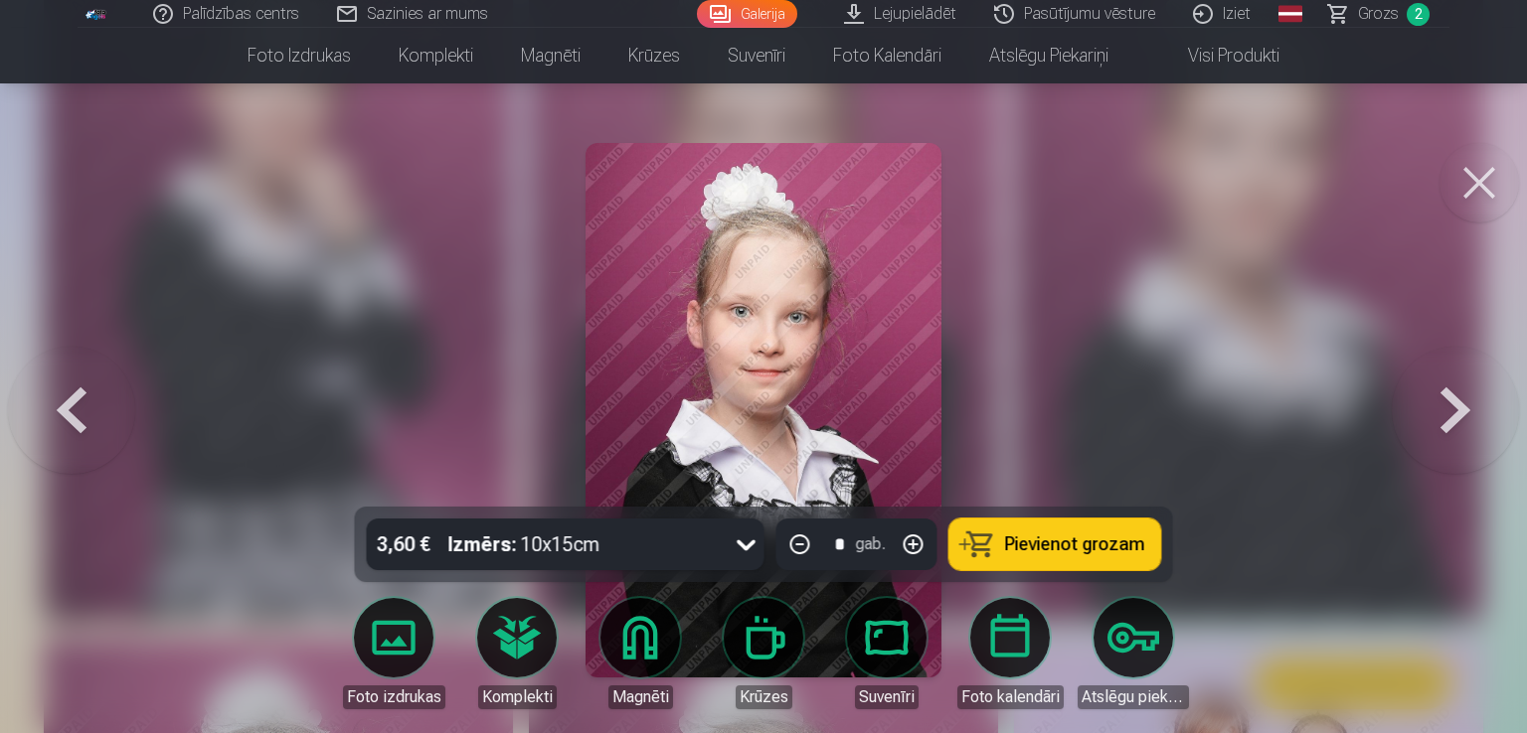
click at [1049, 549] on span "Pievienot grozam" at bounding box center [1075, 545] width 140 height 18
drag, startPoint x: 1098, startPoint y: 545, endPoint x: 1316, endPoint y: 253, distance: 363.5
click at [1099, 542] on span "Pievienot grozam" at bounding box center [1075, 545] width 140 height 18
click at [1458, 188] on button at bounding box center [1479, 183] width 80 height 80
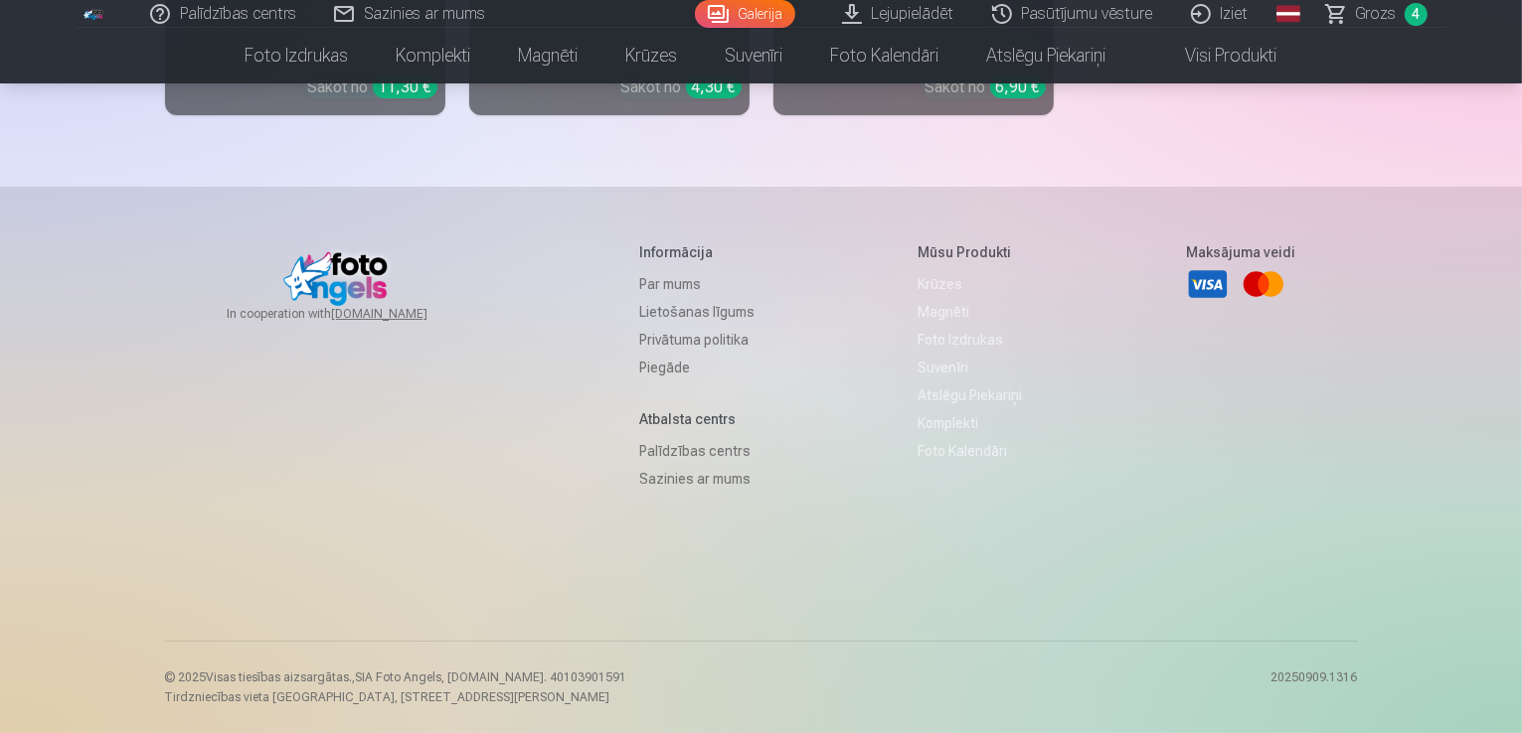
scroll to position [8944, 0]
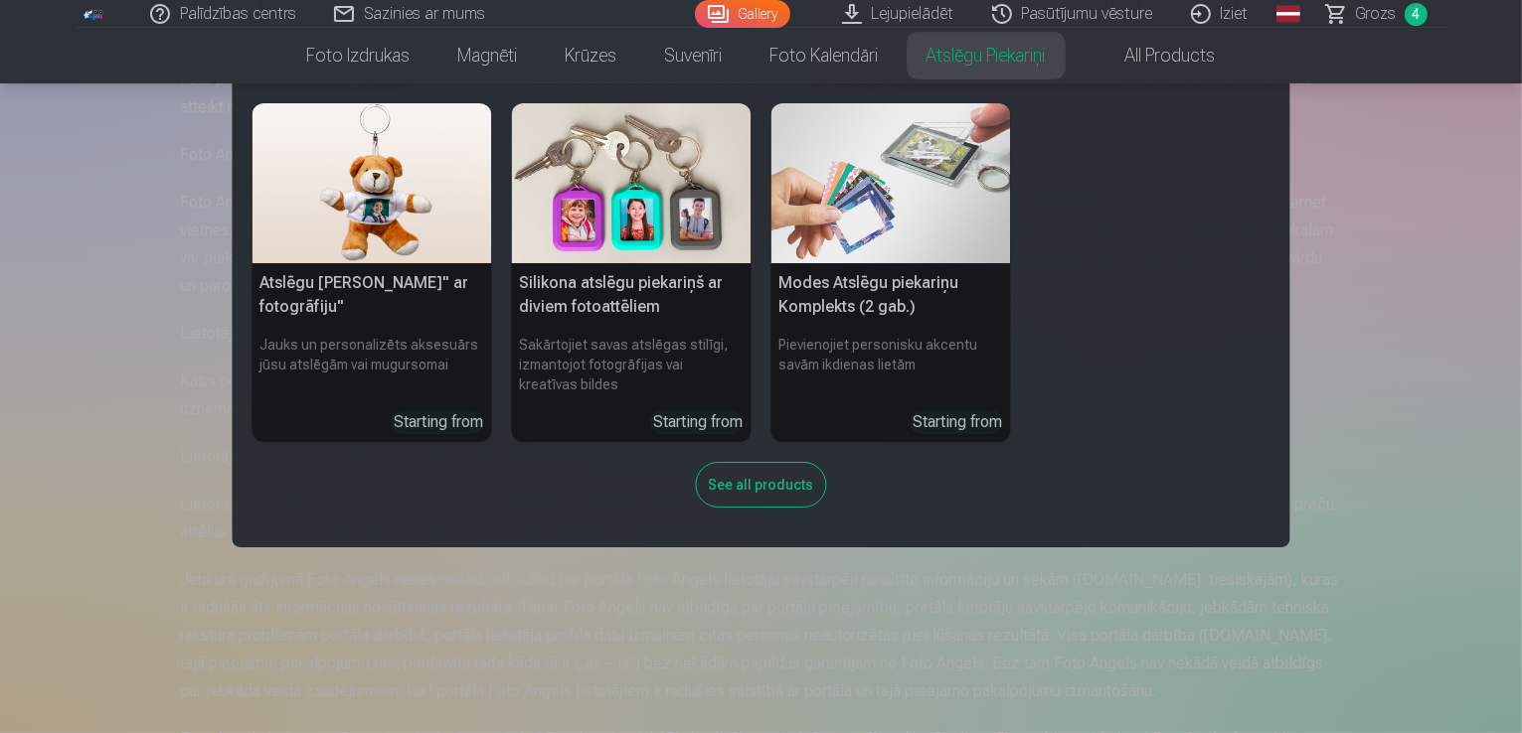
scroll to position [497, 0]
click at [1395, 234] on nav "Atslēgu [PERSON_NAME]" ar fotogrāfiju" Jauks un personalizēts aksesuārs jūsu at…" at bounding box center [761, 315] width 1522 height 464
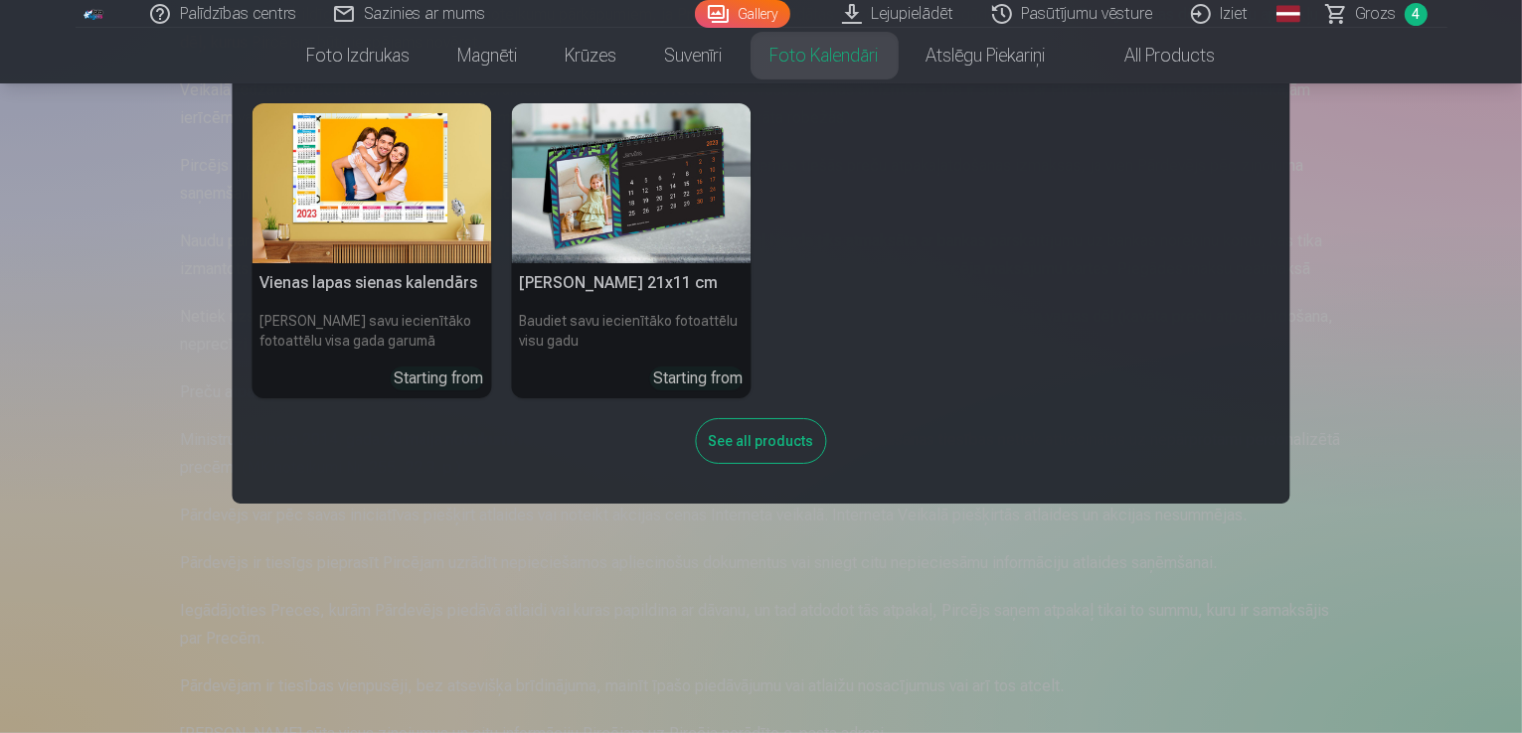
scroll to position [1590, 0]
click at [1312, 163] on nav "Vienas lapas sienas [PERSON_NAME] savu iecienītāko fotoattēlu visa gada garumā …" at bounding box center [761, 293] width 1522 height 420
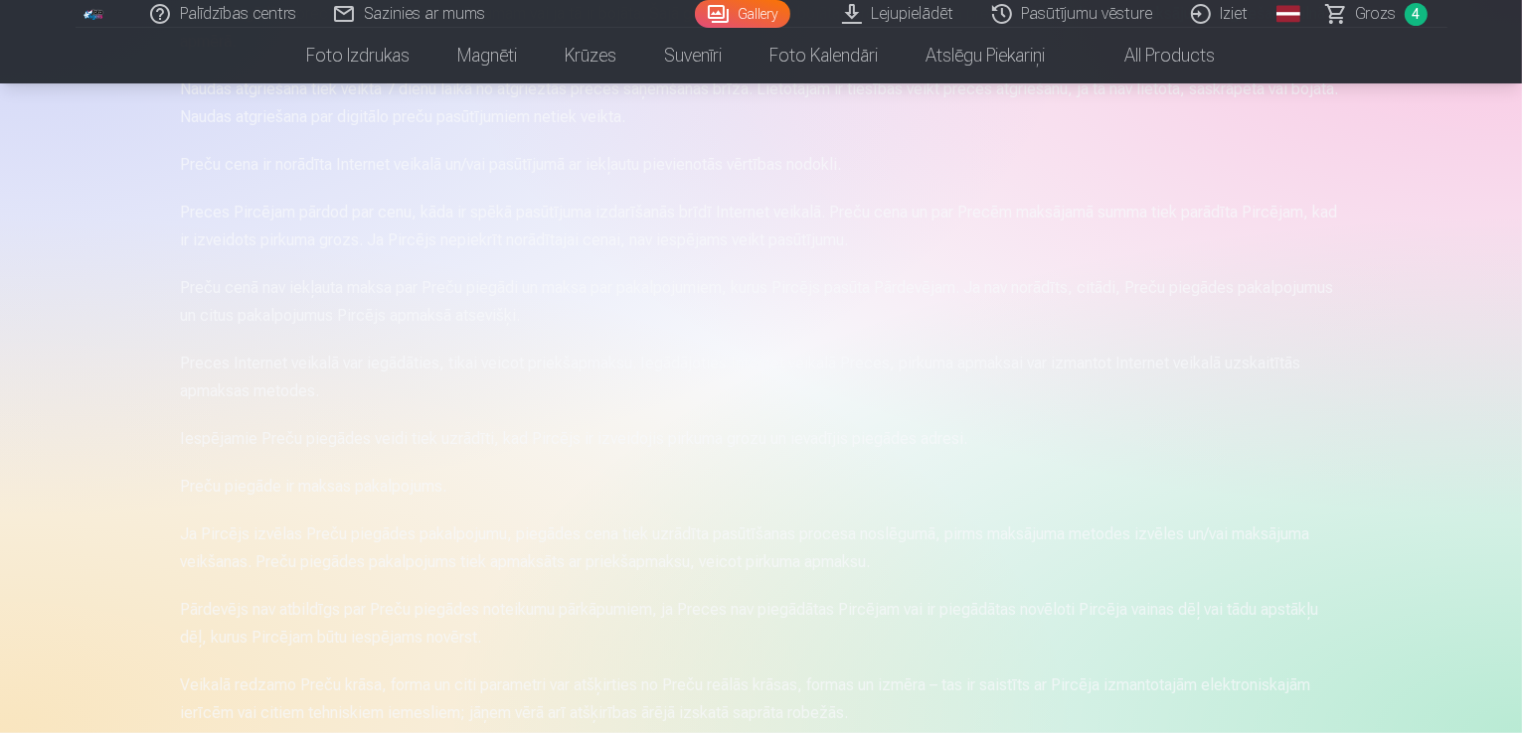
scroll to position [1292, 0]
